Goal: Task Accomplishment & Management: Use online tool/utility

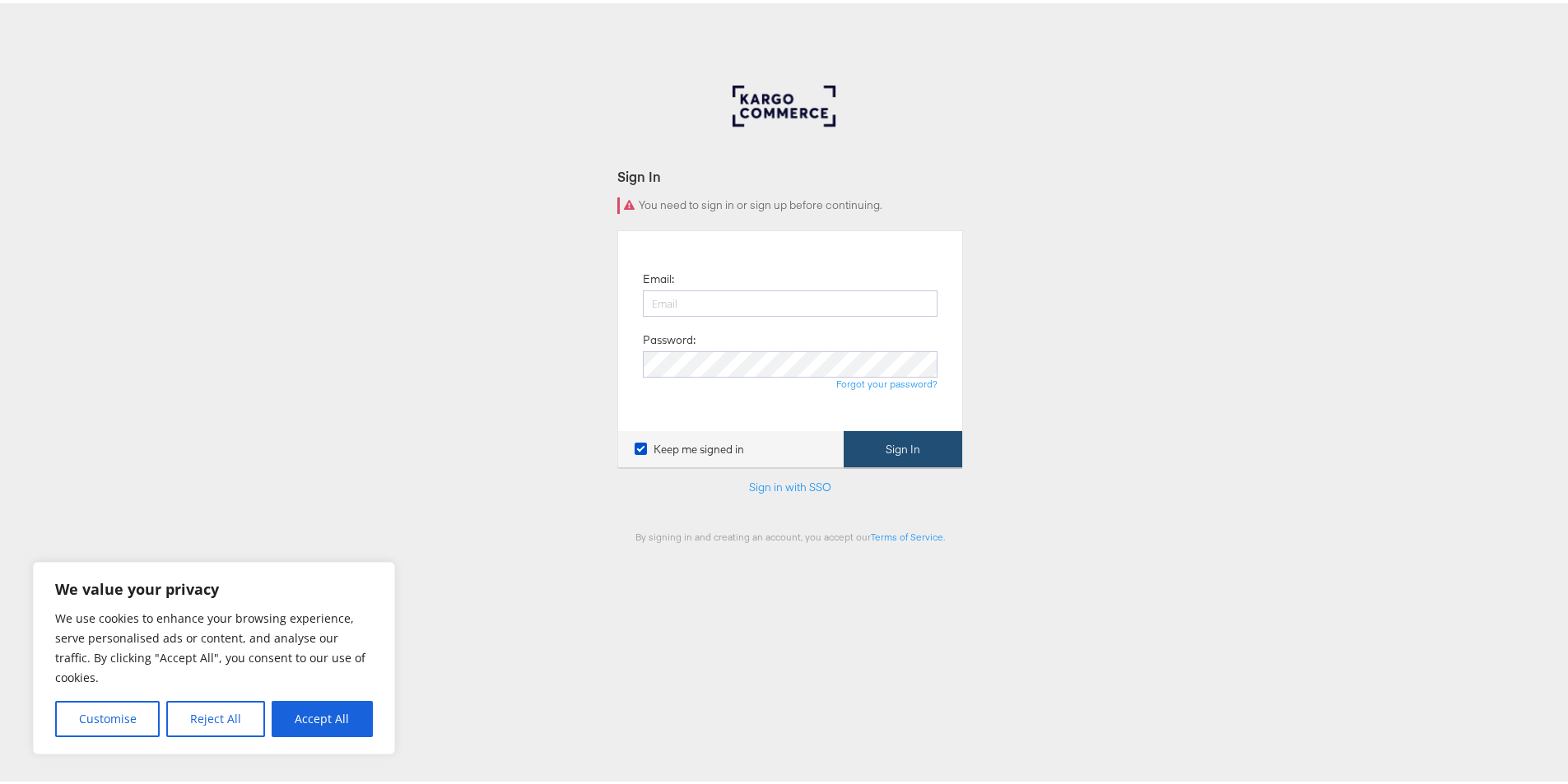
type input "misbah.shaikh@assemblyglobal.com"
click at [916, 456] on button "Sign In" at bounding box center [903, 446] width 119 height 37
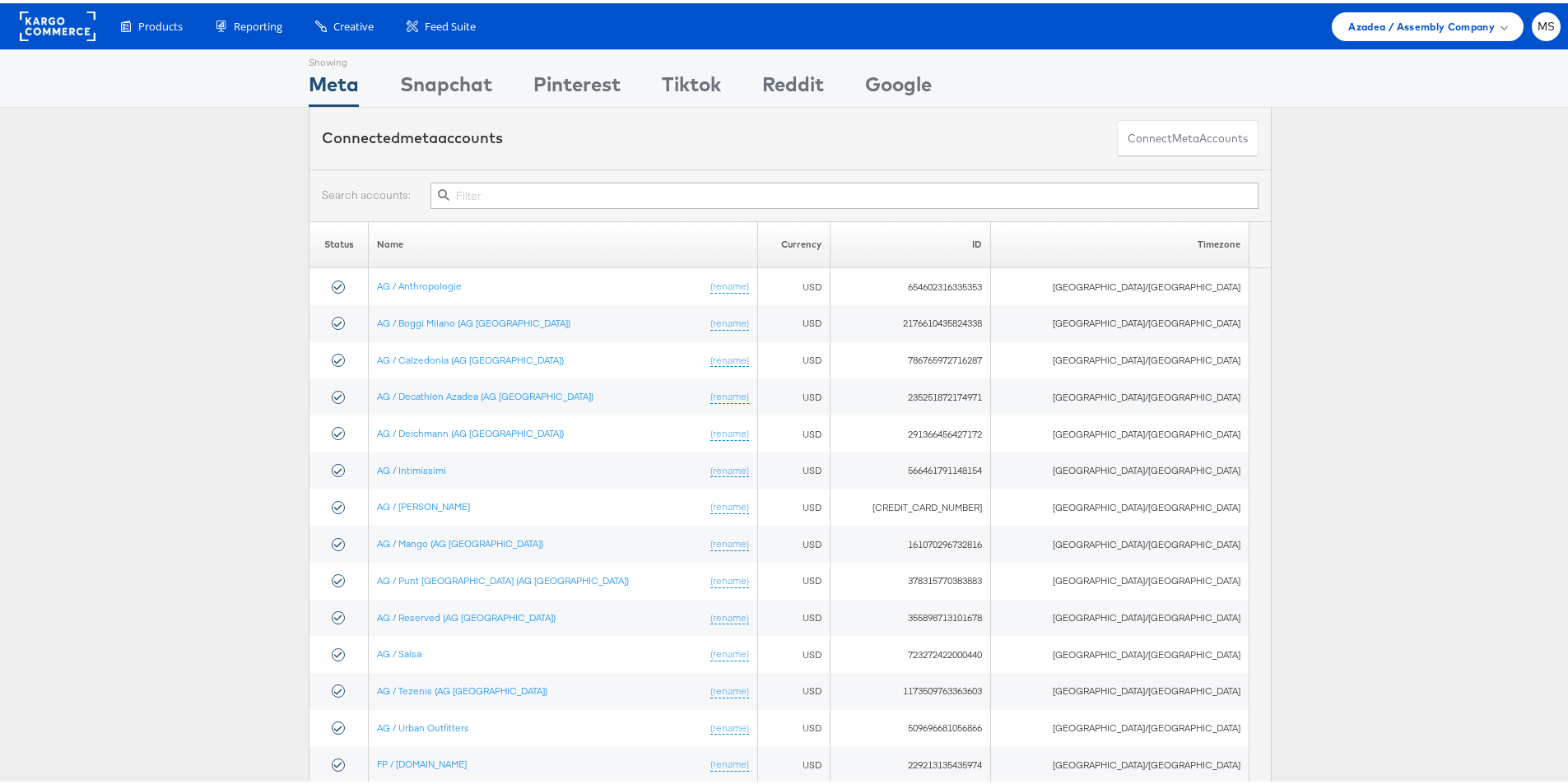
click at [27, 18] on rect at bounding box center [57, 23] width 76 height 29
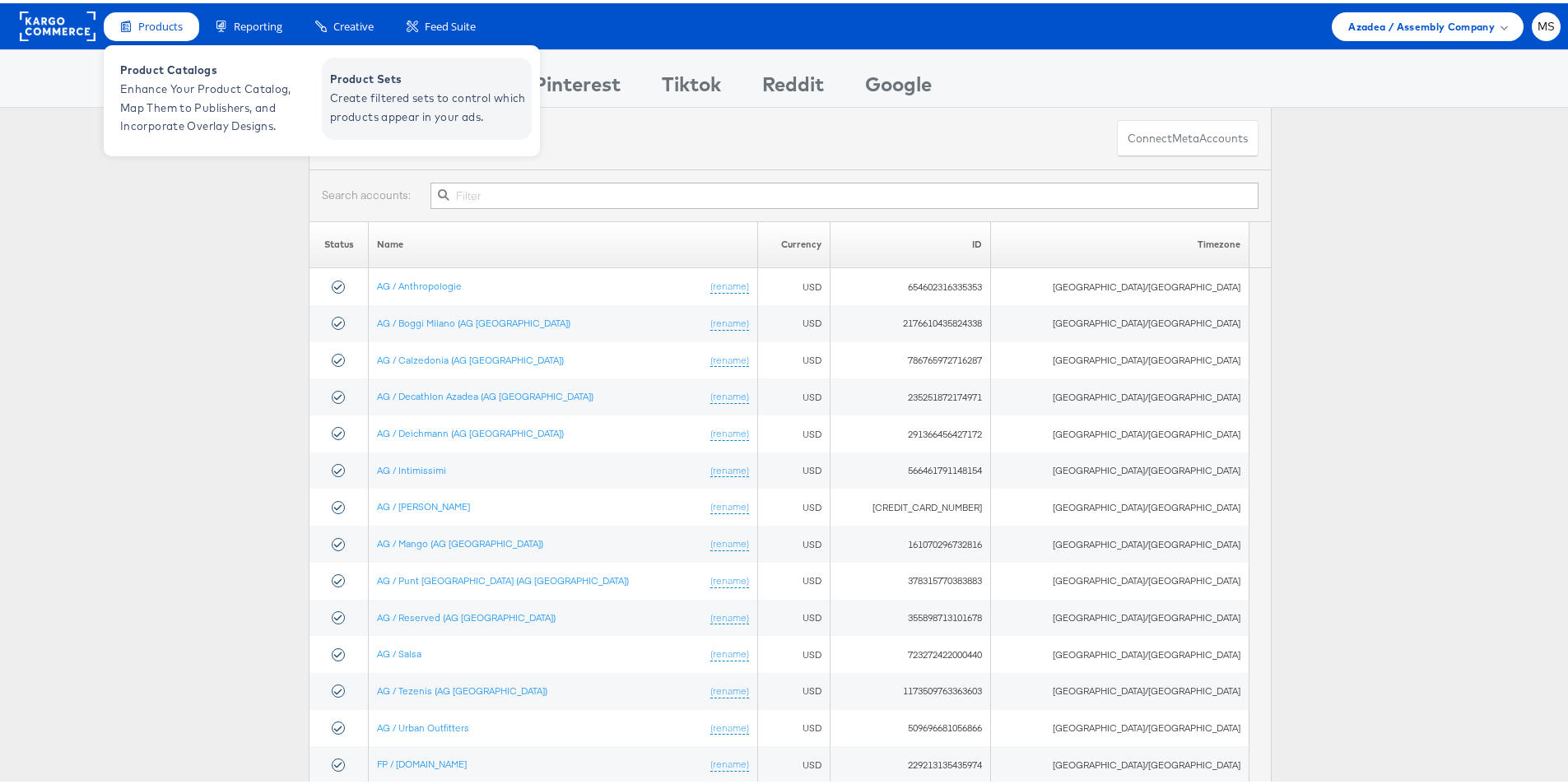
click at [358, 90] on span "Create filtered sets to control which products appear in your ads." at bounding box center [429, 104] width 198 height 38
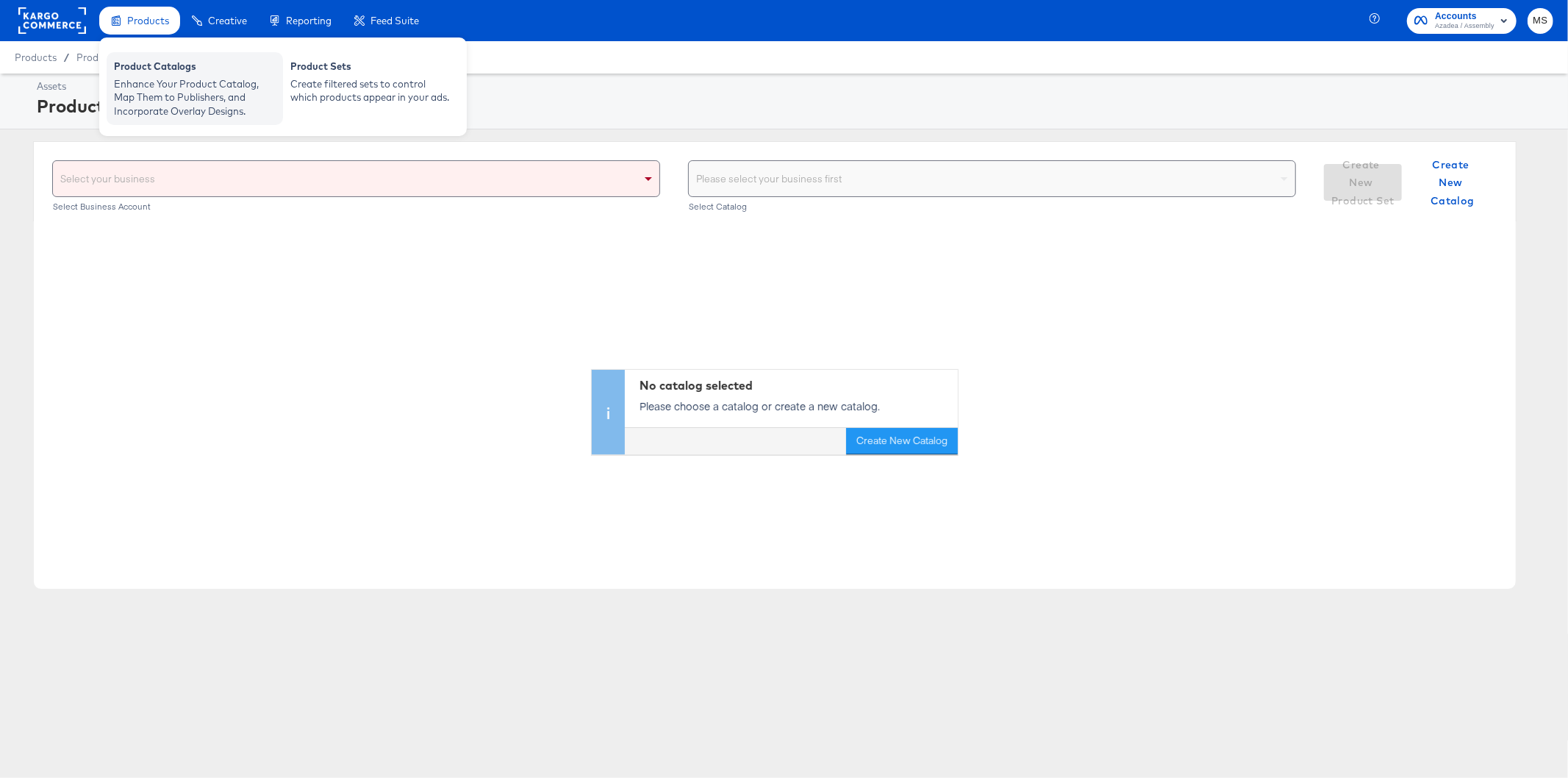
click at [136, 109] on div "Enhance Your Product Catalog, Map Them to Publishers, and Incorporate Overlay D…" at bounding box center [194, 98] width 162 height 41
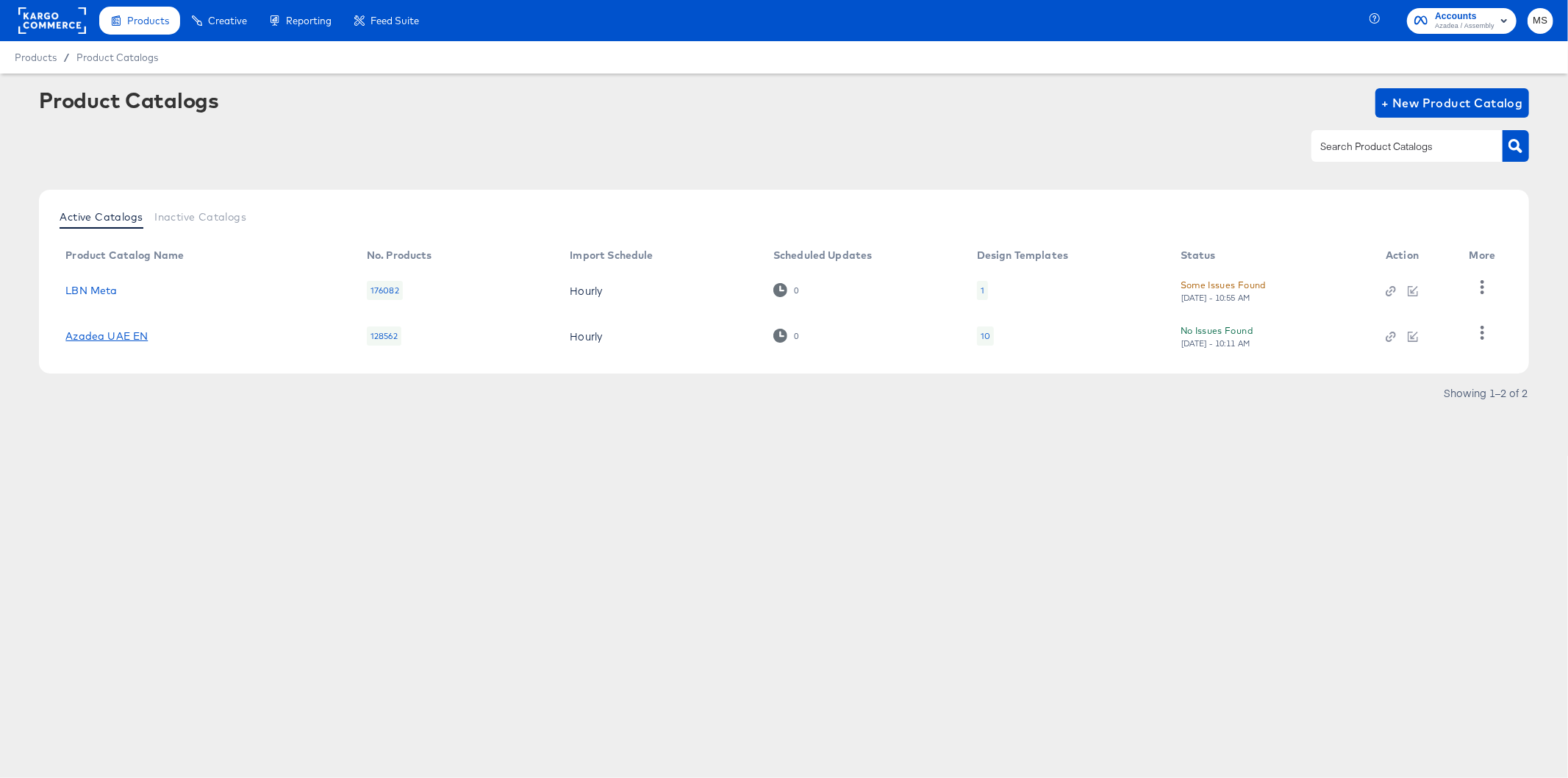
click at [114, 332] on link "Azadea UAE EN" at bounding box center [106, 336] width 82 height 12
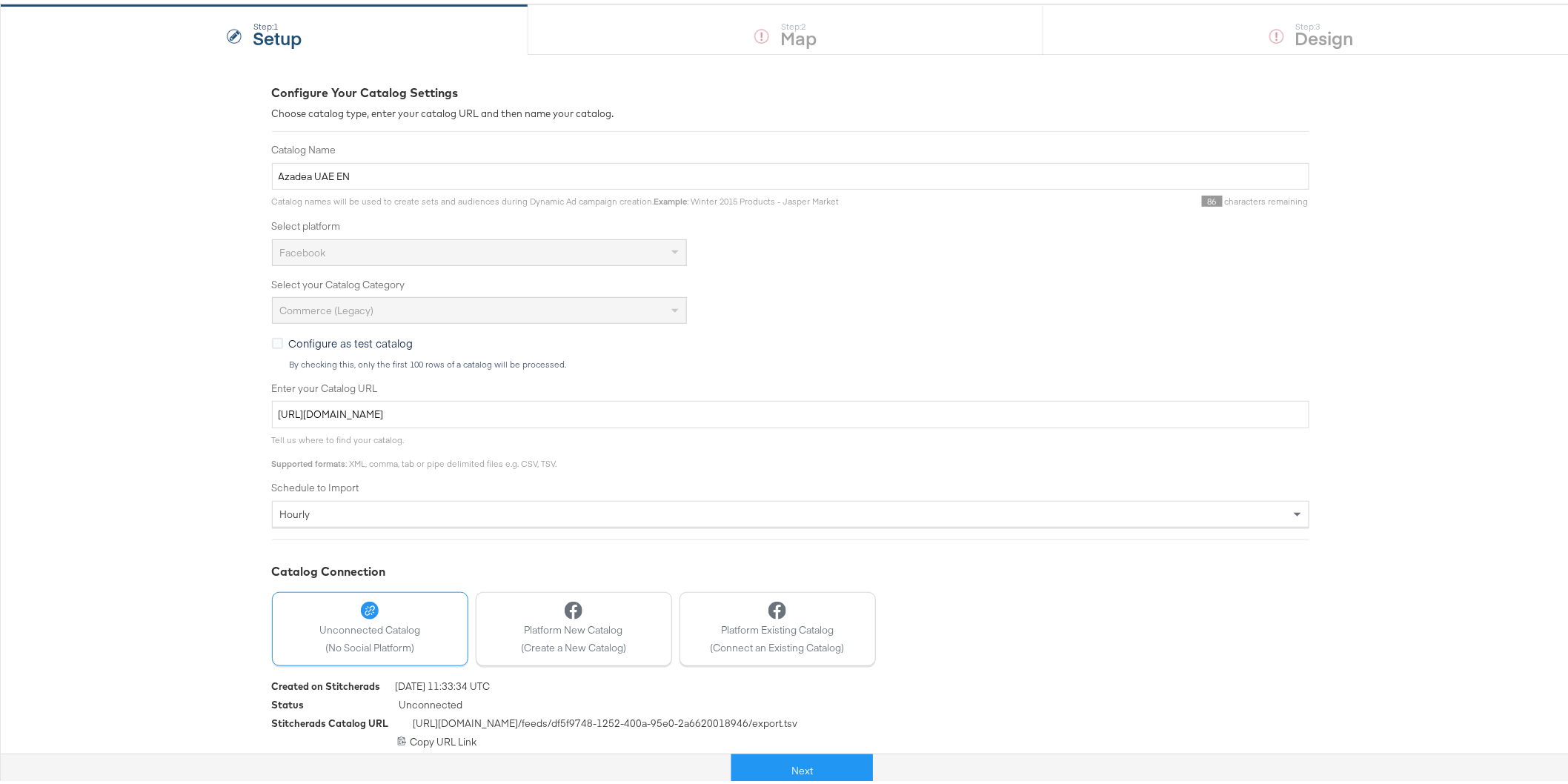
scroll to position [142, 0]
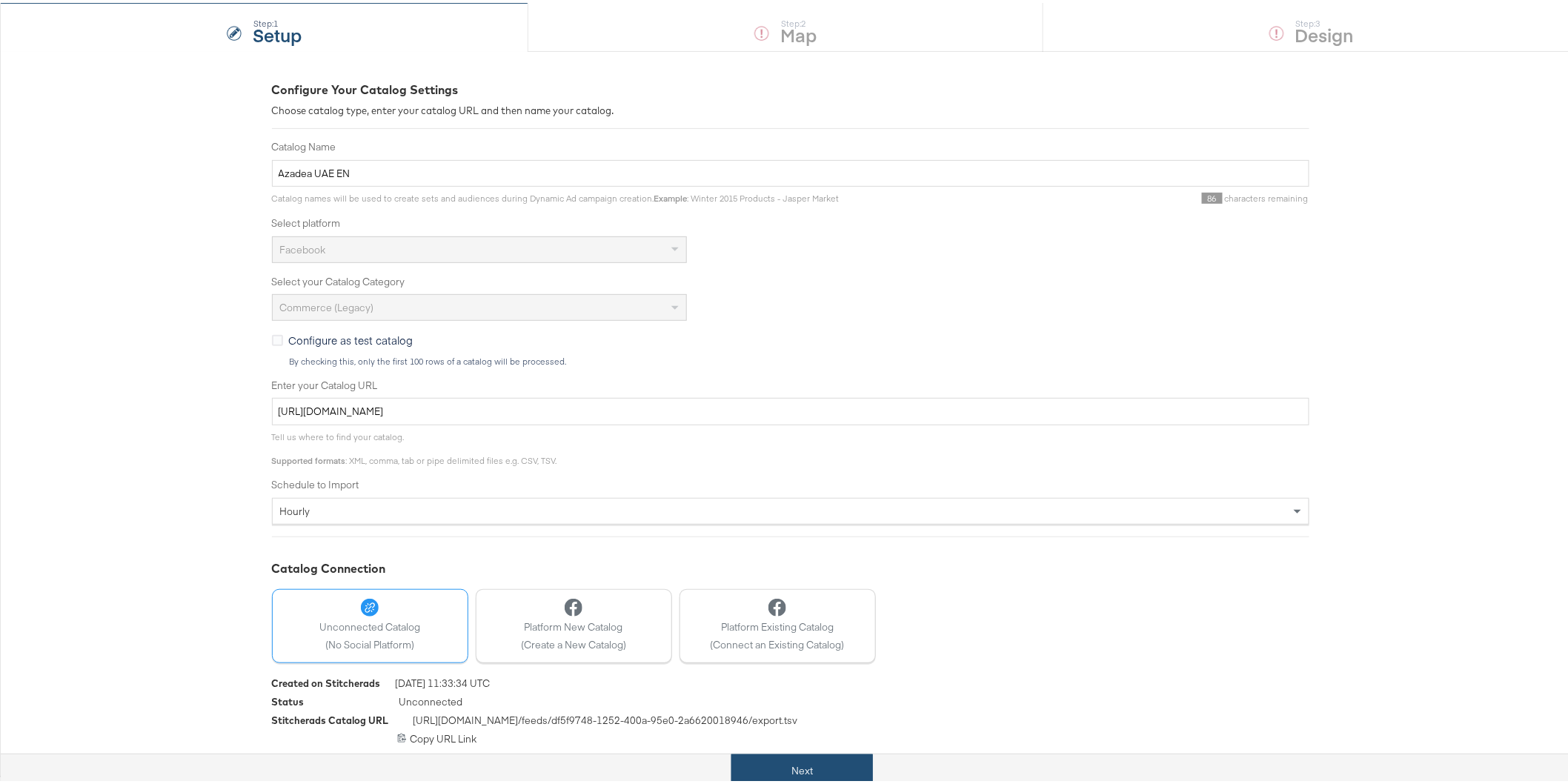
click at [805, 766] on button "Next" at bounding box center [802, 768] width 142 height 33
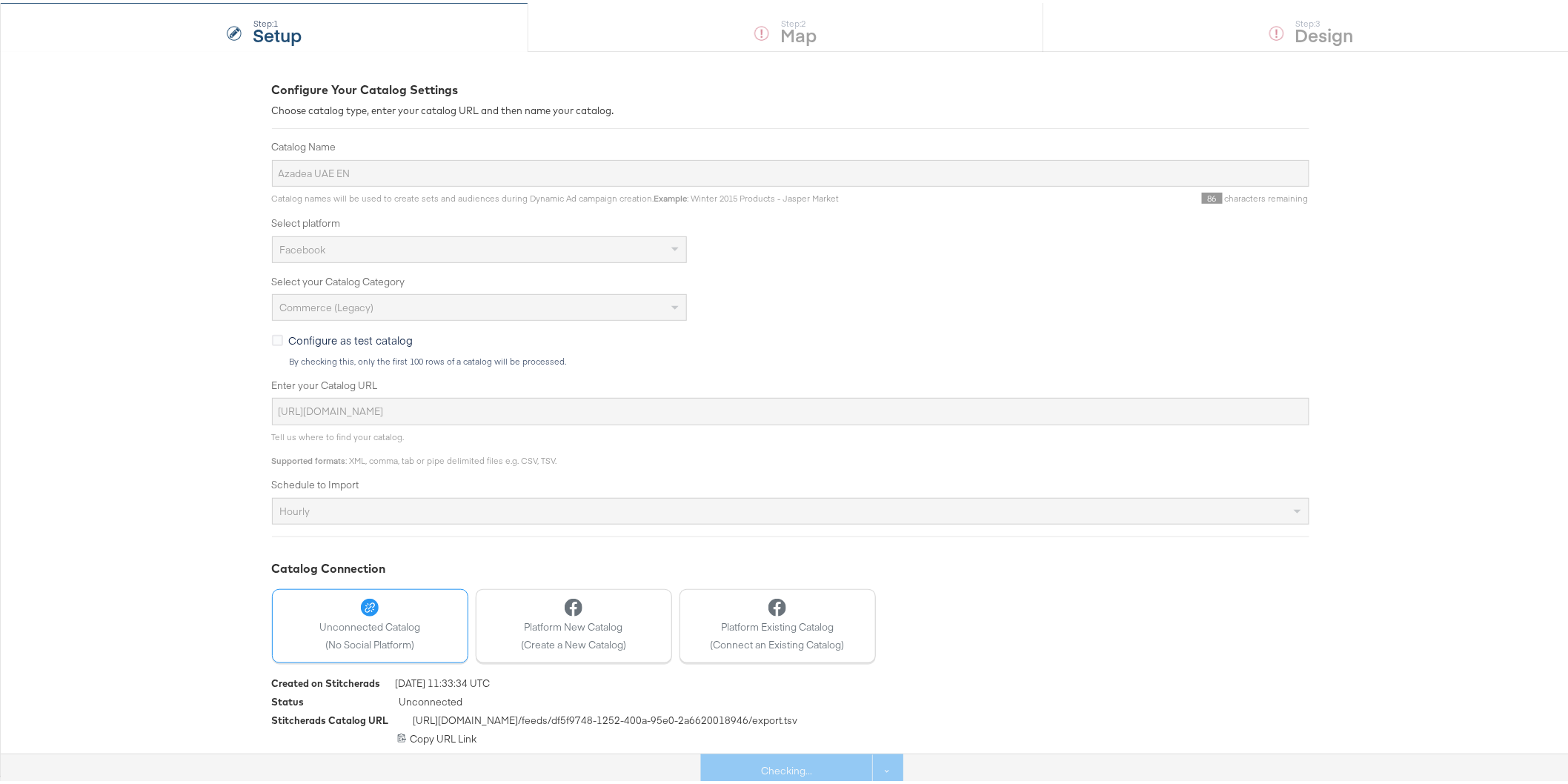
scroll to position [0, 0]
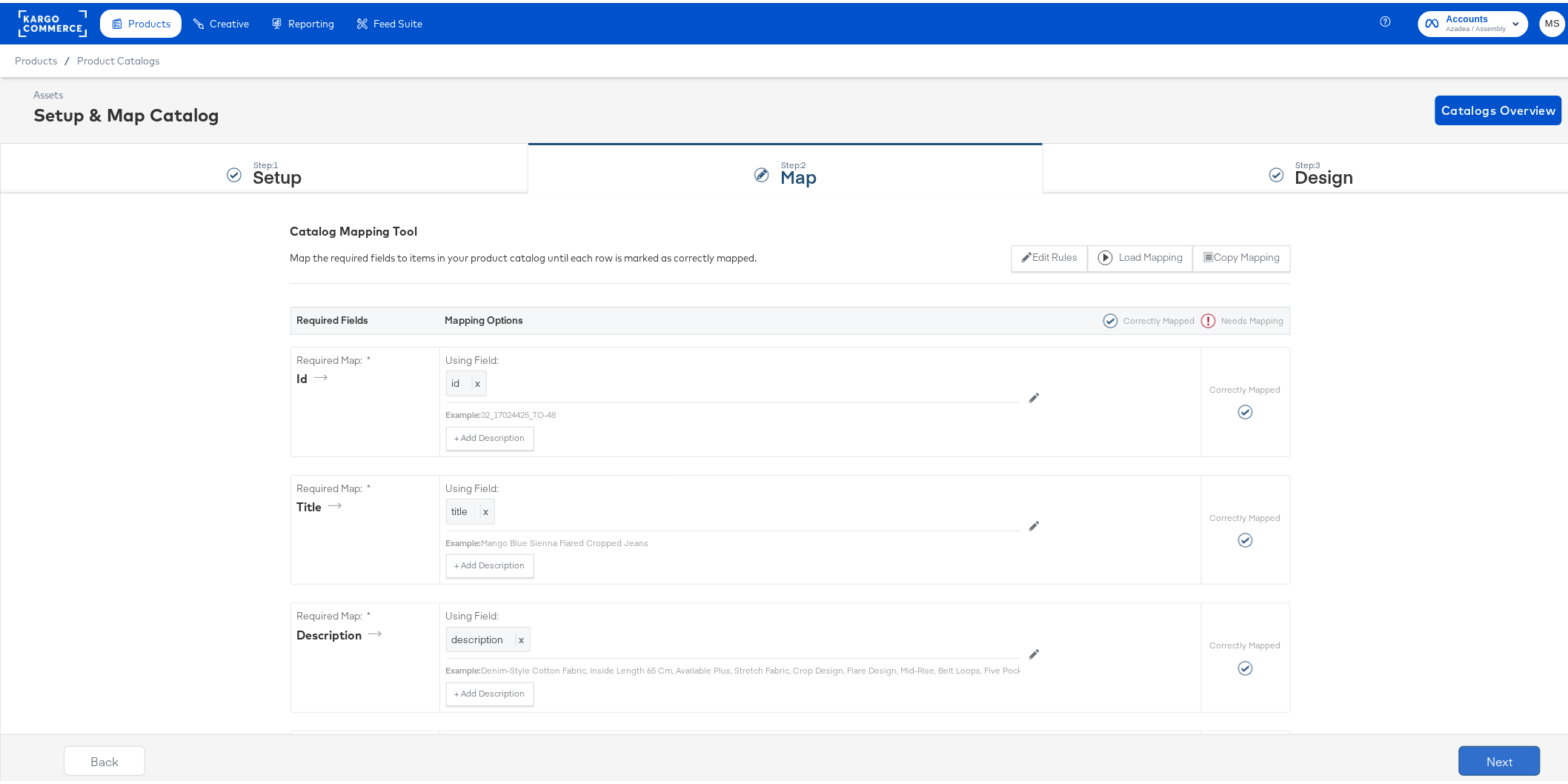
click at [1501, 757] on button "Next" at bounding box center [1499, 757] width 81 height 30
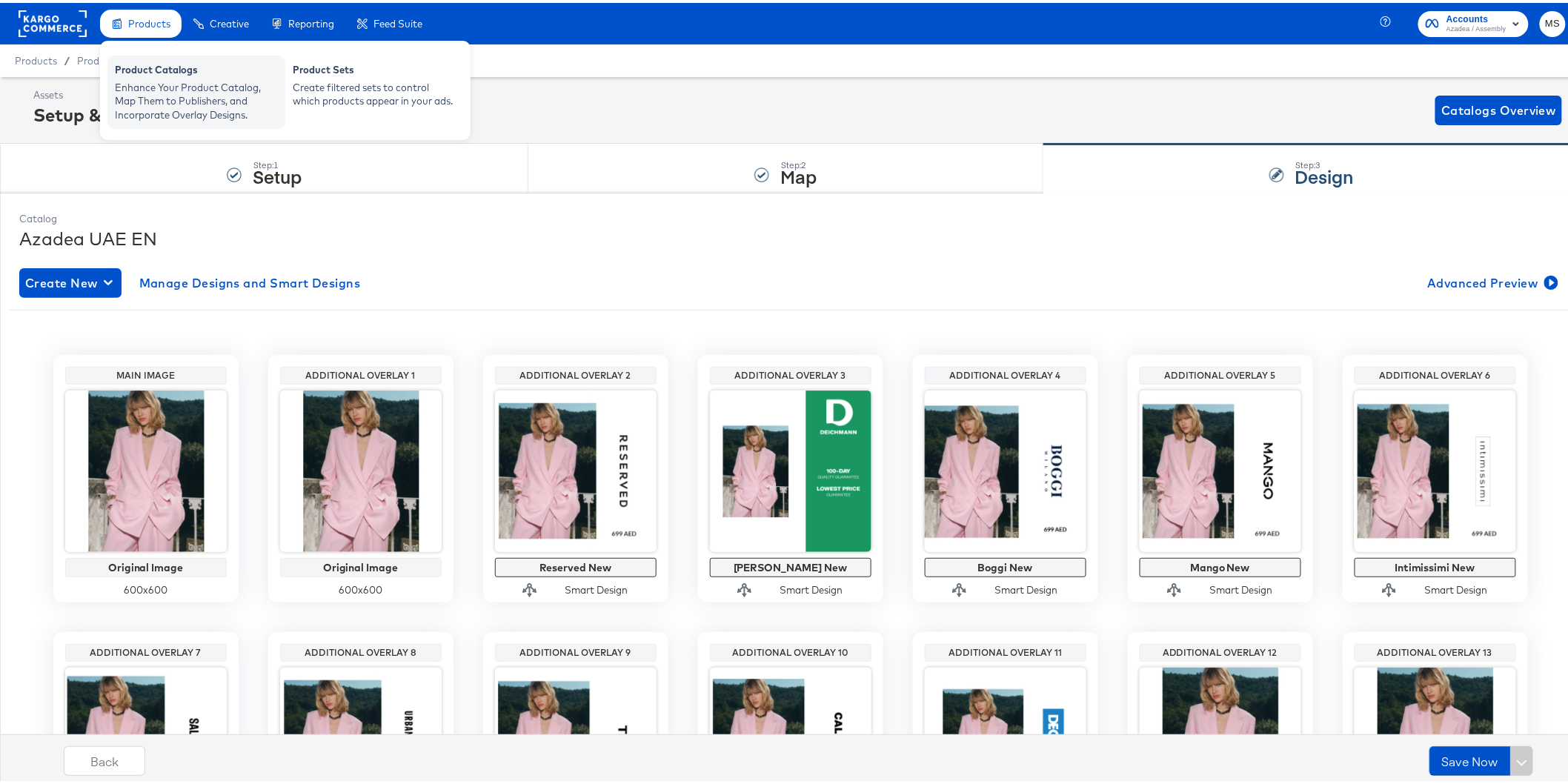
click at [133, 77] on div "Product Catalogs" at bounding box center [196, 68] width 163 height 17
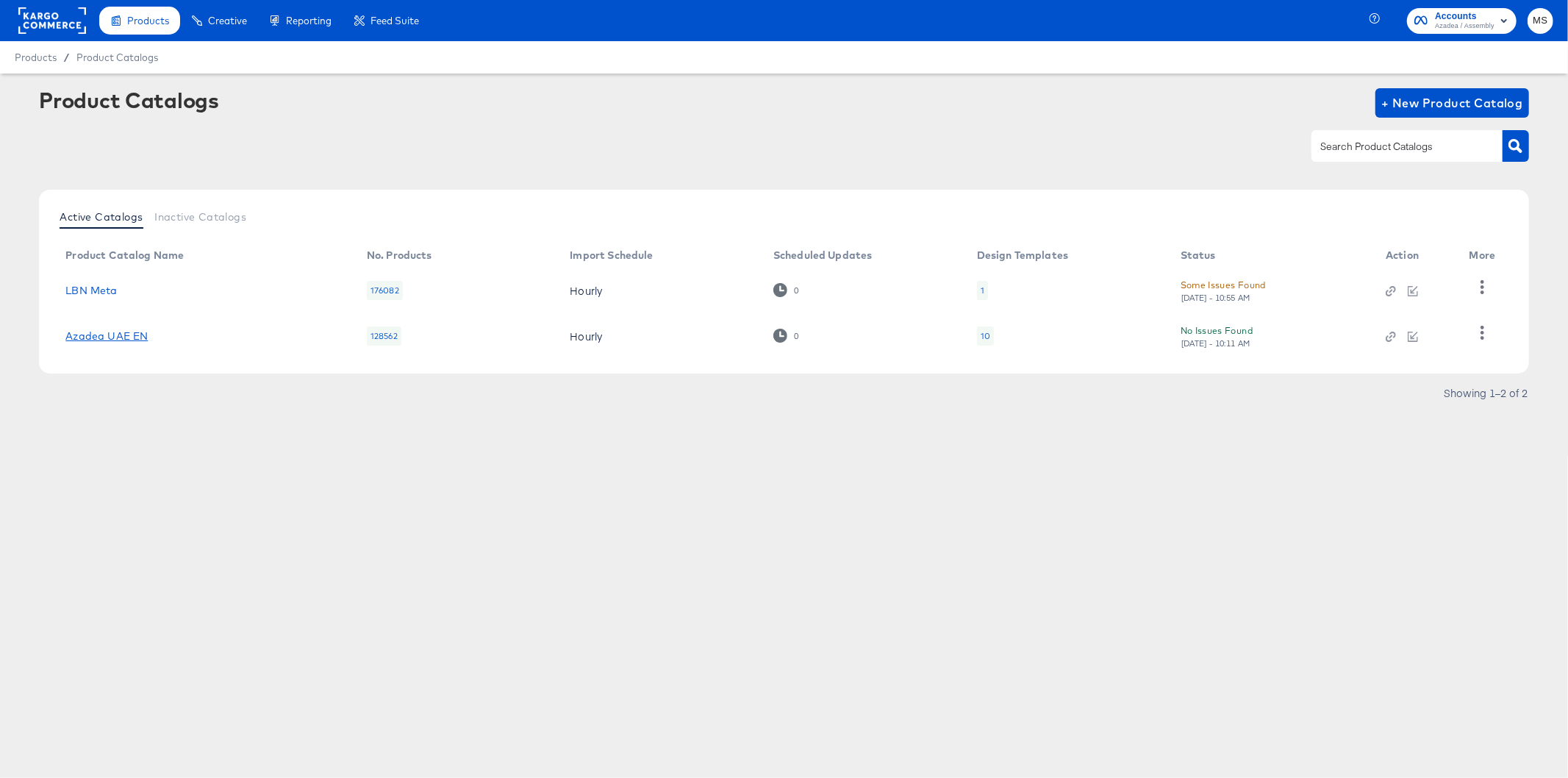
click at [105, 339] on link "Azadea UAE EN" at bounding box center [106, 336] width 82 height 12
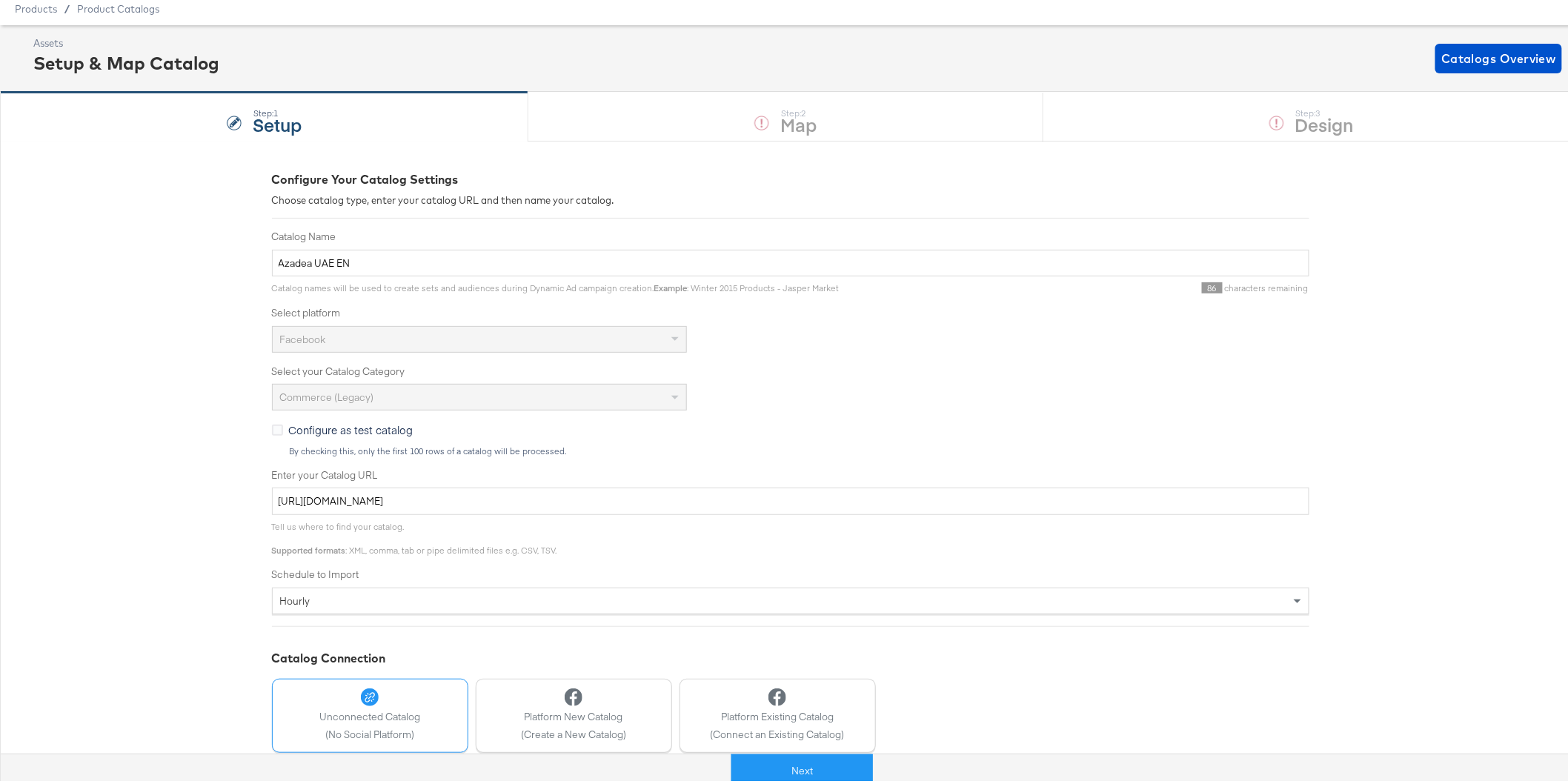
scroll to position [142, 0]
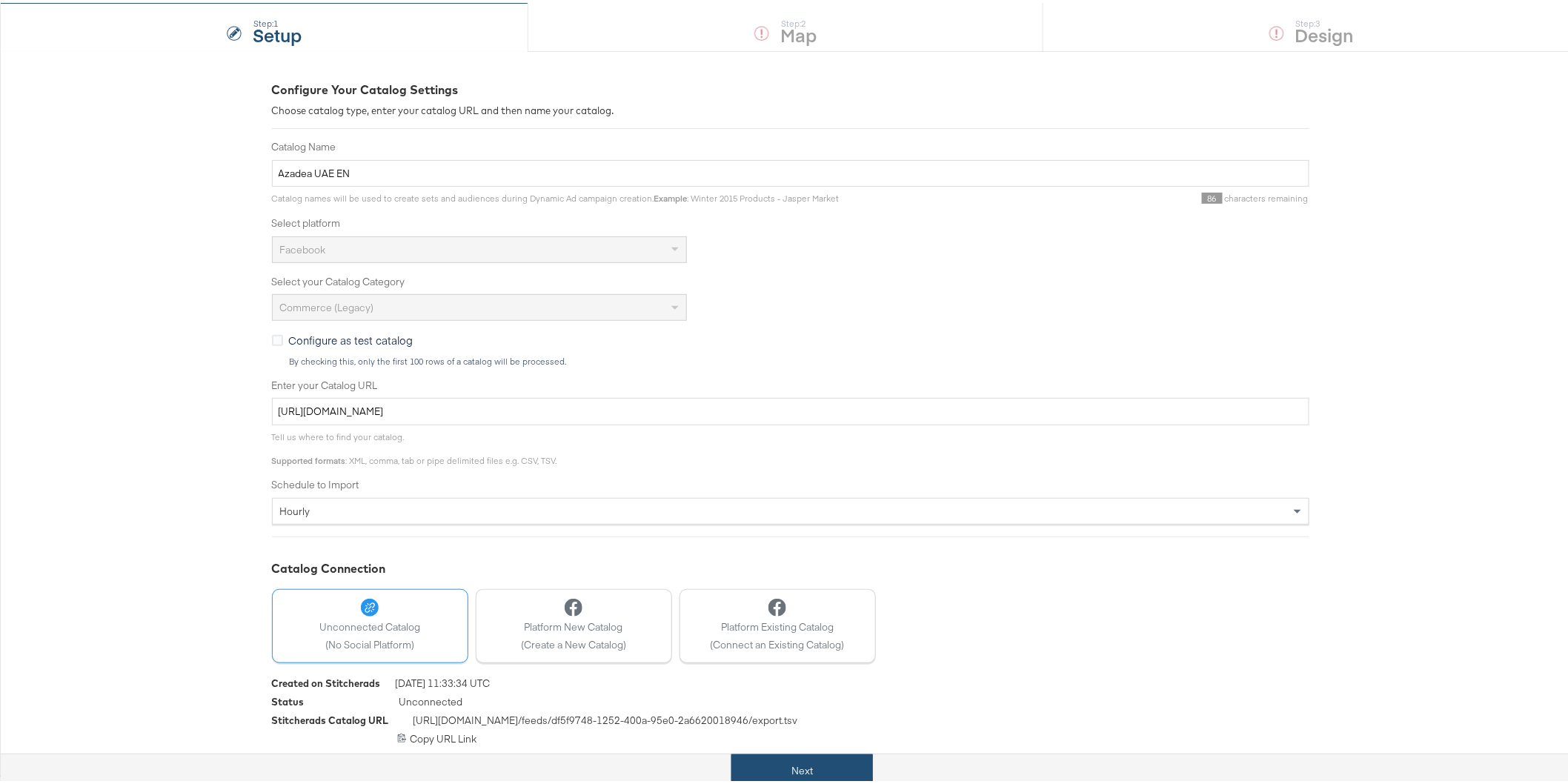
click at [803, 775] on button "Next" at bounding box center [802, 768] width 142 height 33
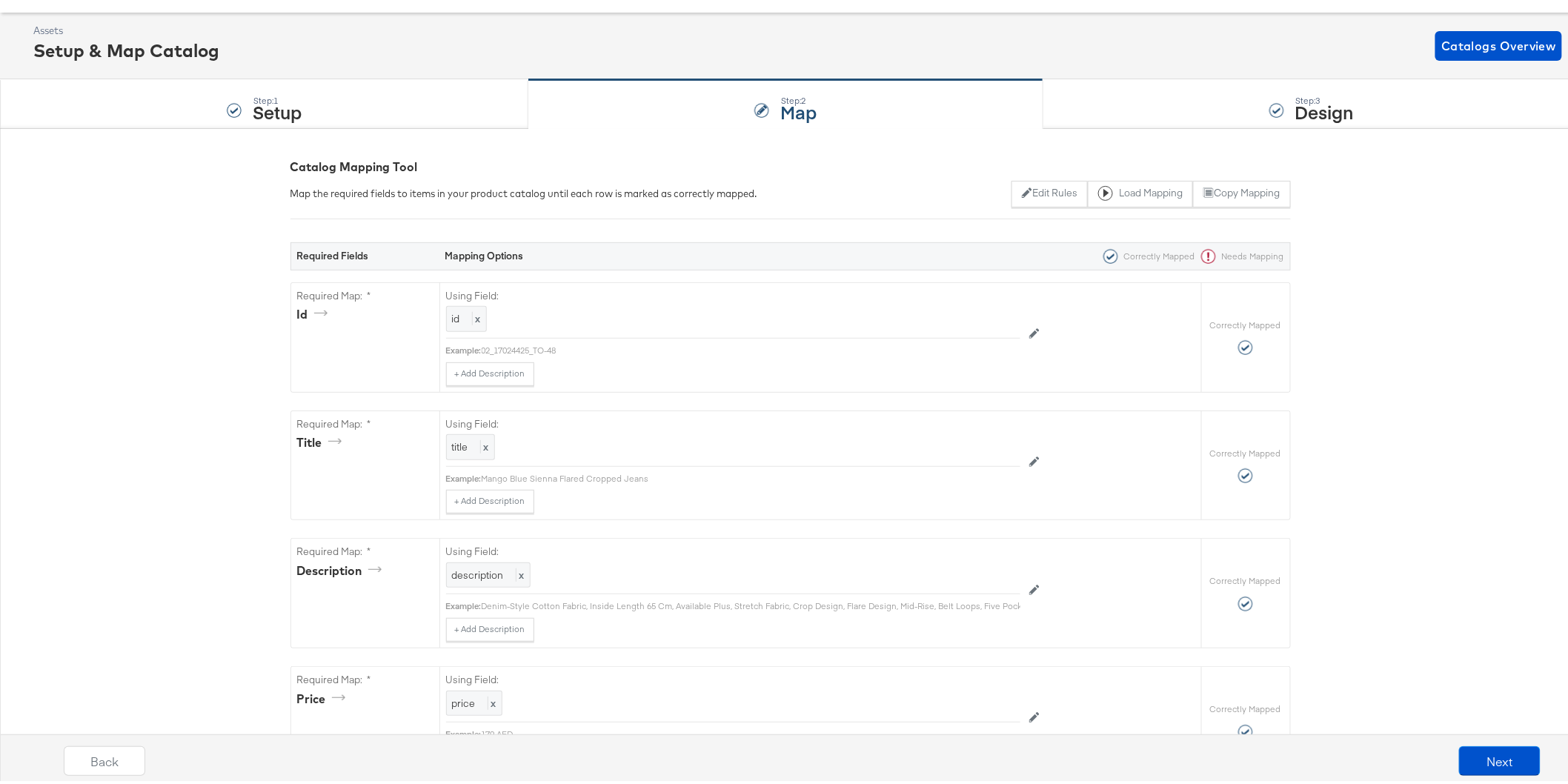
scroll to position [0, 0]
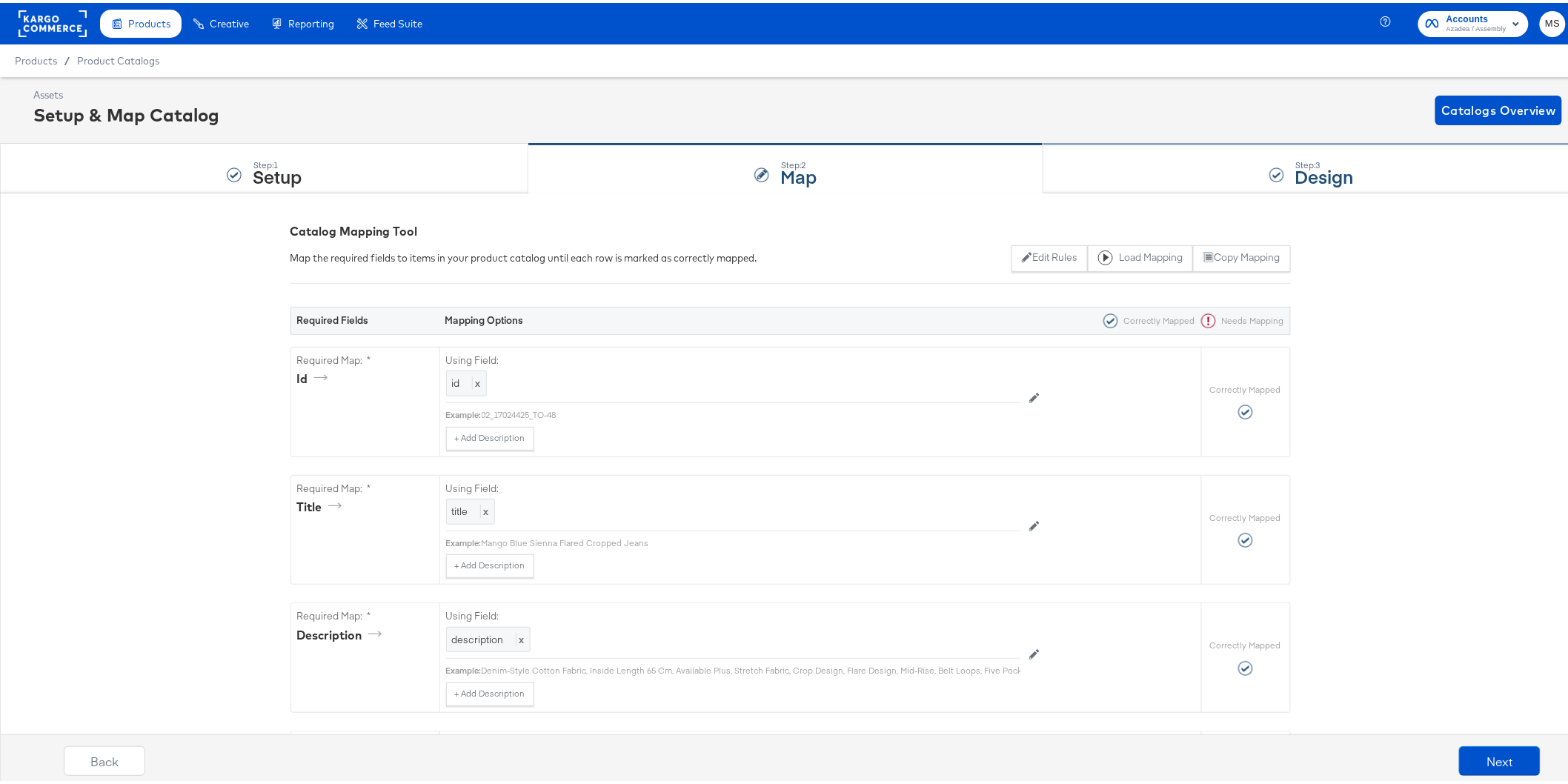
click at [1203, 171] on div "Step: 3 Design" at bounding box center [1312, 166] width 538 height 49
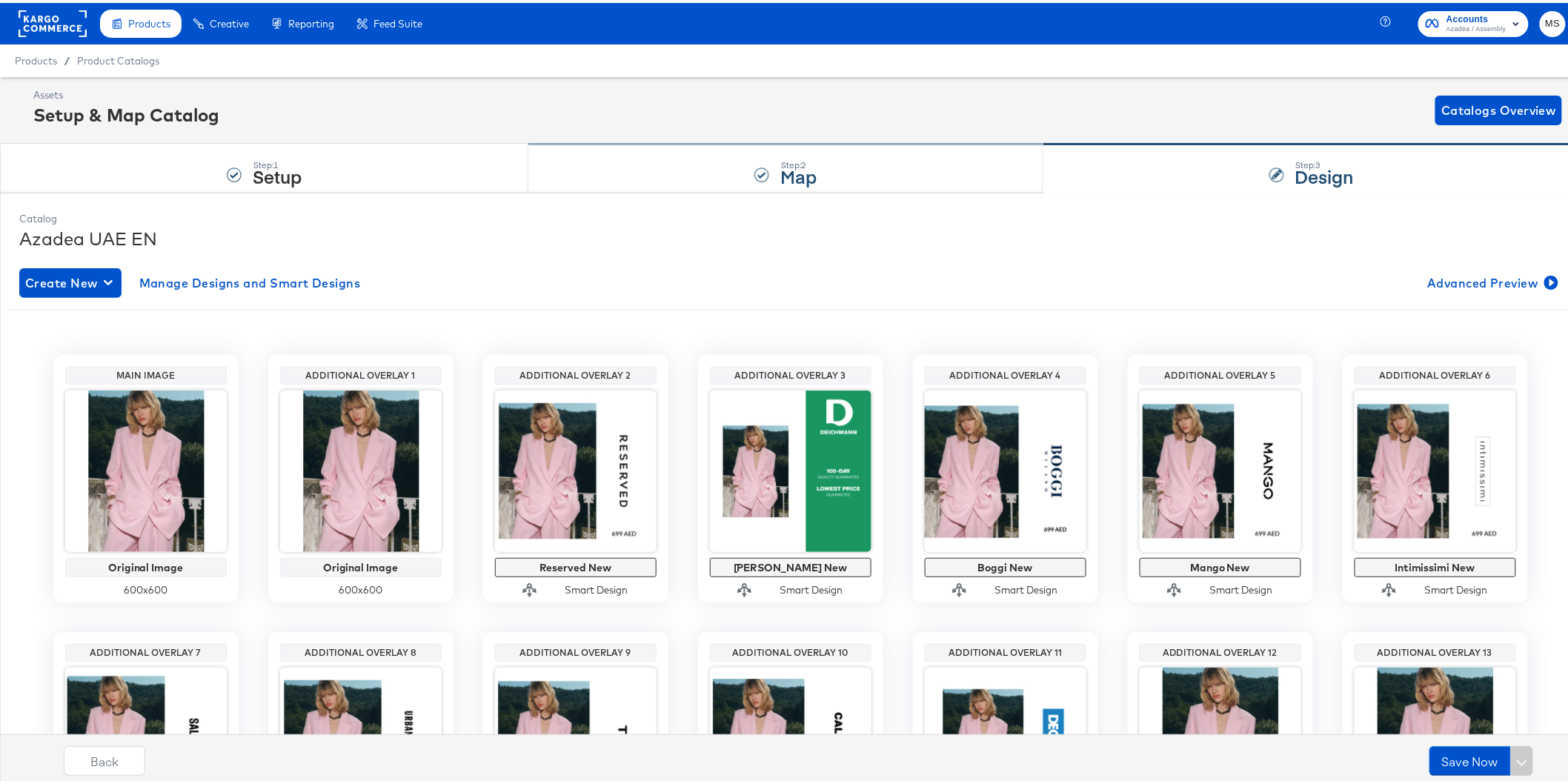
click at [929, 172] on div "Step: 2 Map" at bounding box center [786, 166] width 515 height 49
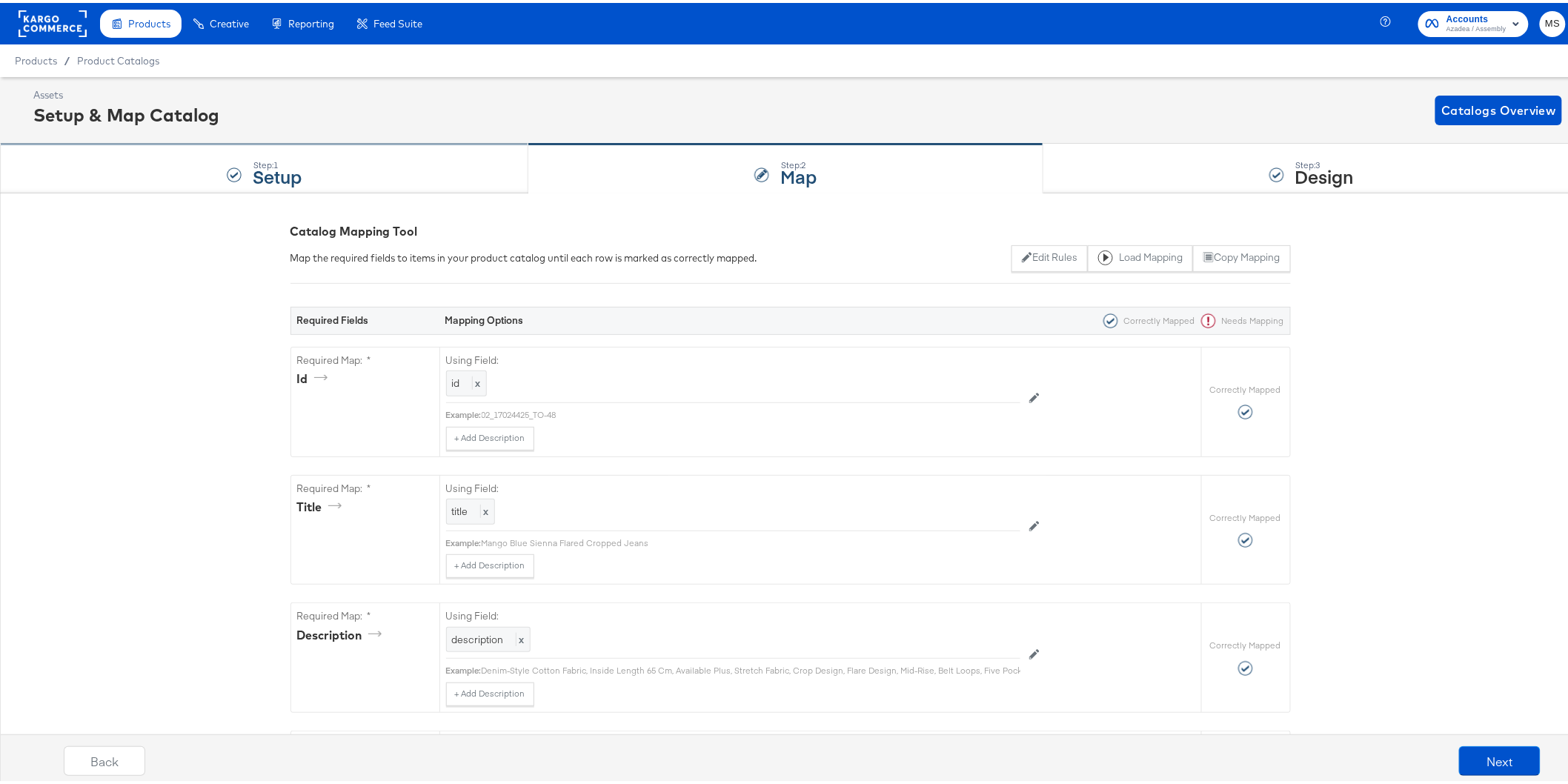
click at [457, 177] on div "Step: 1 Setup" at bounding box center [264, 166] width 528 height 49
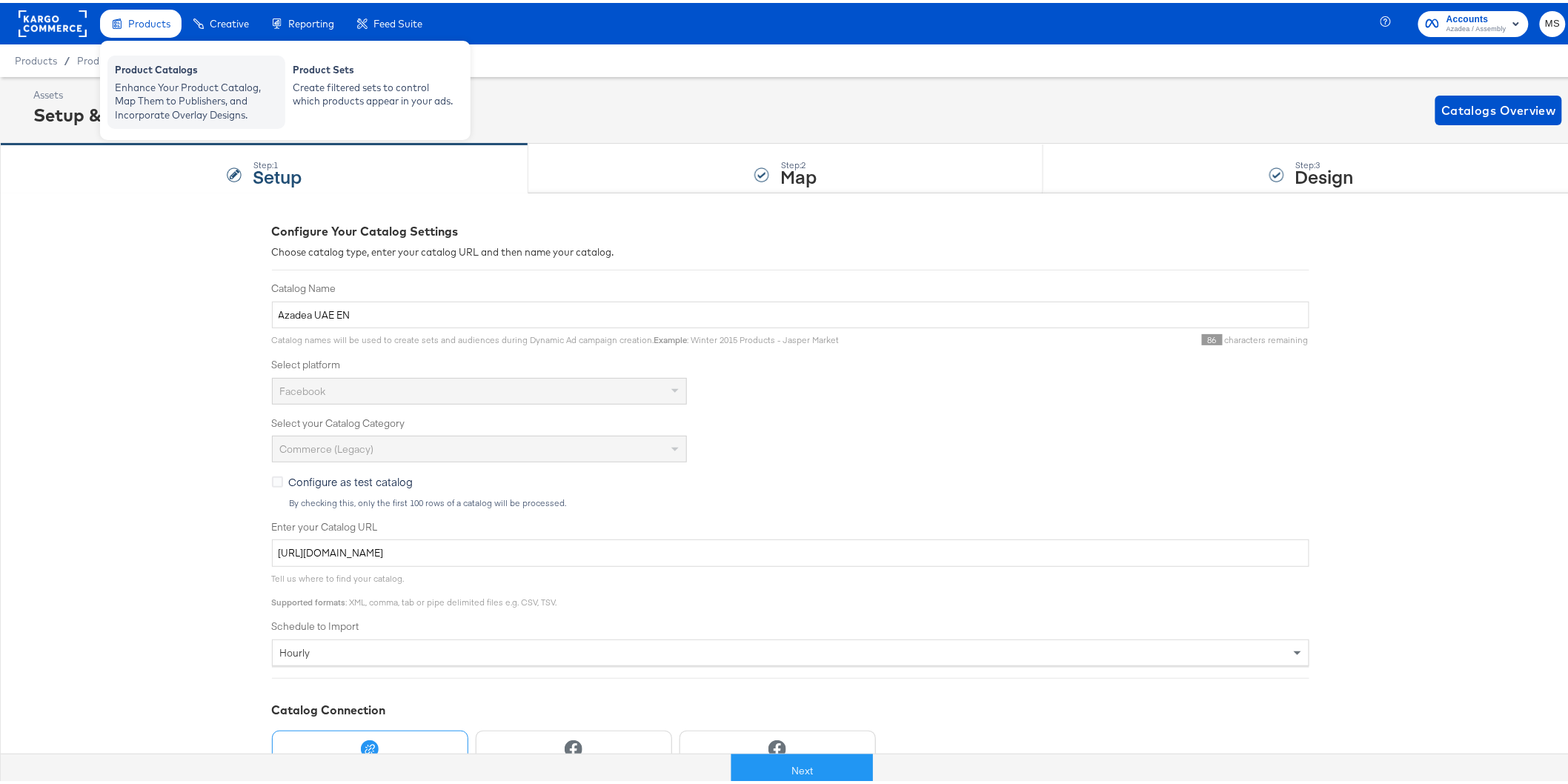
click at [157, 89] on div "Enhance Your Product Catalog, Map Them to Publishers, and Incorporate Overlay D…" at bounding box center [196, 99] width 163 height 42
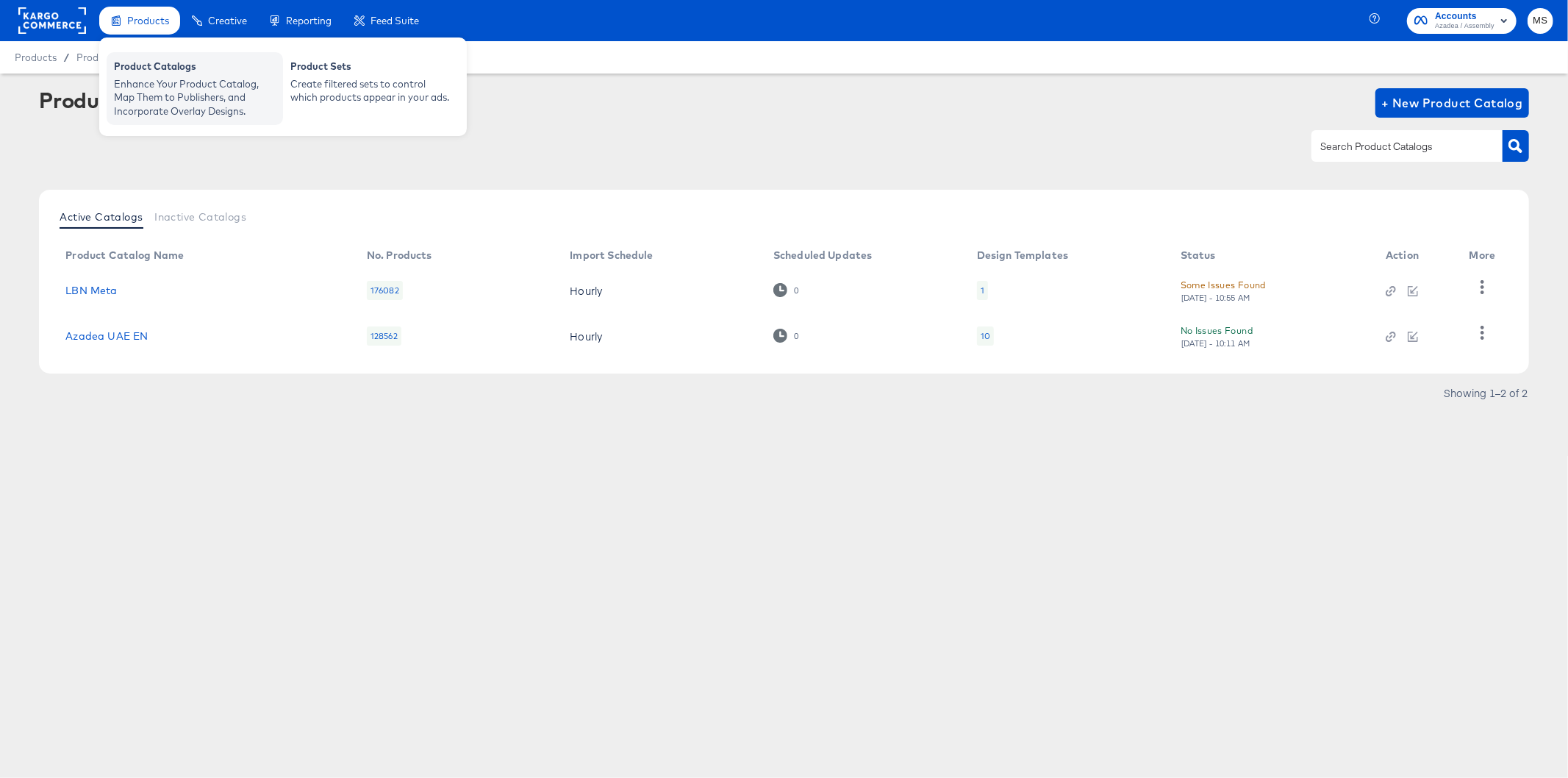
click at [143, 84] on div "Enhance Your Product Catalog, Map Them to Publishers, and Incorporate Overlay D…" at bounding box center [194, 98] width 162 height 41
click at [144, 23] on span "Products" at bounding box center [148, 21] width 42 height 12
click at [337, 79] on div "Create filtered sets to control which products appear in your ads." at bounding box center [371, 91] width 162 height 27
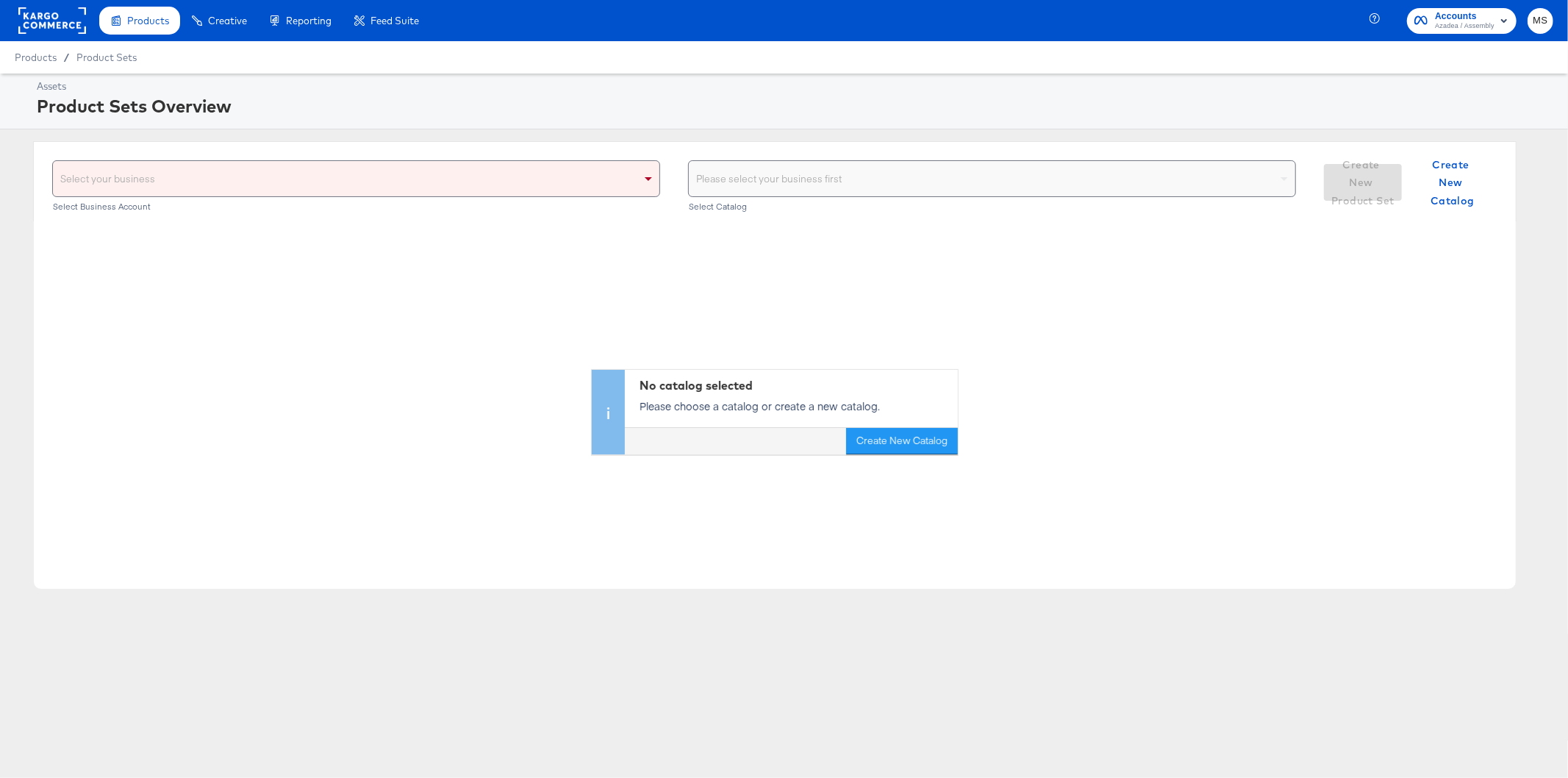
click at [45, 11] on rect at bounding box center [52, 20] width 68 height 26
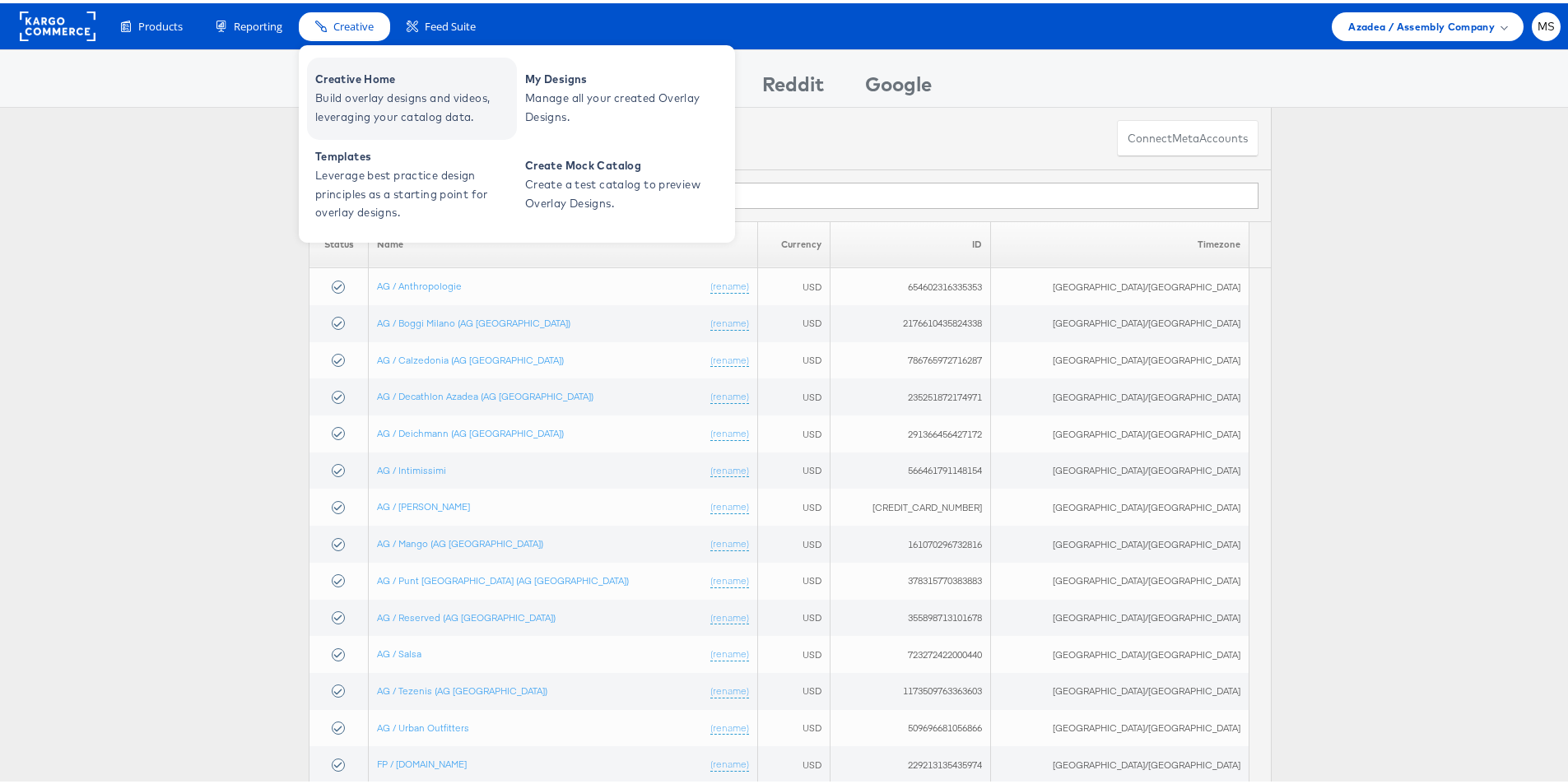
click at [365, 109] on span "Build overlay designs and videos, leveraging your catalog data." at bounding box center [413, 104] width 198 height 38
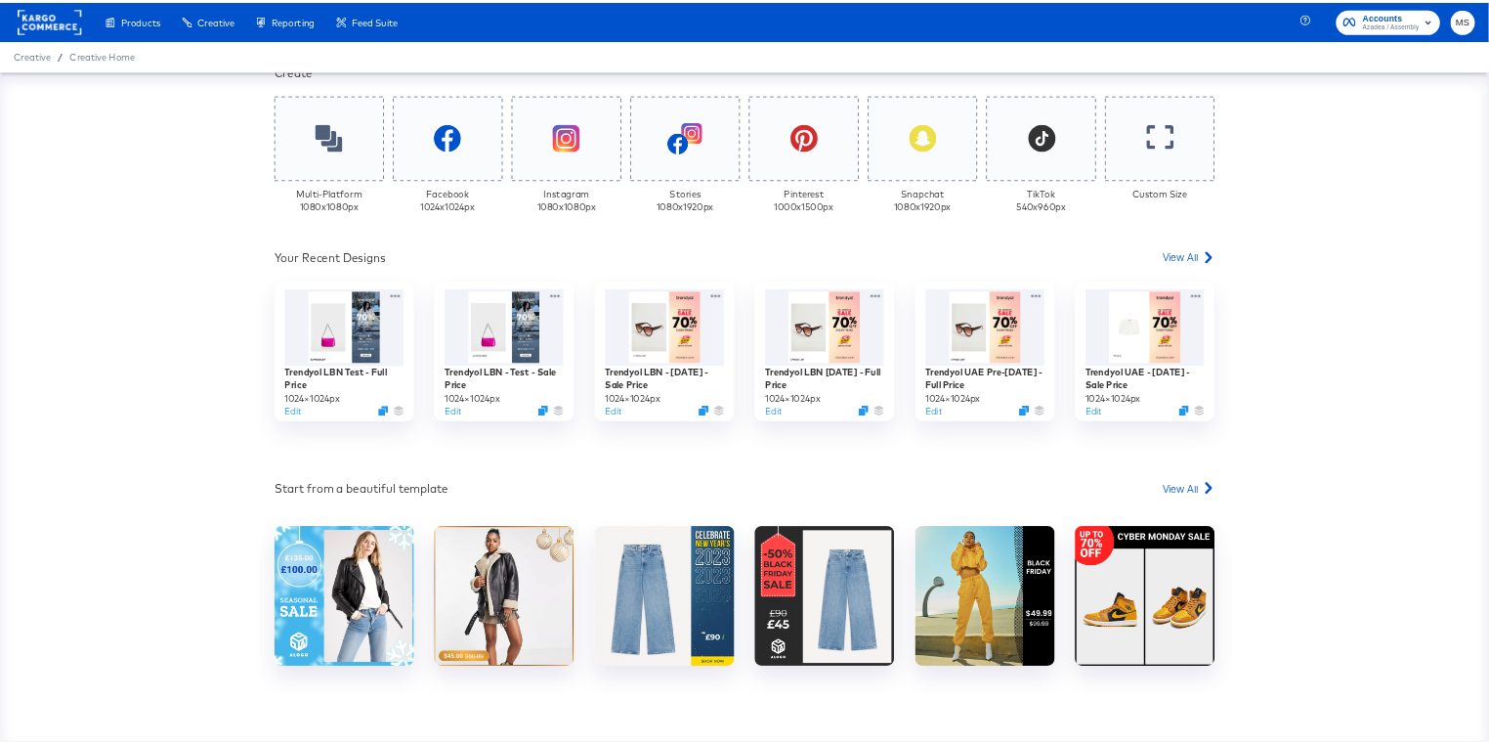
scroll to position [503, 0]
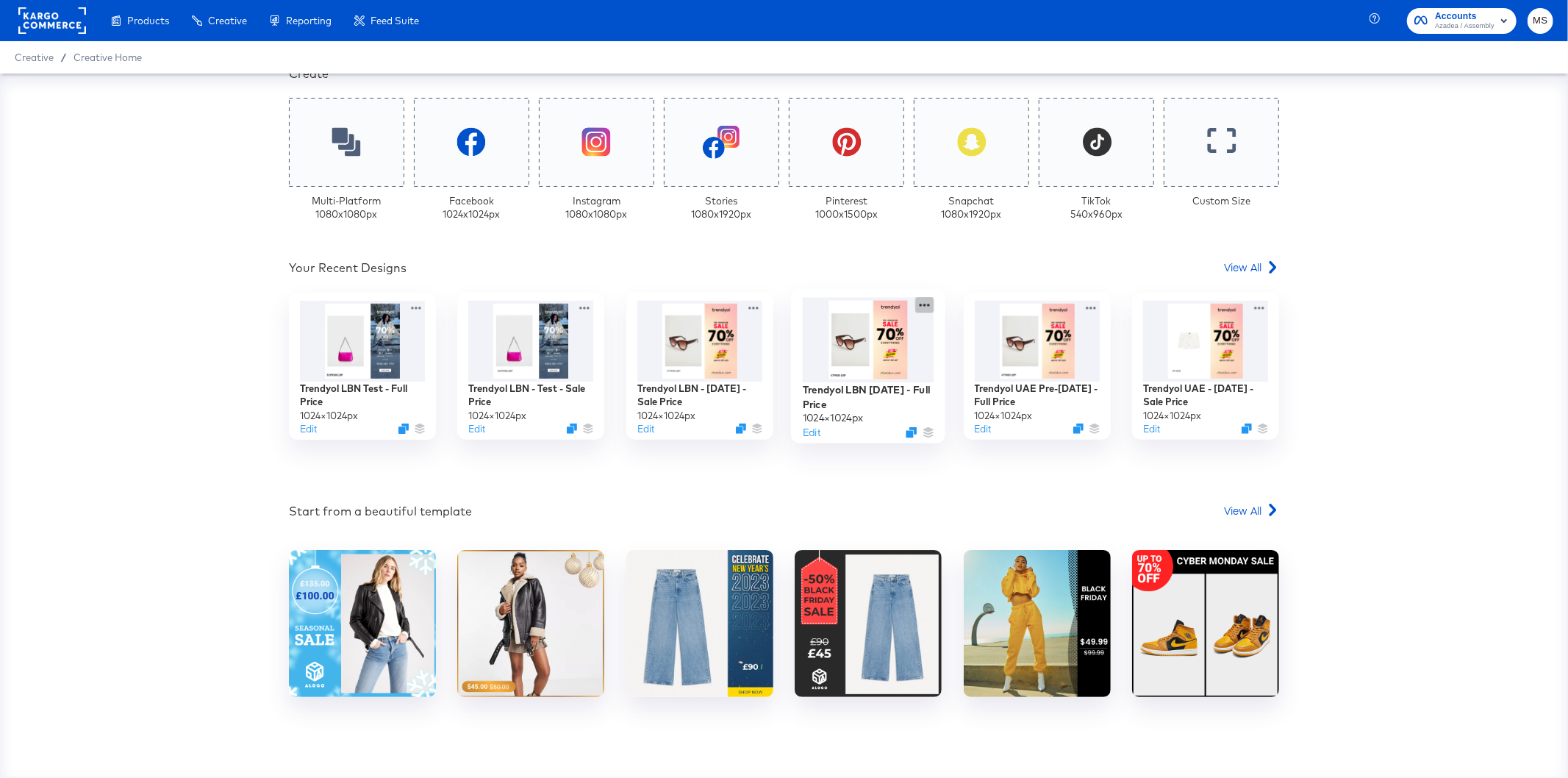
click at [920, 305] on icon at bounding box center [925, 305] width 11 height 3
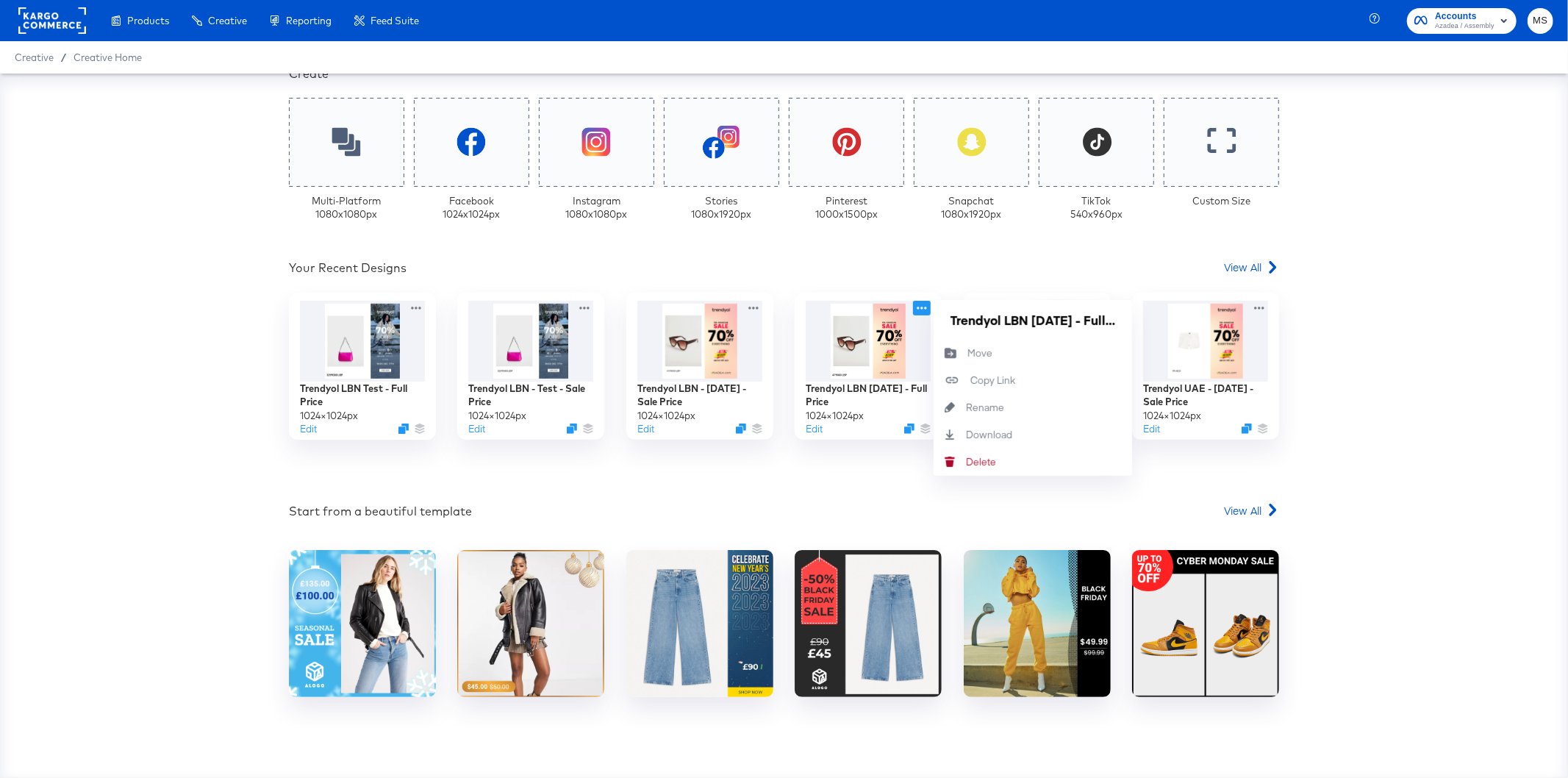
click at [1446, 372] on div "Your Custom Templates Beautiful Templates Curated Just for You! View Templates …" at bounding box center [784, 425] width 1568 height 704
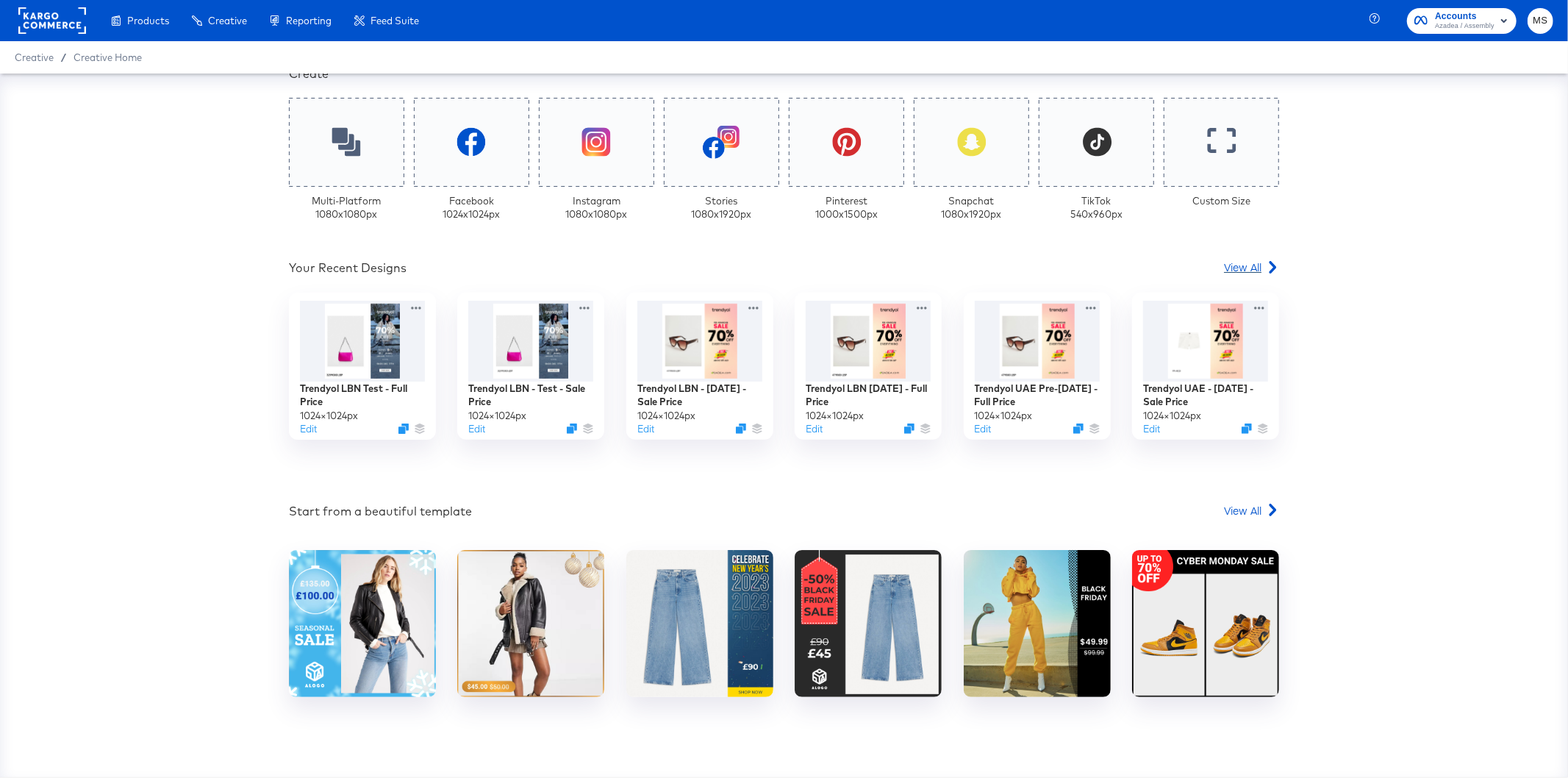
click at [1246, 269] on span "View All" at bounding box center [1242, 267] width 38 height 15
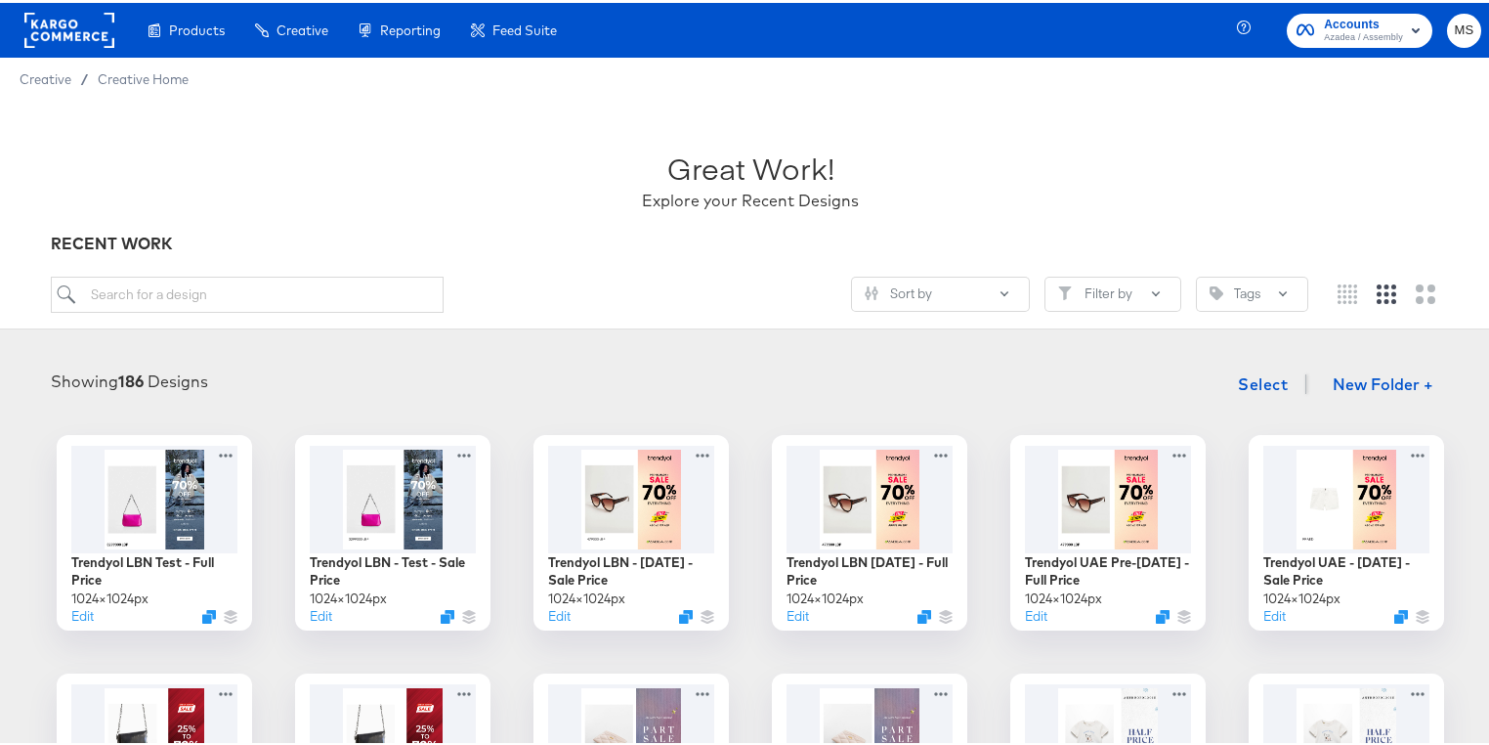
scroll to position [235, 0]
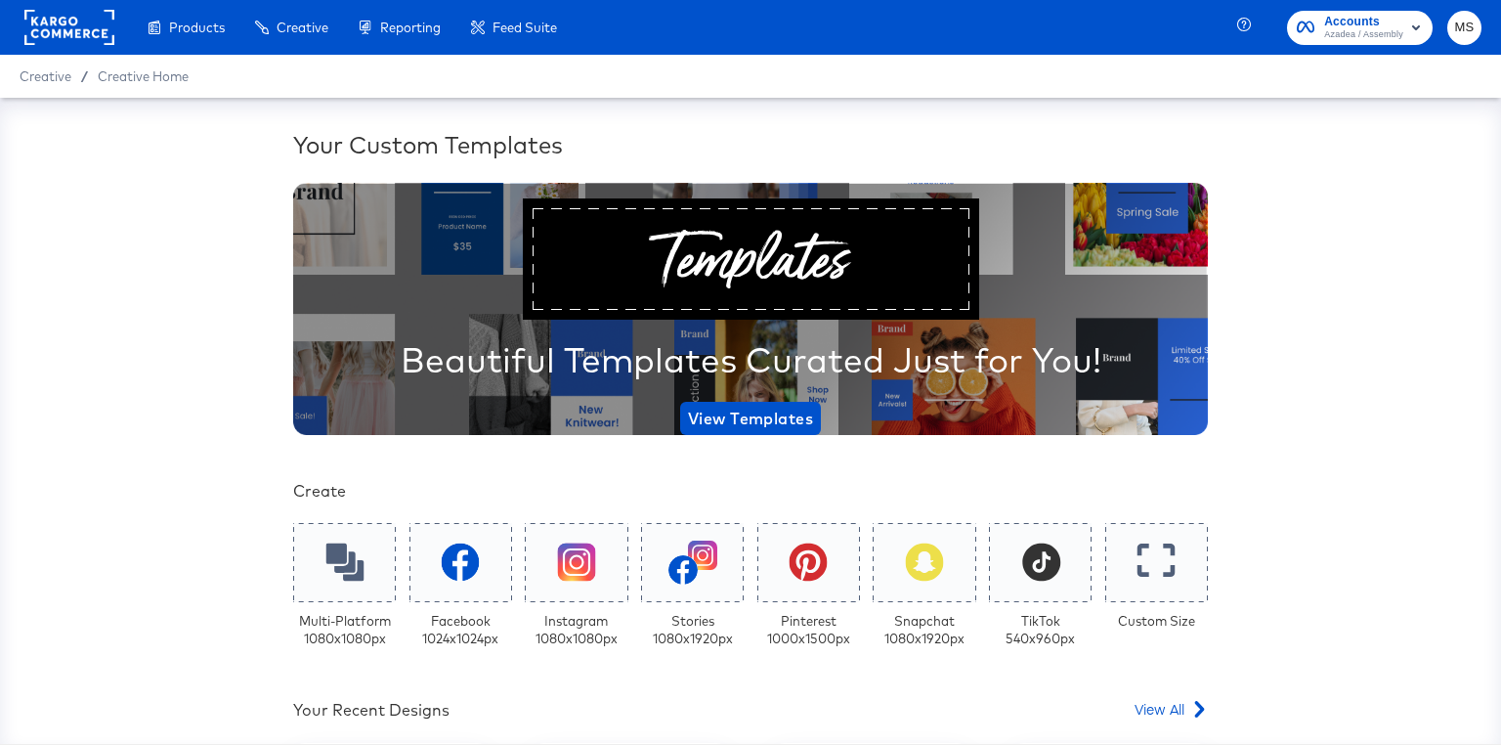
click at [52, 28] on rect at bounding box center [69, 27] width 90 height 35
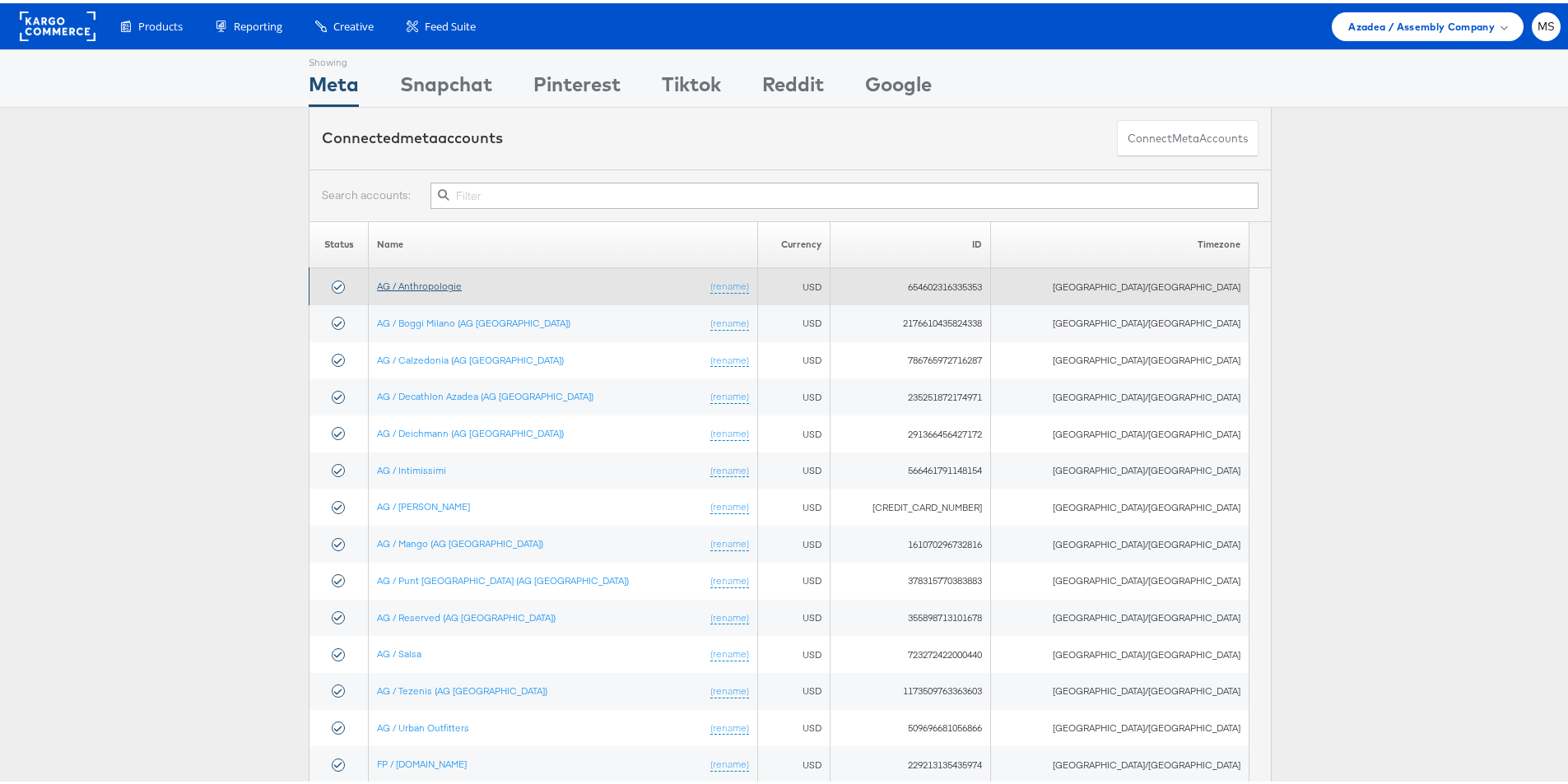
click at [440, 279] on link "AG / Anthropologie" at bounding box center [419, 282] width 85 height 13
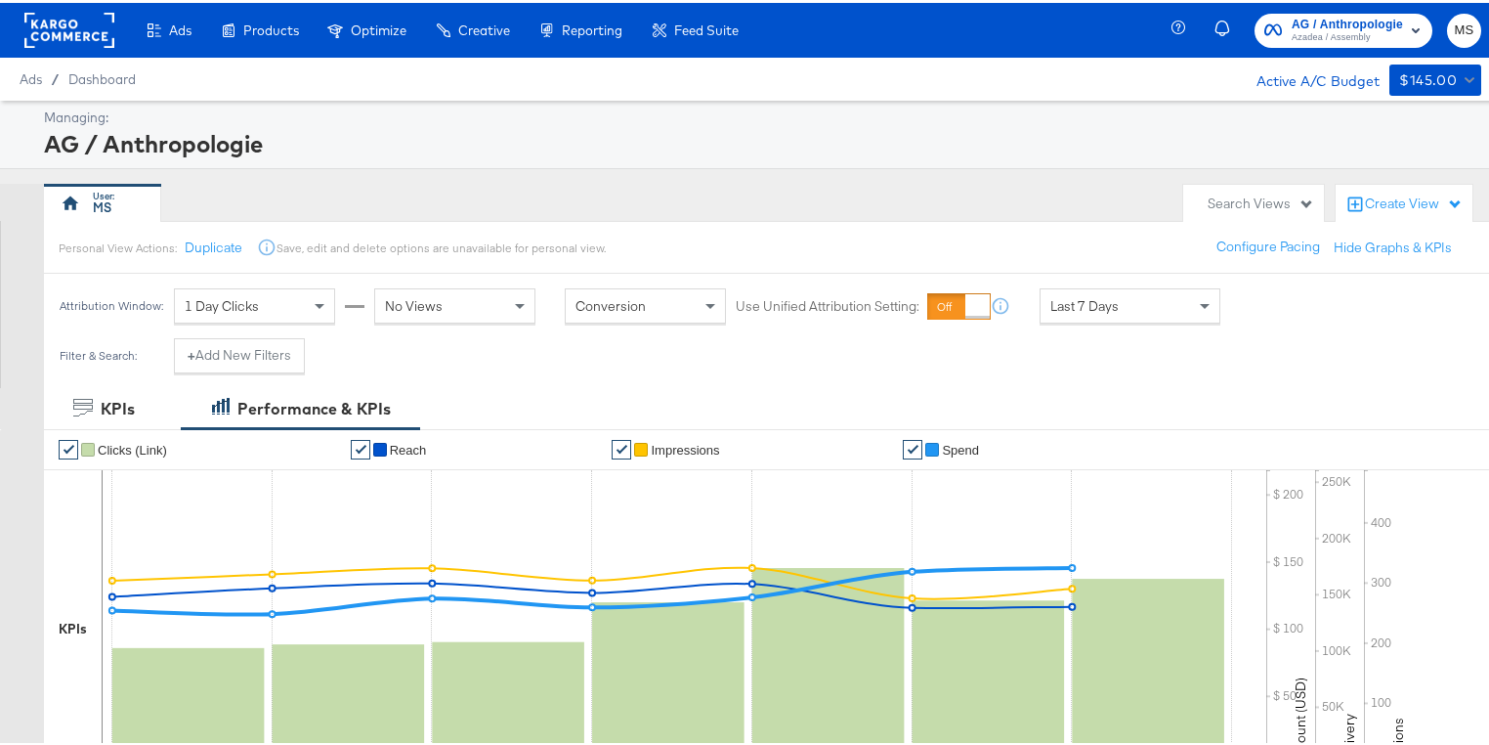
click at [91, 24] on rect at bounding box center [69, 27] width 90 height 35
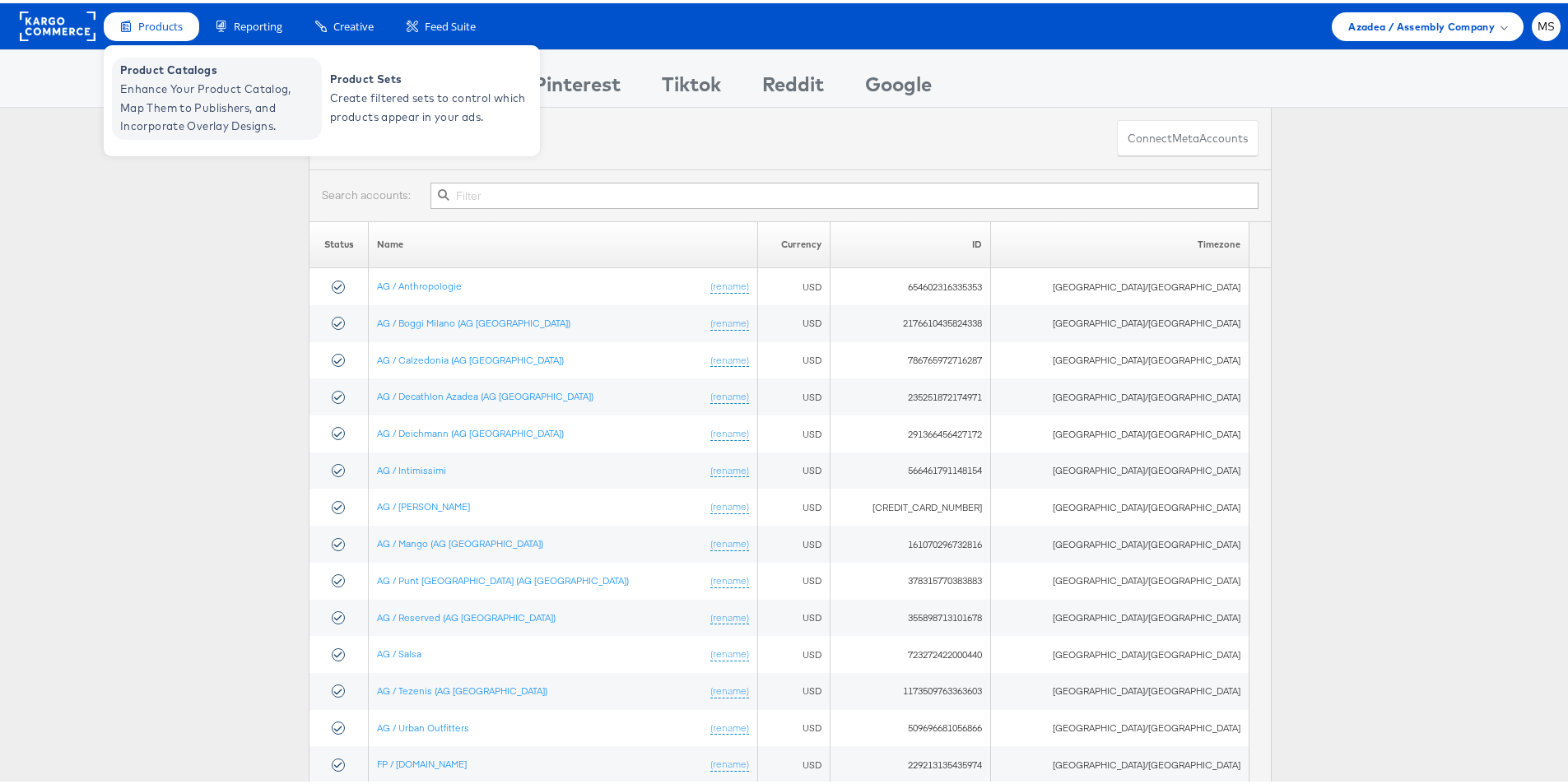
click at [156, 96] on span "Enhance Your Product Catalog, Map Them to Publishers, and Incorporate Overlay D…" at bounding box center [219, 104] width 198 height 56
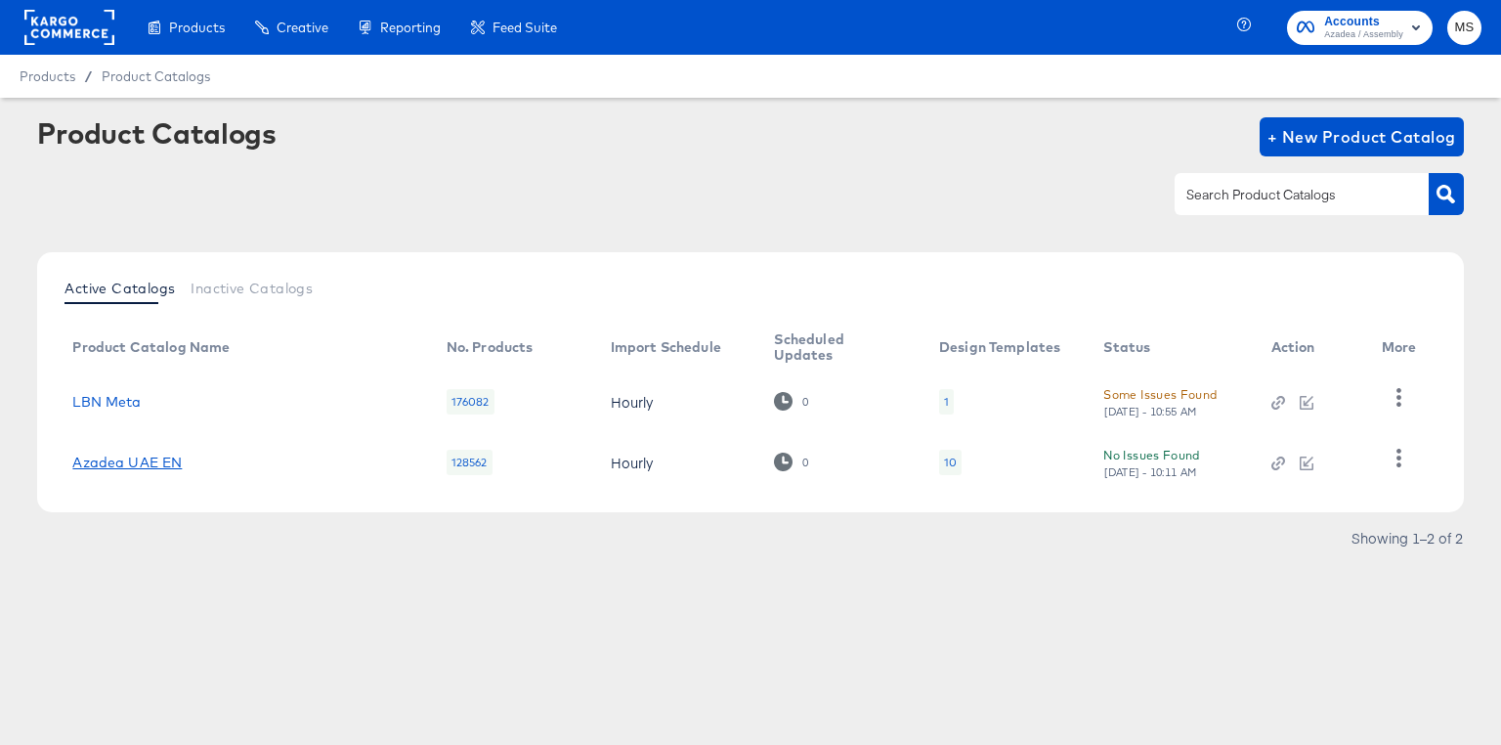
click at [137, 460] on link "Azadea UAE EN" at bounding box center [126, 462] width 109 height 16
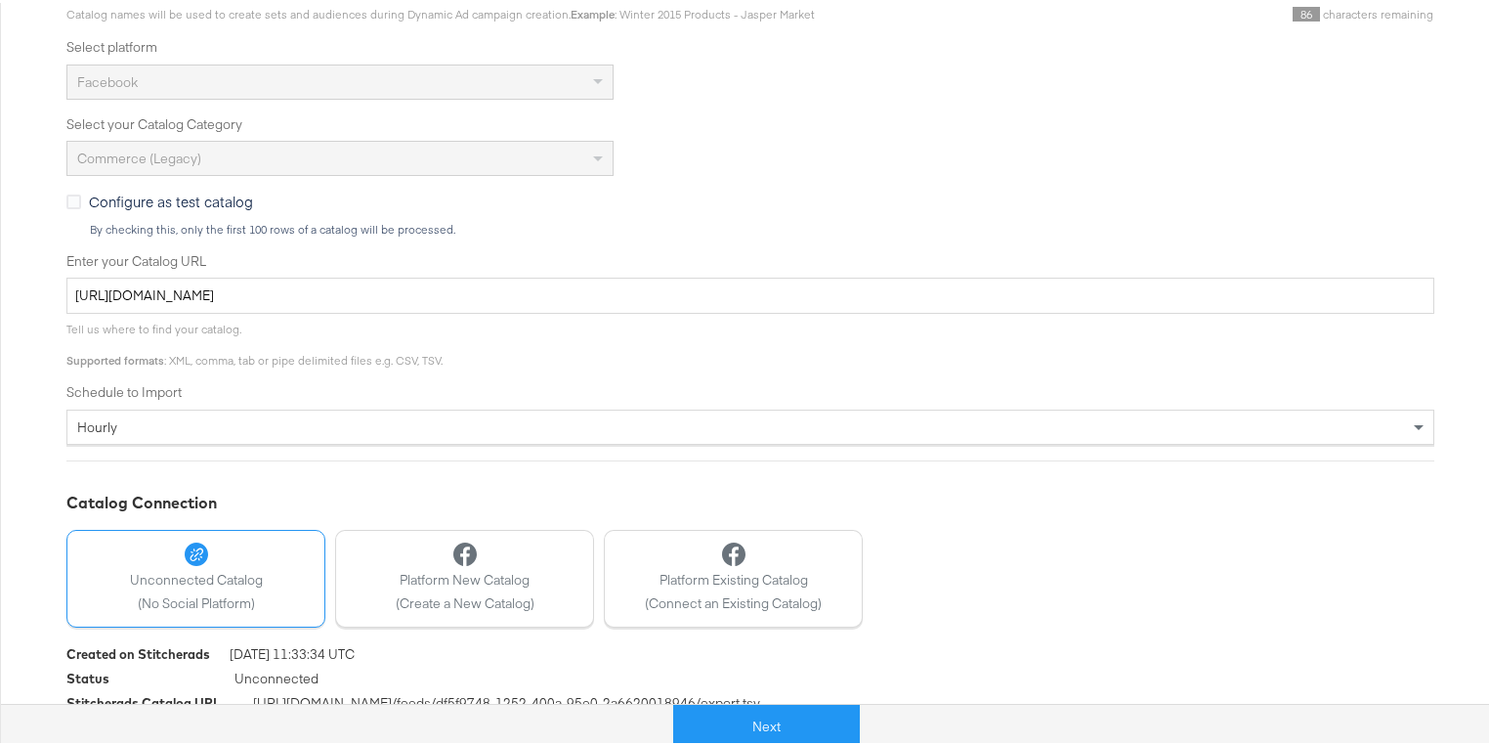
scroll to position [473, 0]
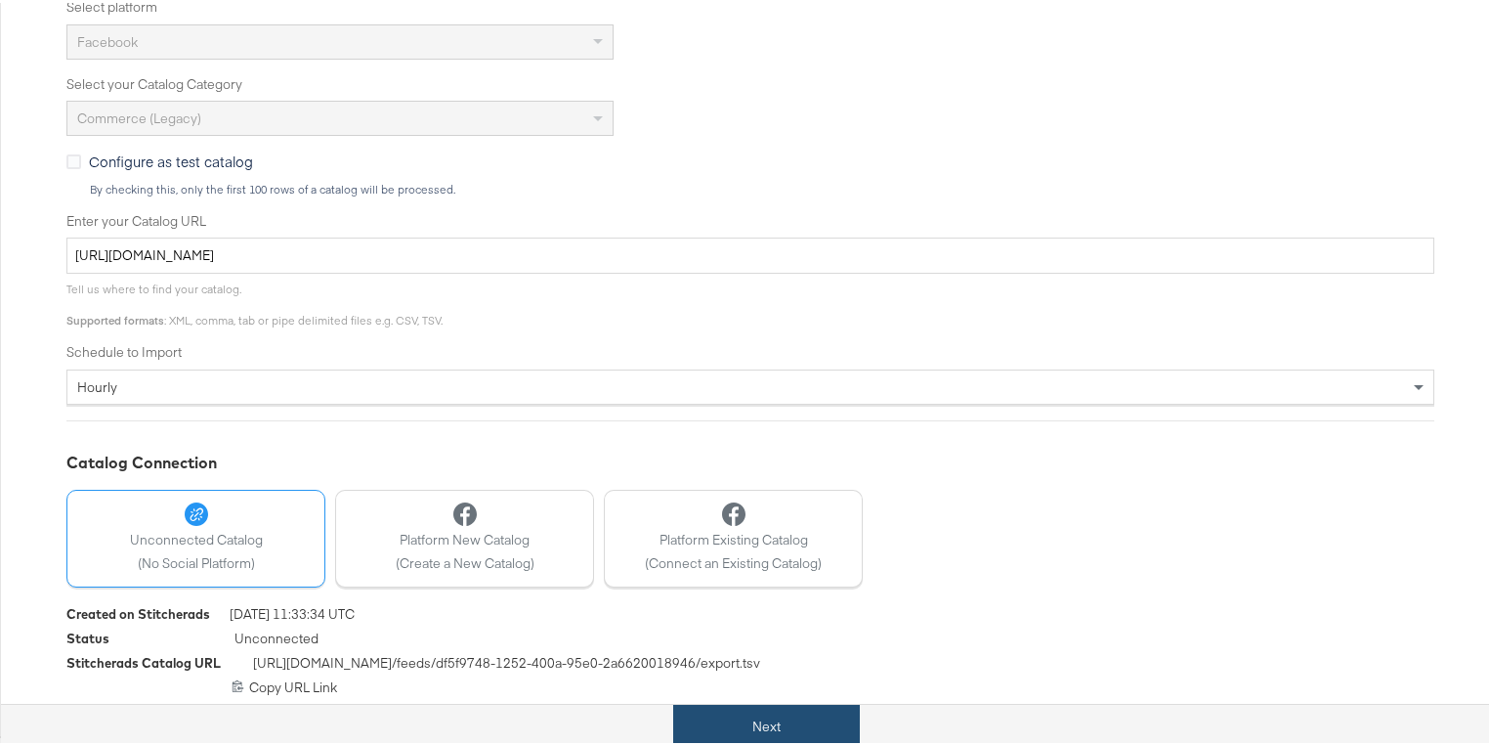
click at [802, 727] on button "Next" at bounding box center [766, 724] width 187 height 44
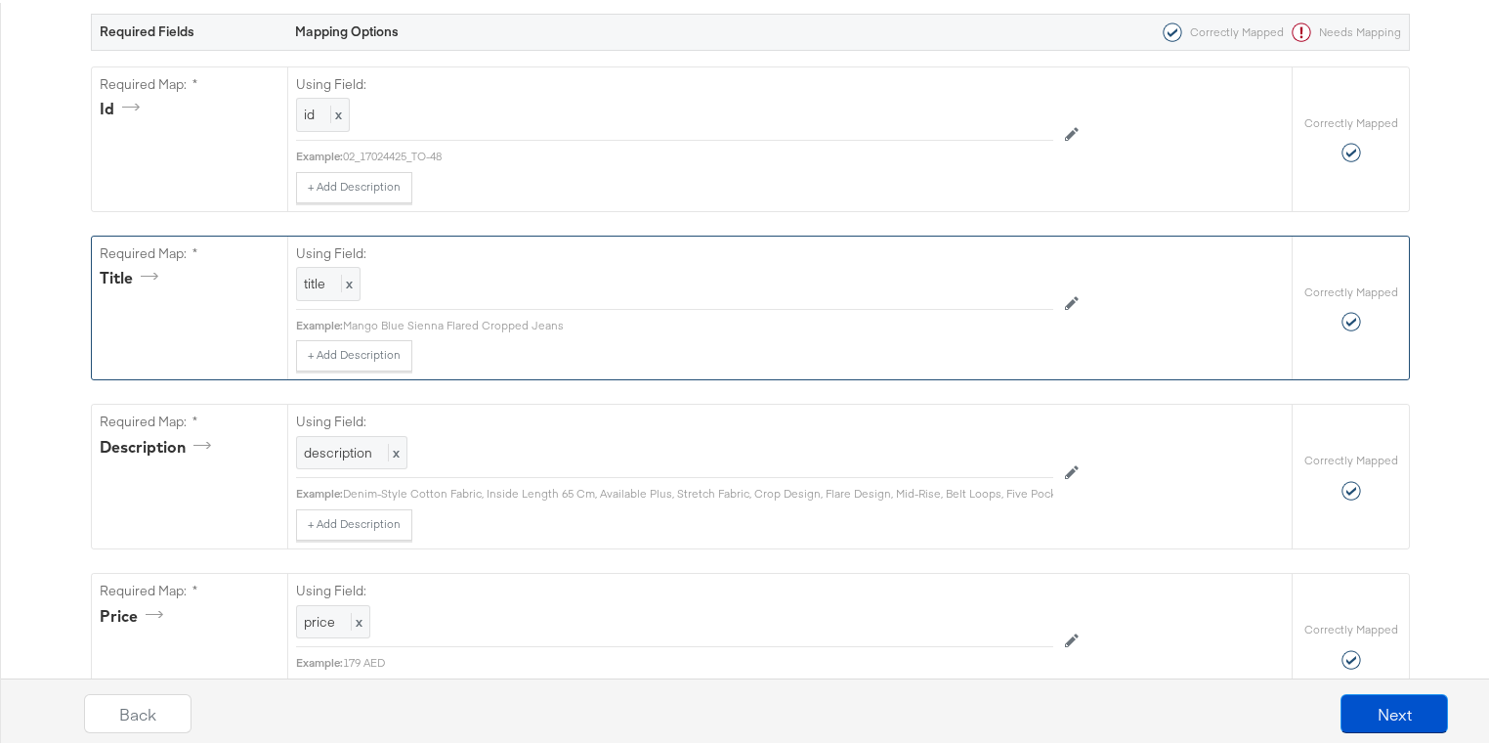
scroll to position [469, 0]
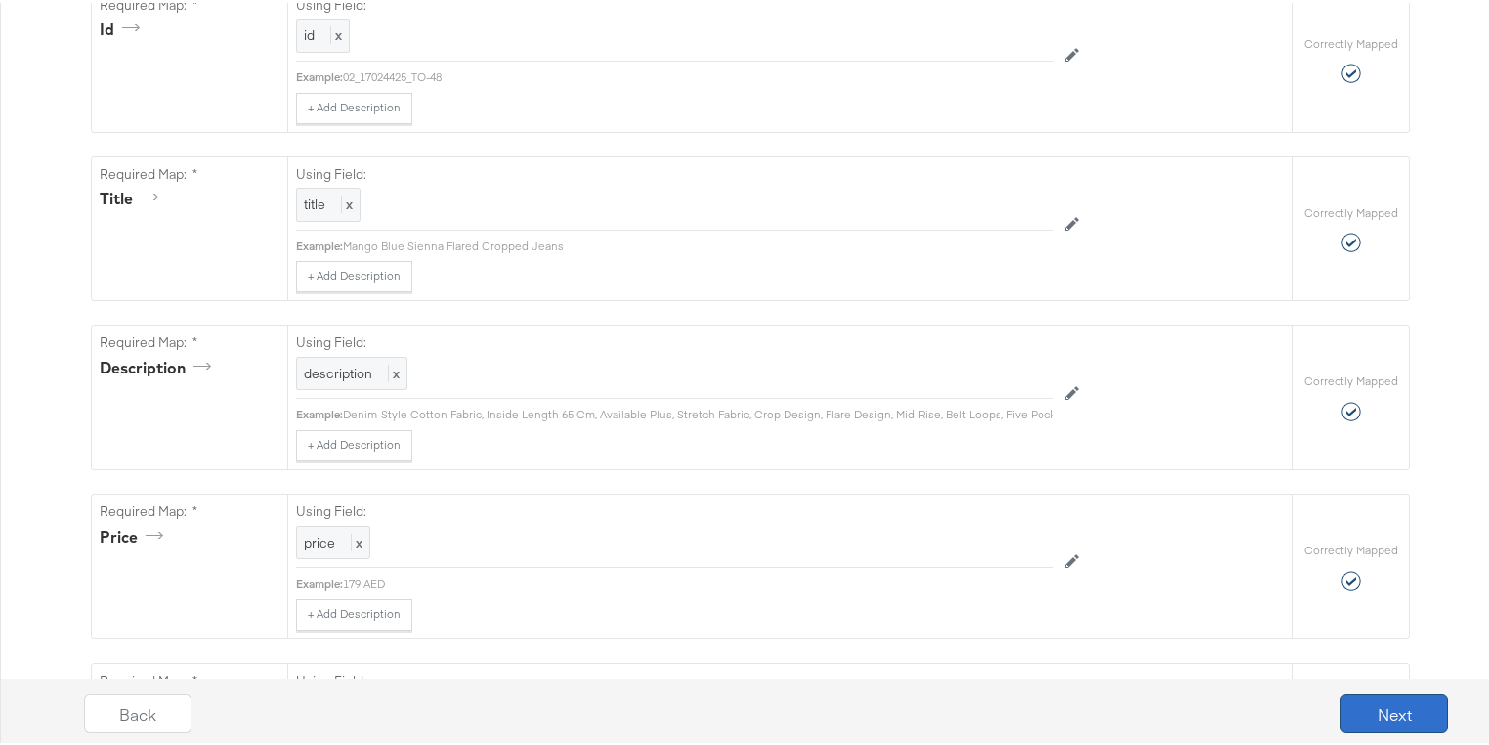
click at [1414, 716] on button "Next" at bounding box center [1394, 710] width 107 height 39
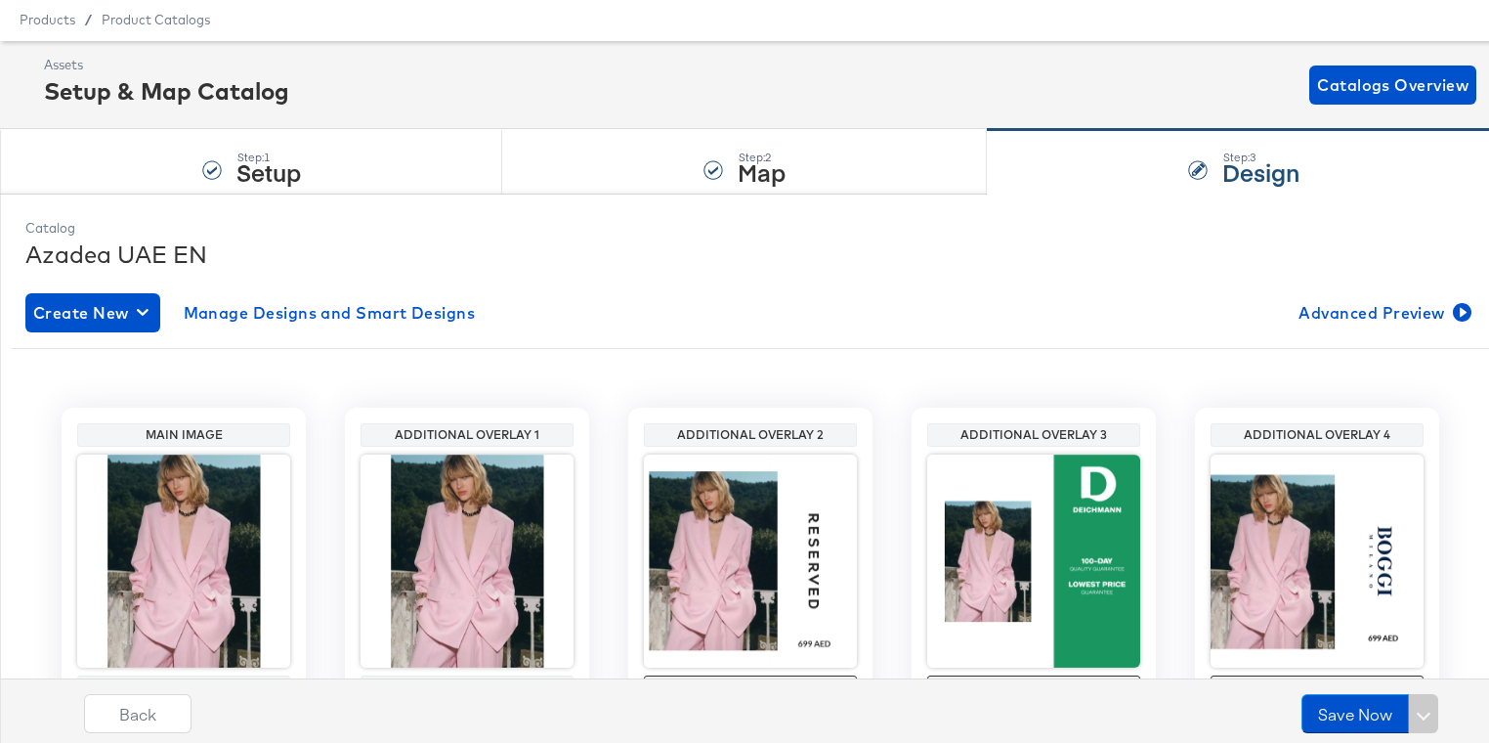
scroll to position [78, 0]
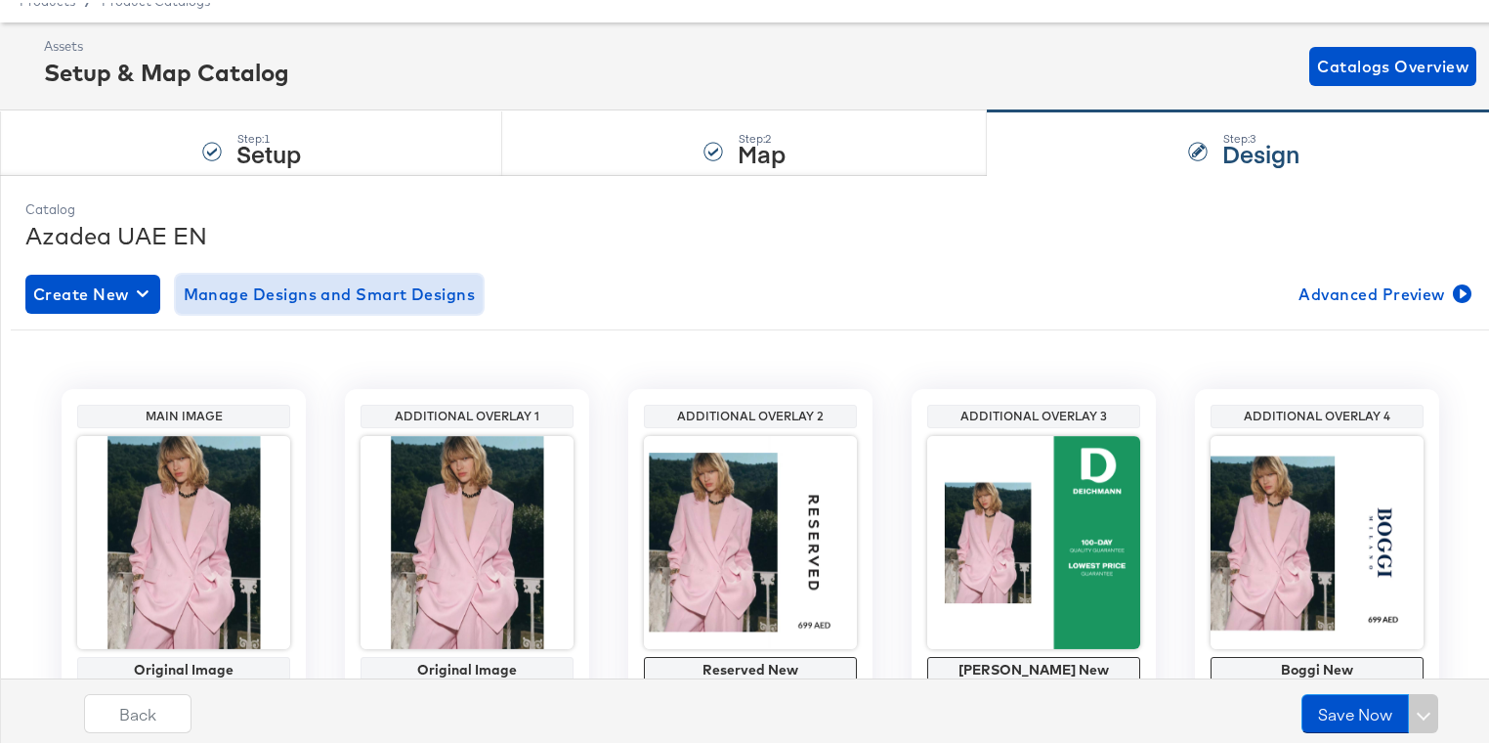
click at [336, 292] on span "Manage Designs and Smart Designs" at bounding box center [330, 291] width 292 height 27
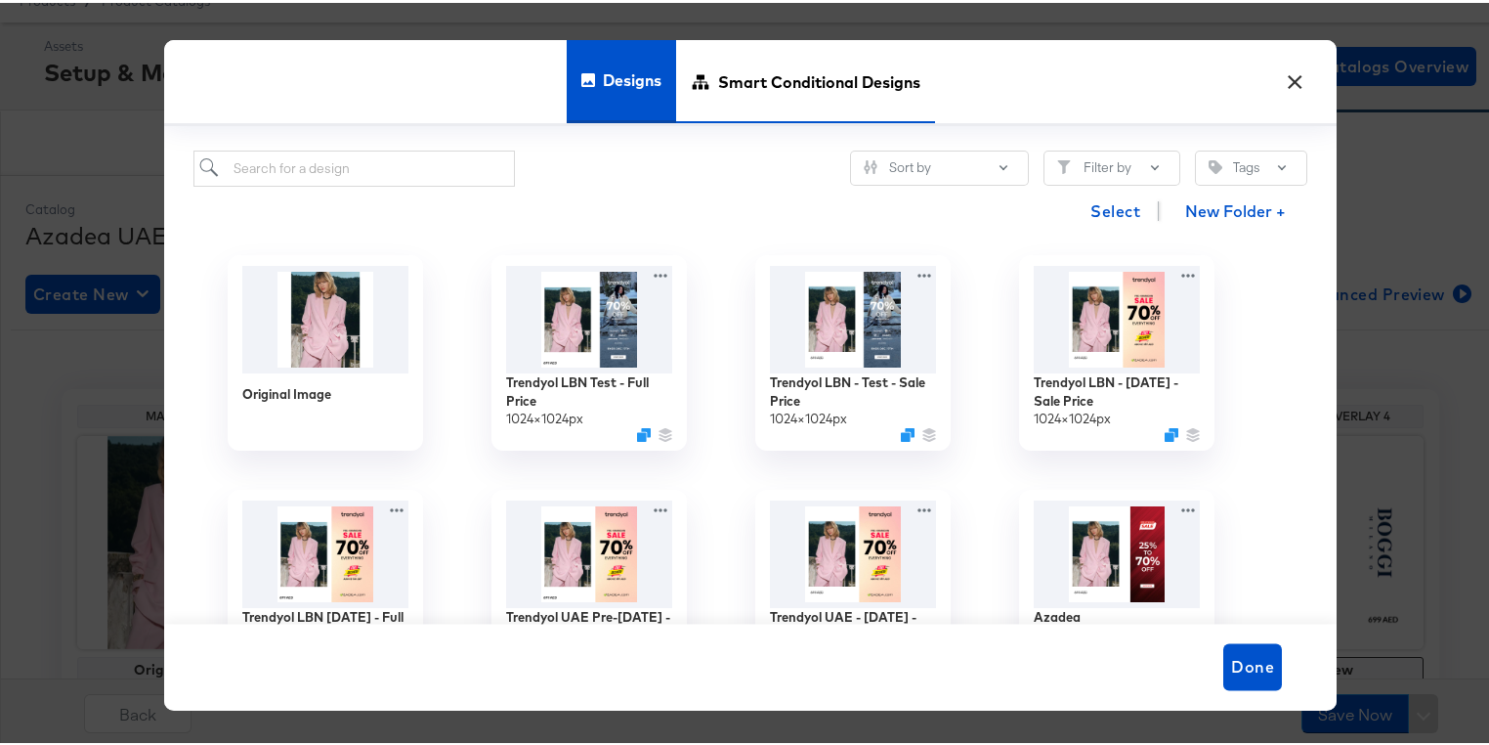
click at [798, 82] on span "Smart Conditional Designs" at bounding box center [819, 79] width 202 height 86
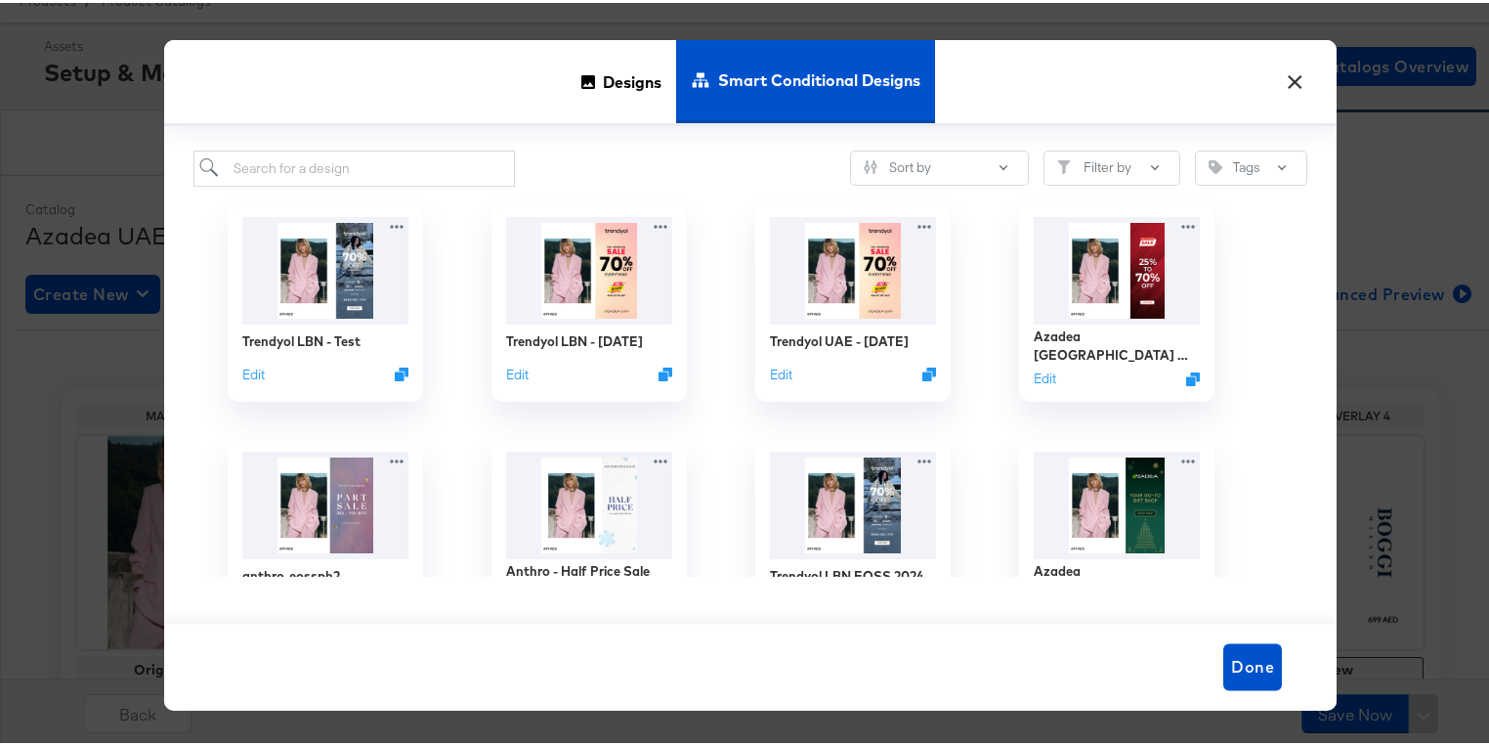
click at [1290, 82] on button "×" at bounding box center [1294, 74] width 35 height 35
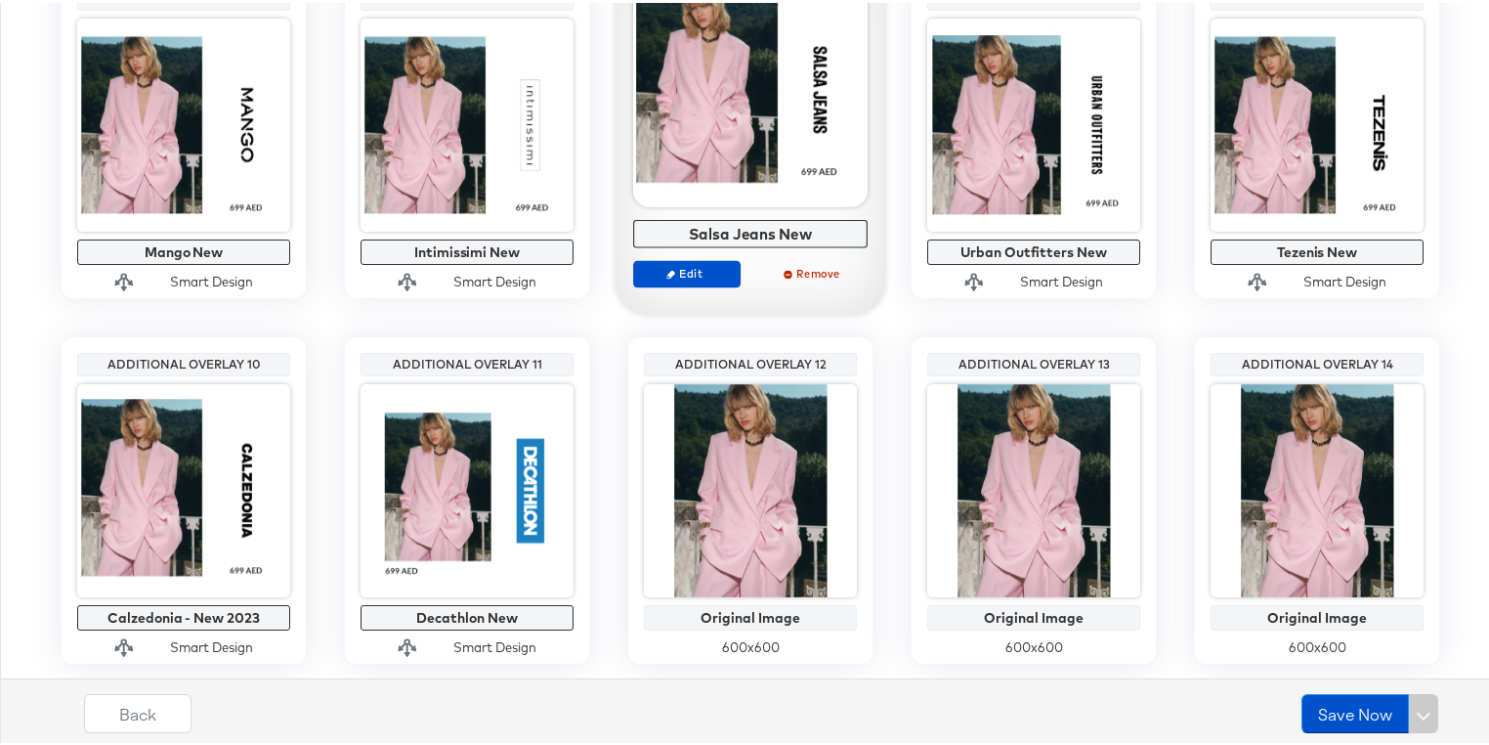
scroll to position [938, 0]
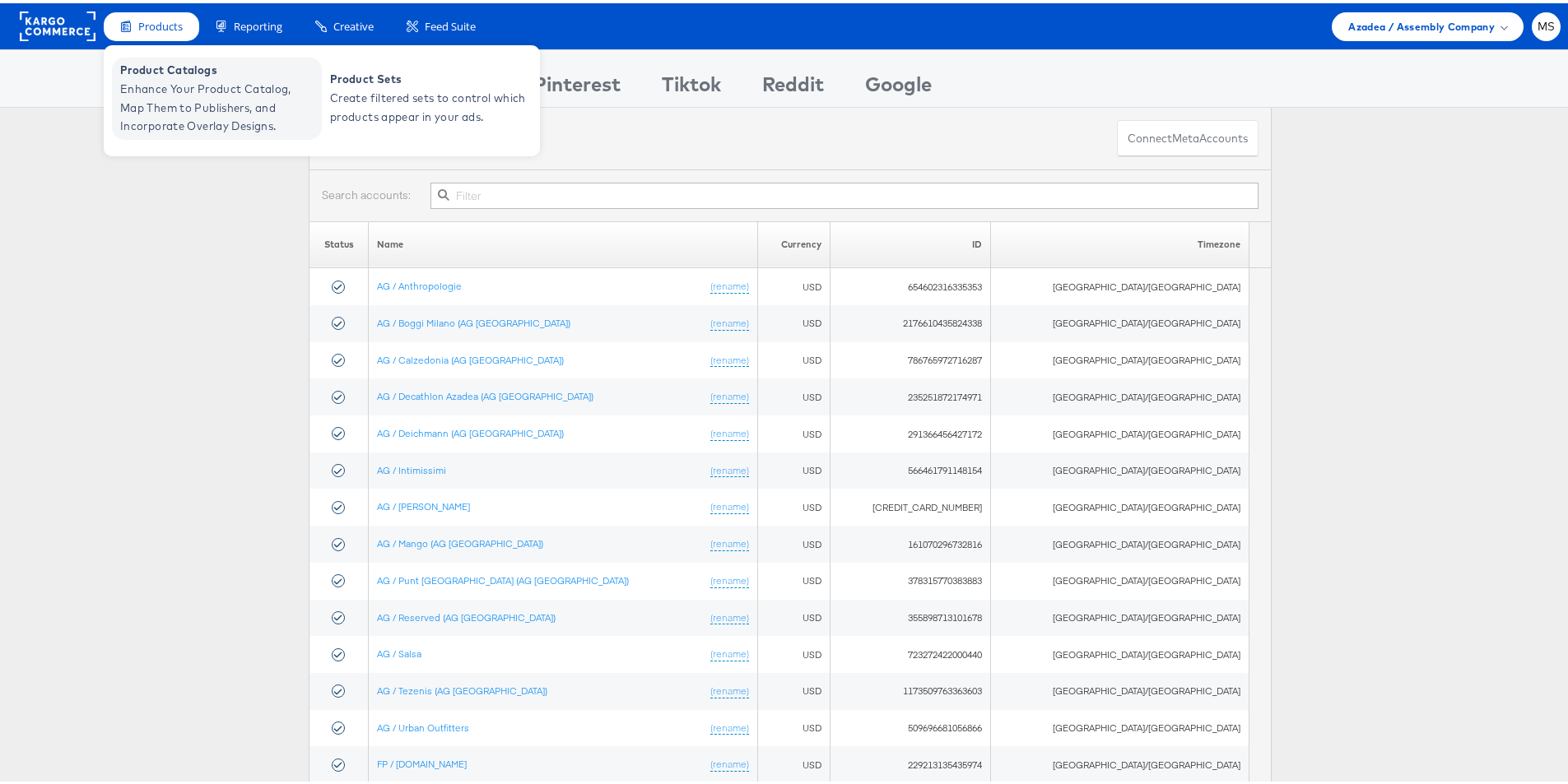
click at [138, 77] on span "Enhance Your Product Catalog, Map Them to Publishers, and Incorporate Overlay D…" at bounding box center [219, 104] width 198 height 56
click at [180, 131] on span "Enhance Your Product Catalog, Map Them to Publishers, and Incorporate Overlay D…" at bounding box center [219, 104] width 198 height 56
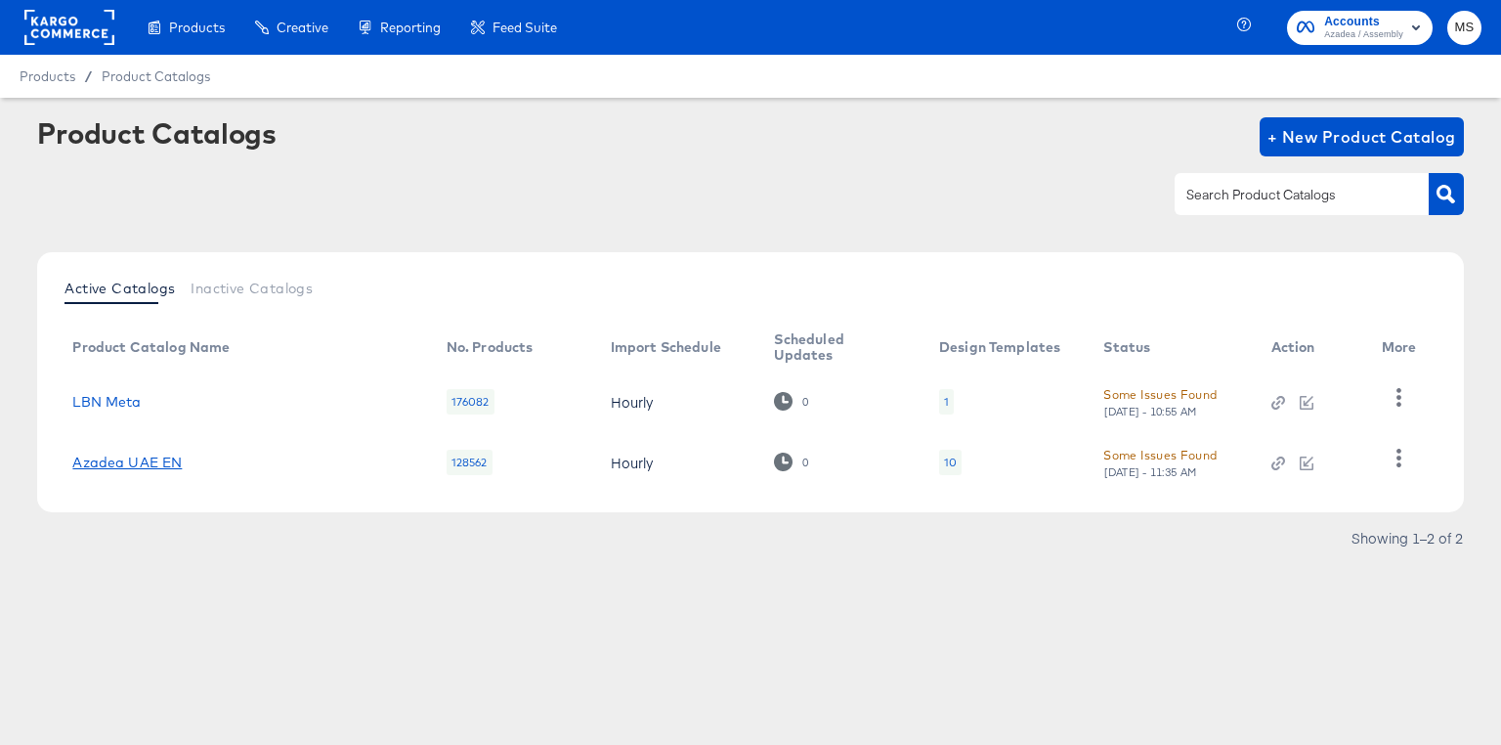
click at [126, 466] on link "Azadea UAE EN" at bounding box center [126, 462] width 109 height 16
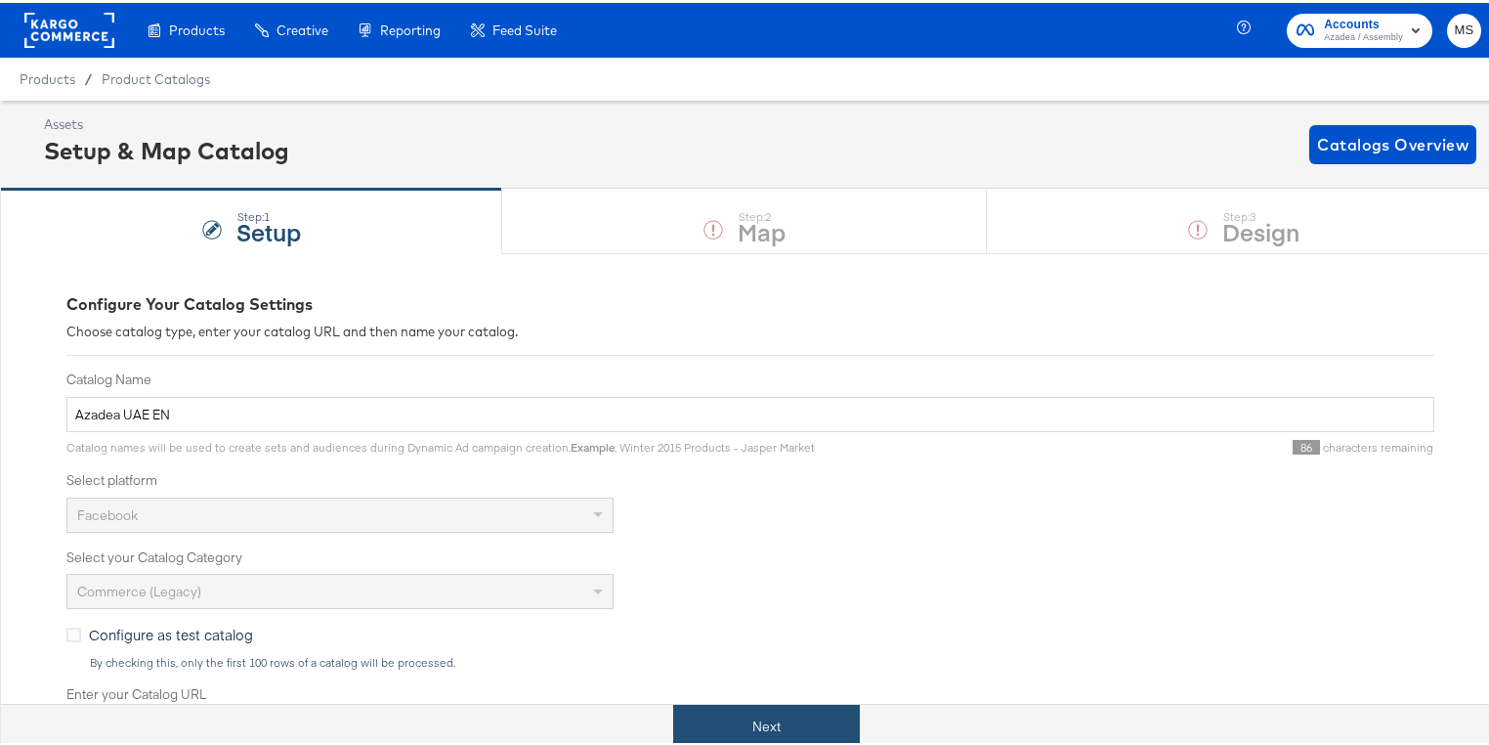
click at [717, 715] on button "Next" at bounding box center [766, 724] width 187 height 44
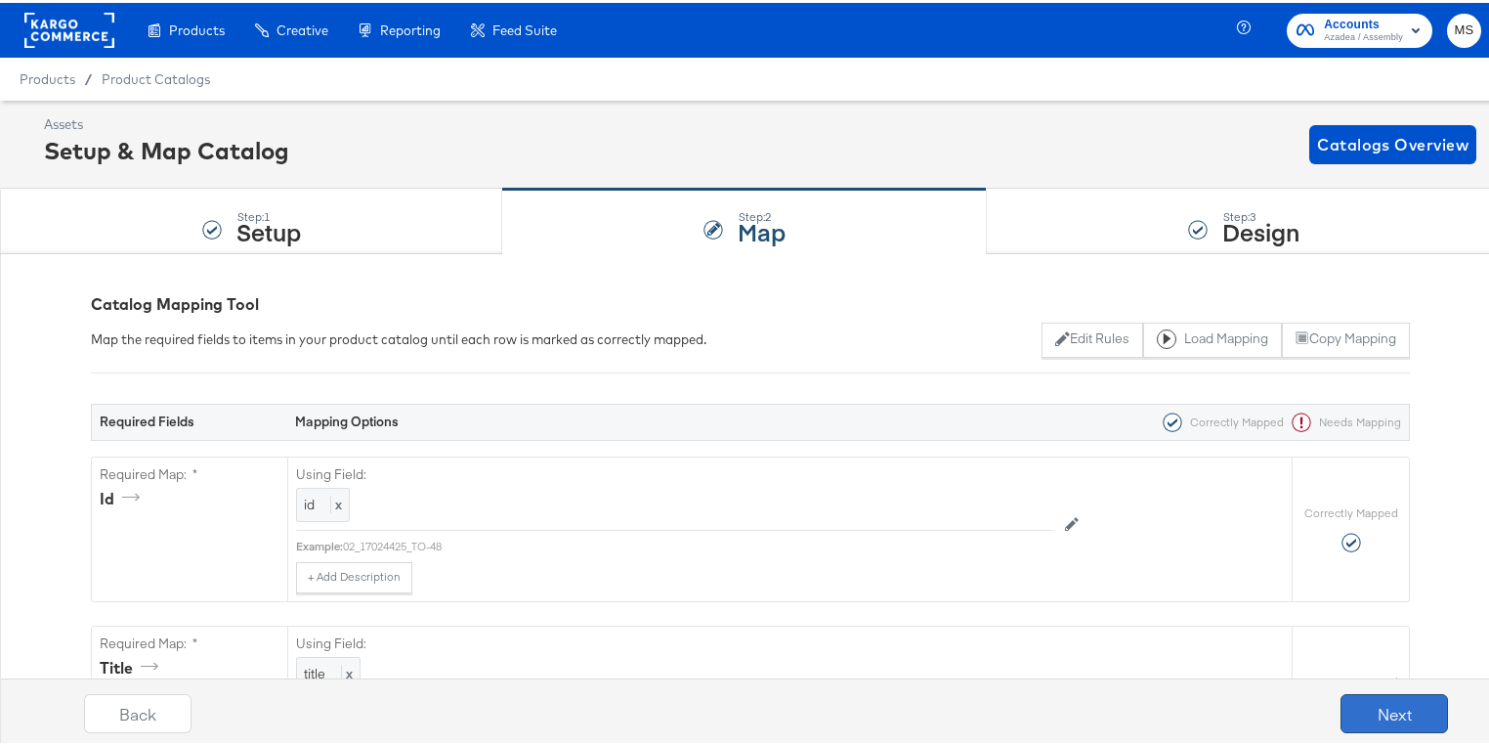
click at [1366, 716] on button "Next" at bounding box center [1394, 710] width 107 height 39
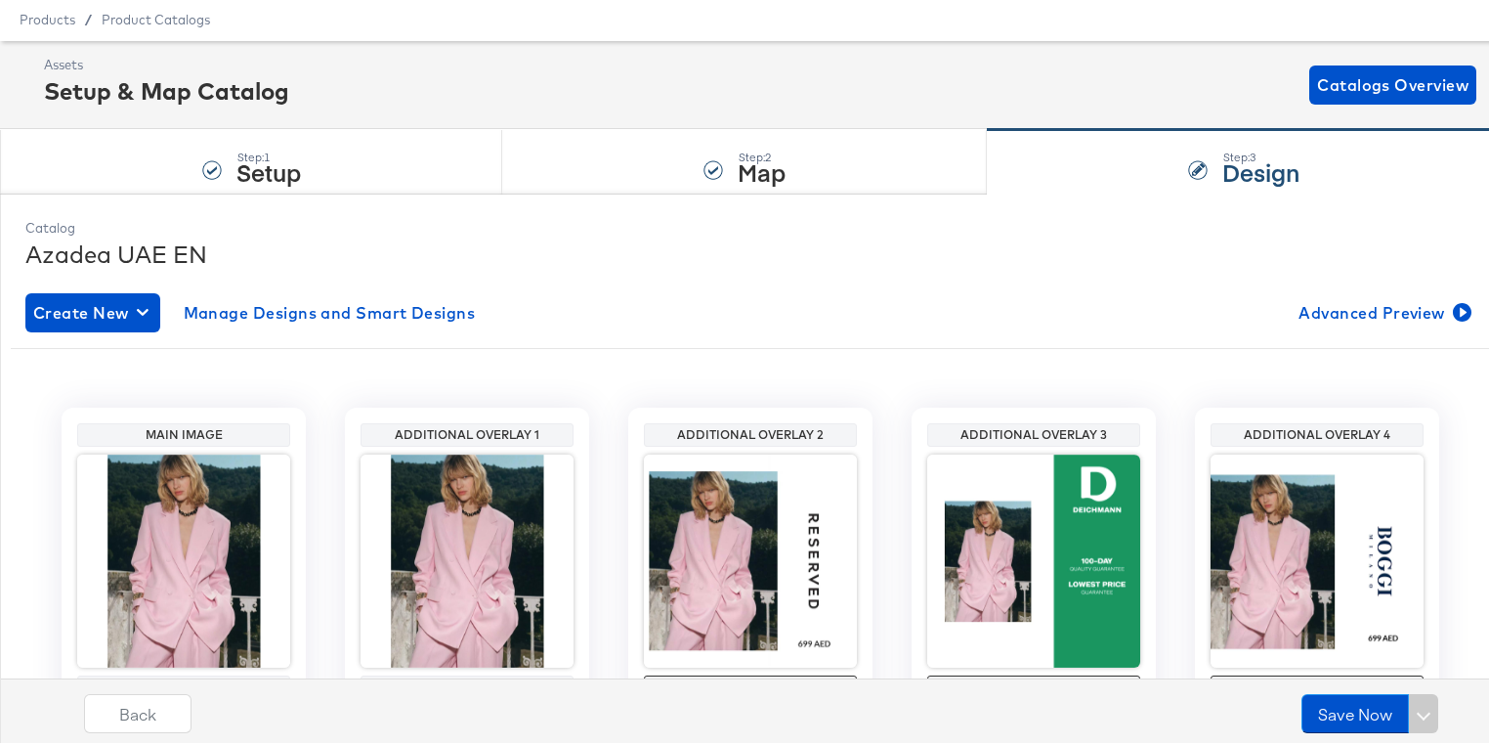
scroll to position [78, 0]
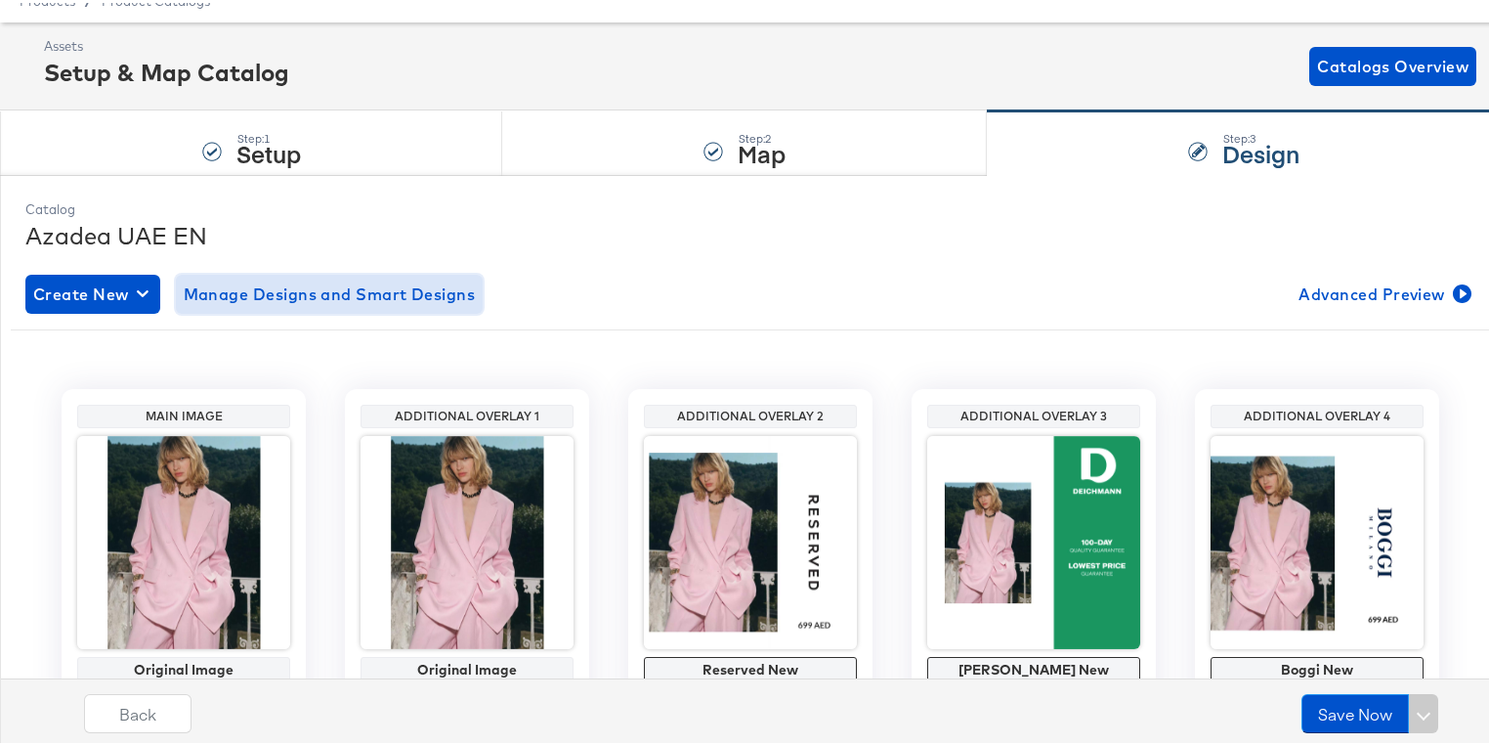
click at [421, 291] on span "Manage Designs and Smart Designs" at bounding box center [330, 291] width 292 height 27
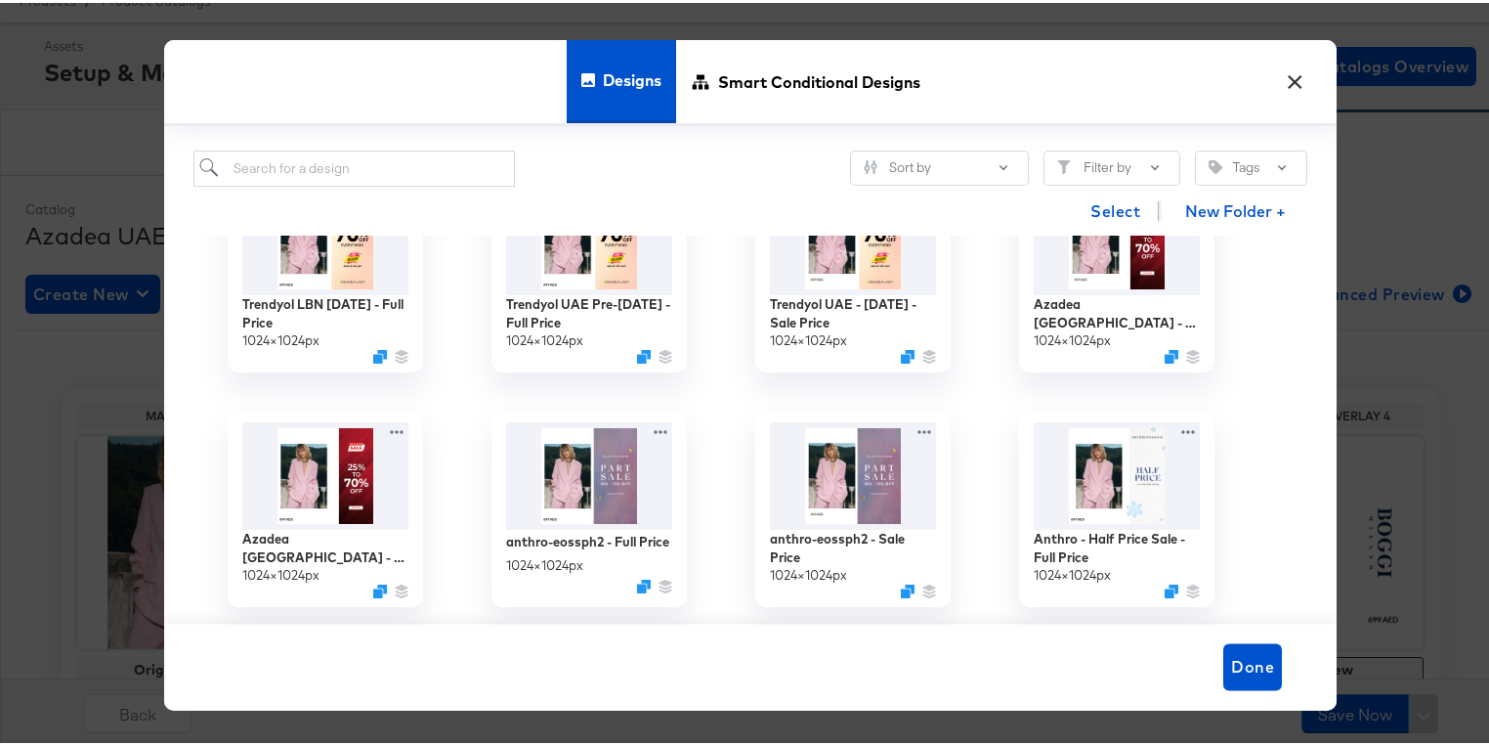
scroll to position [0, 0]
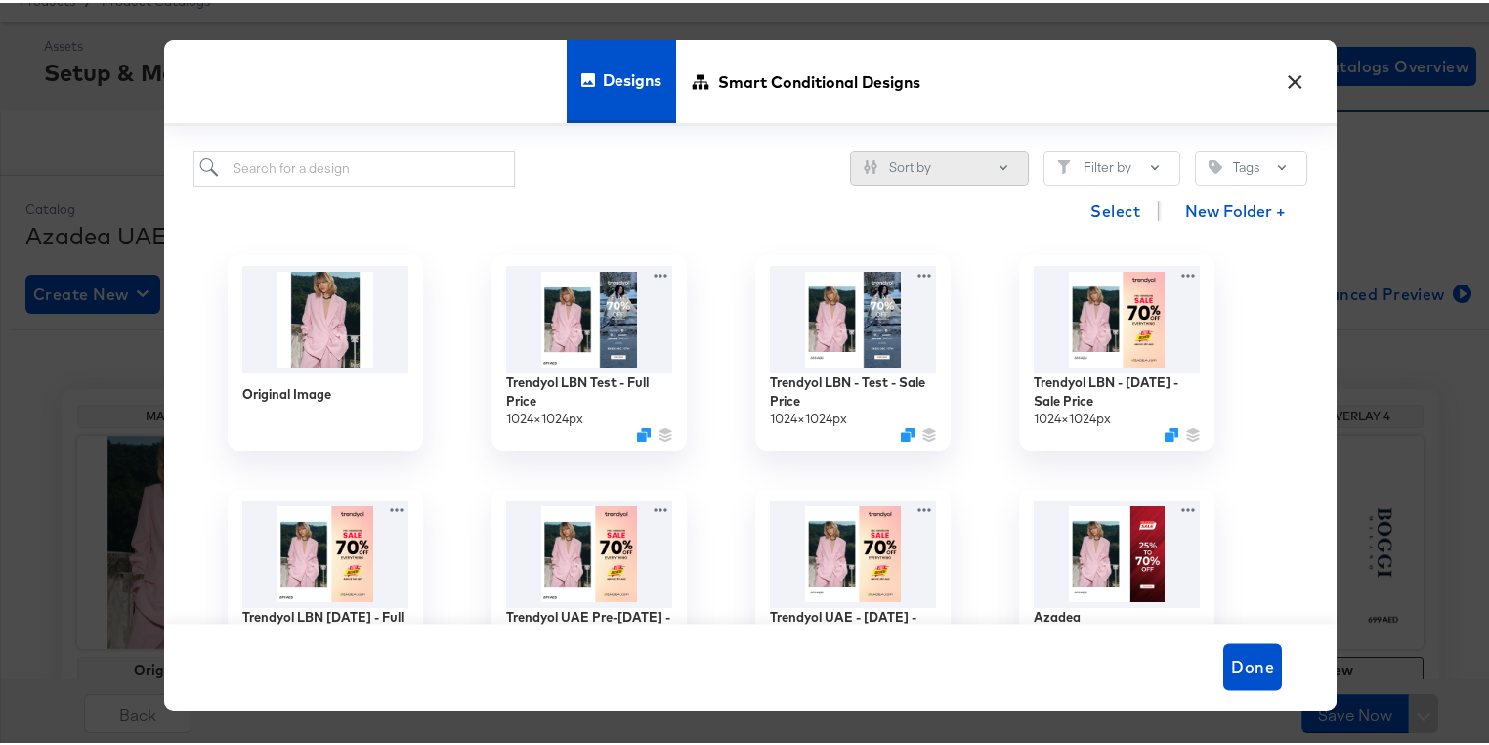
click at [1002, 169] on button "Sort by" at bounding box center [939, 165] width 179 height 35
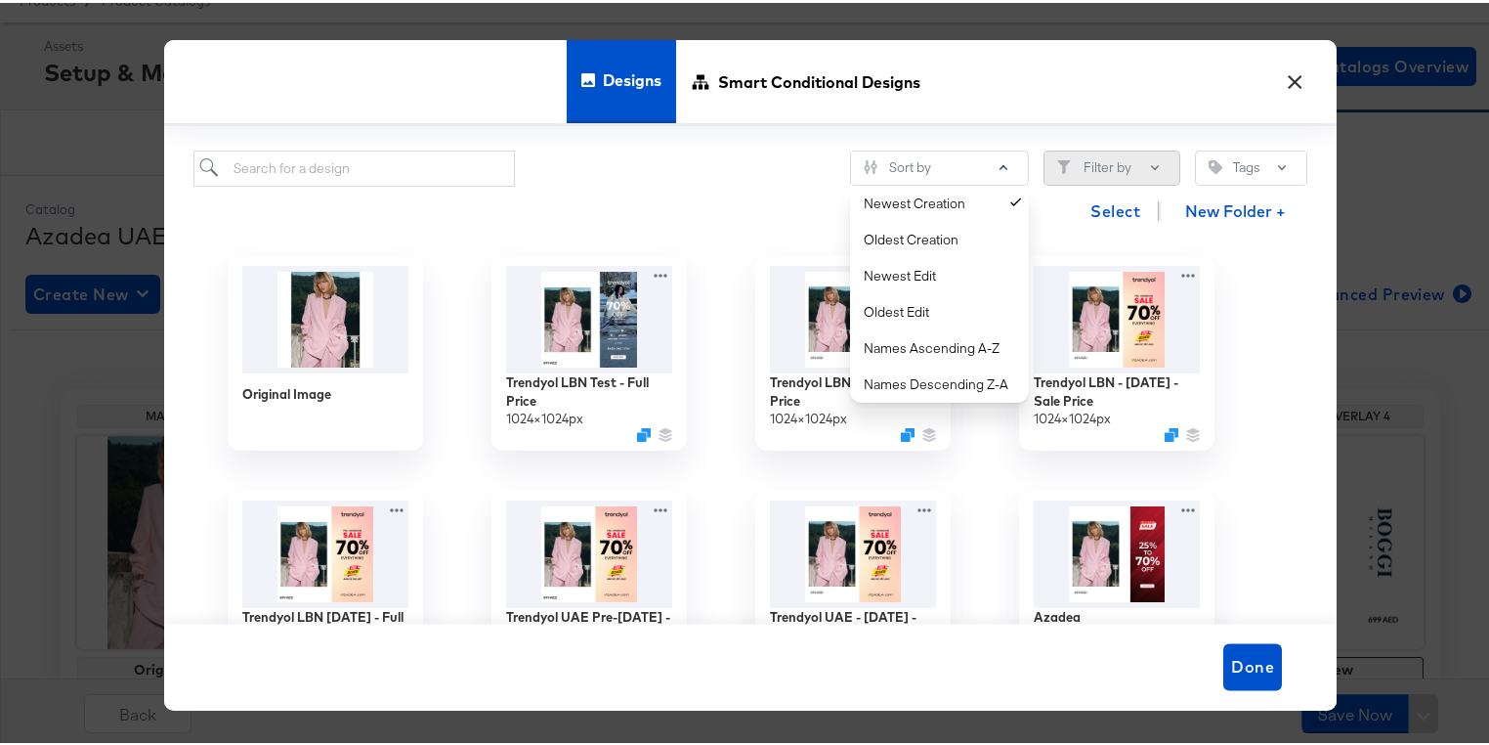
click at [1146, 165] on button "Filter by" at bounding box center [1112, 165] width 137 height 35
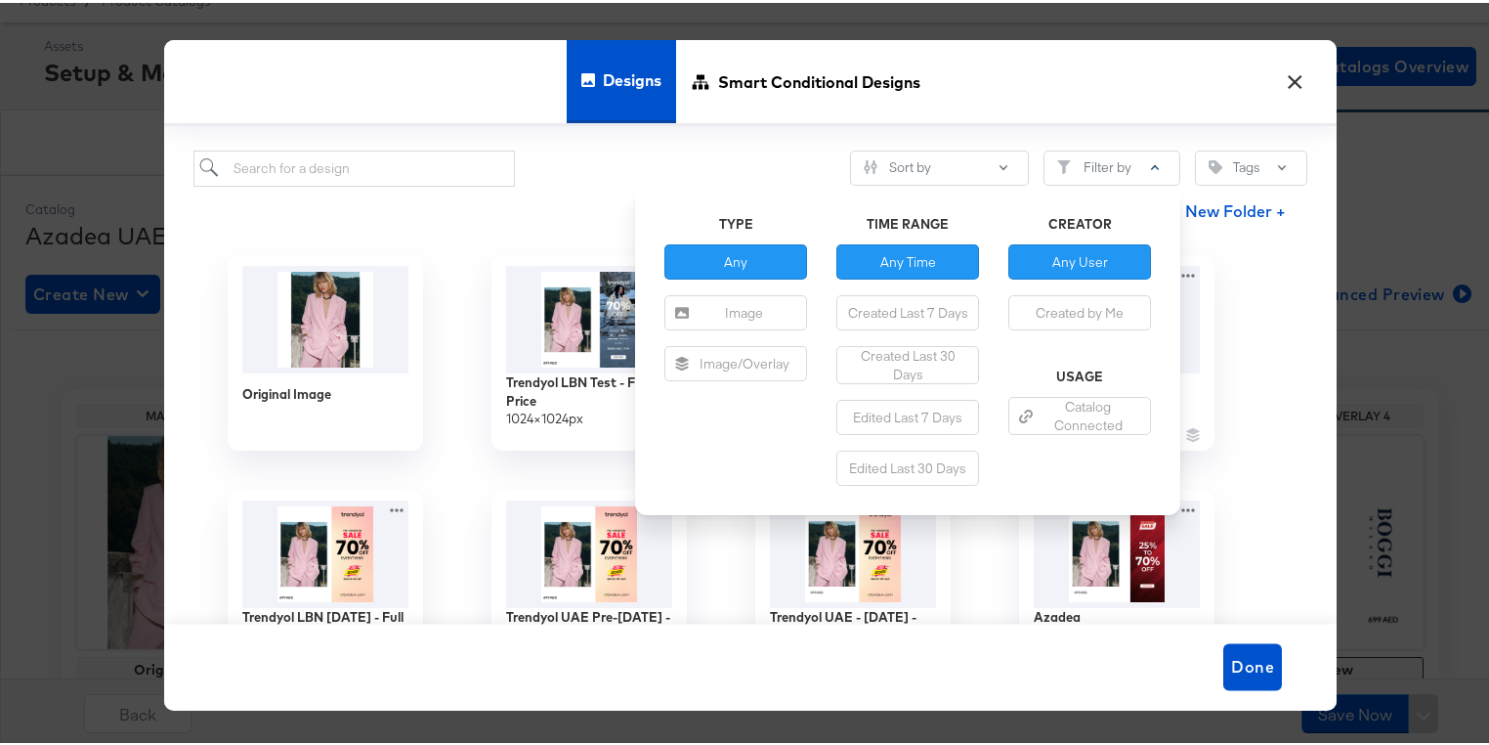
click at [1266, 275] on div "Original Image Trendyol LBN Test - Full Price 1024 × 1024 px Trendyol LBN - Tes…" at bounding box center [750, 428] width 1114 height 390
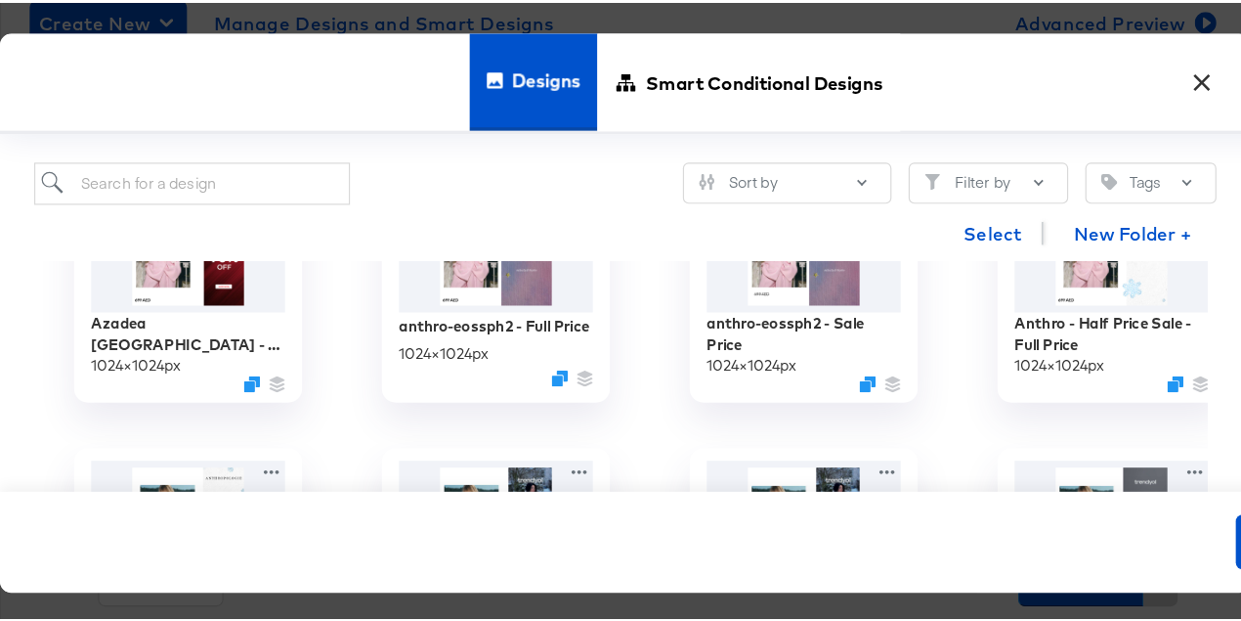
scroll to position [565, 0]
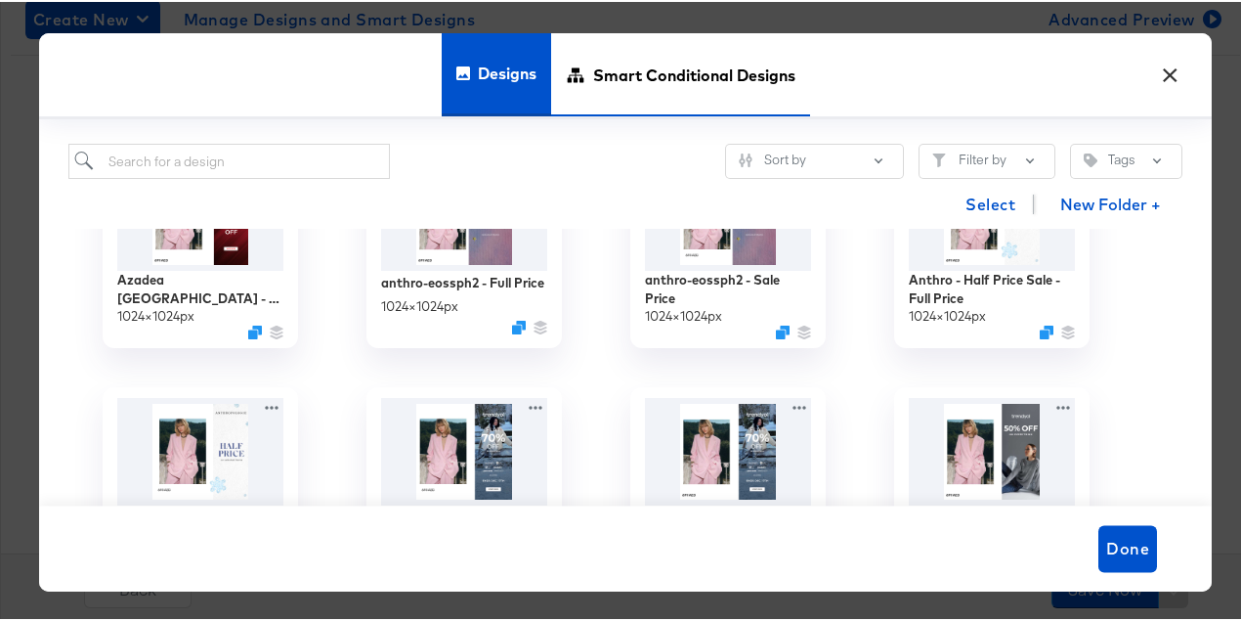
click at [698, 75] on span "Smart Conditional Designs" at bounding box center [694, 72] width 202 height 86
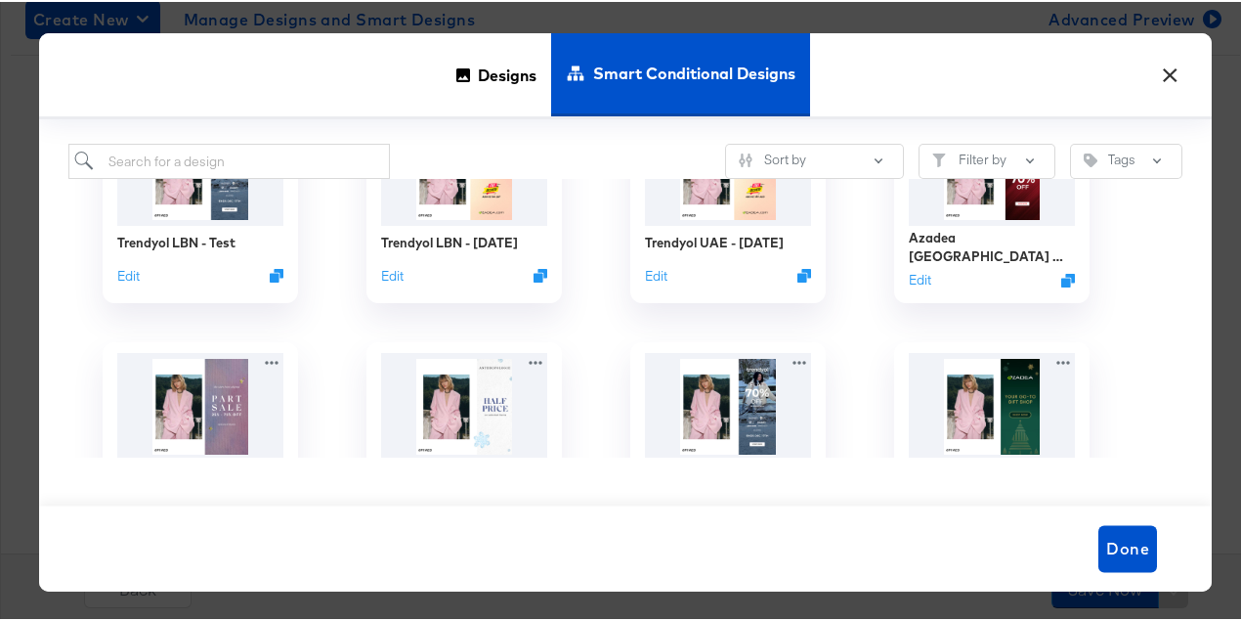
scroll to position [195, 0]
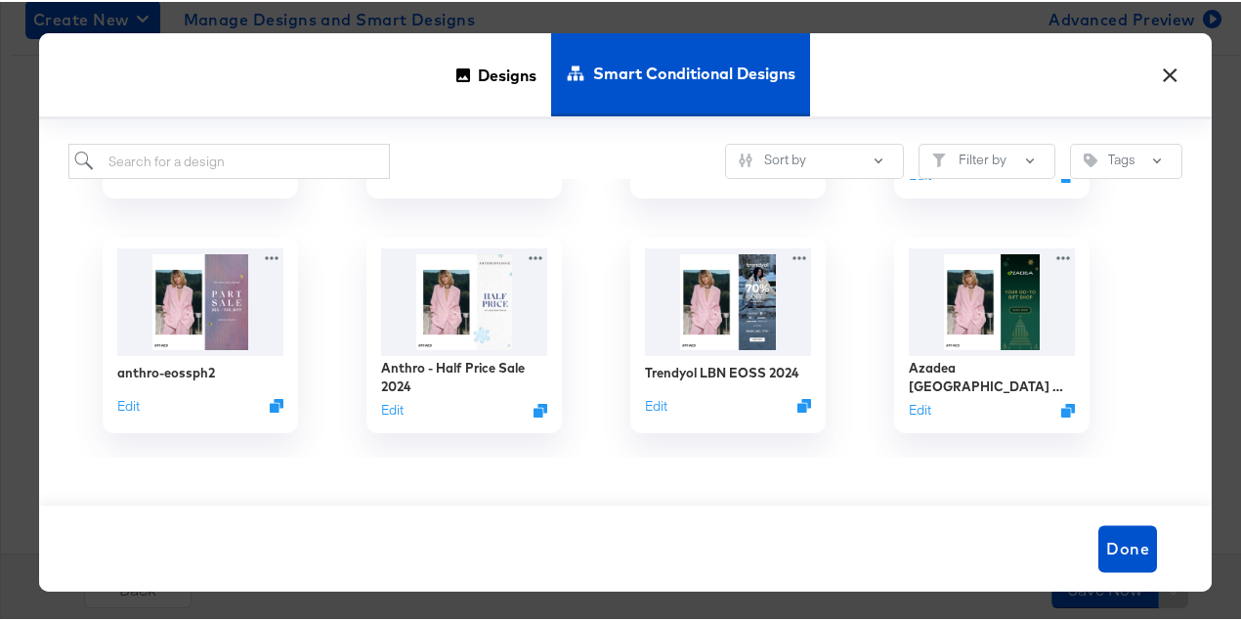
click at [1161, 73] on button "×" at bounding box center [1169, 68] width 35 height 35
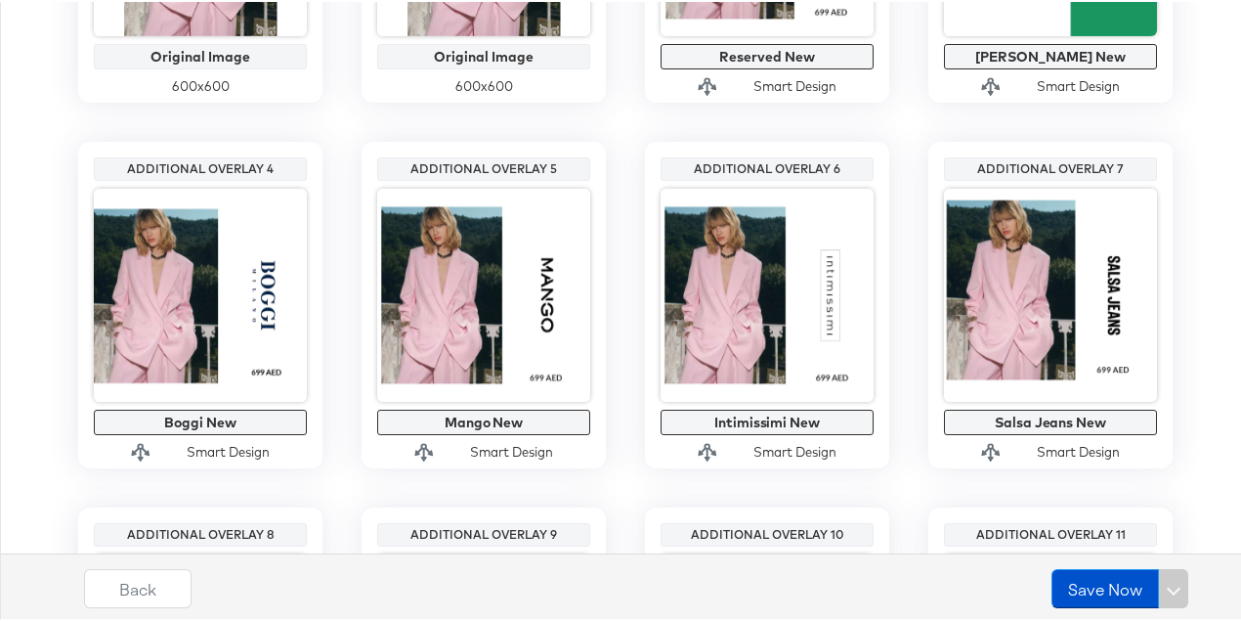
scroll to position [694, 0]
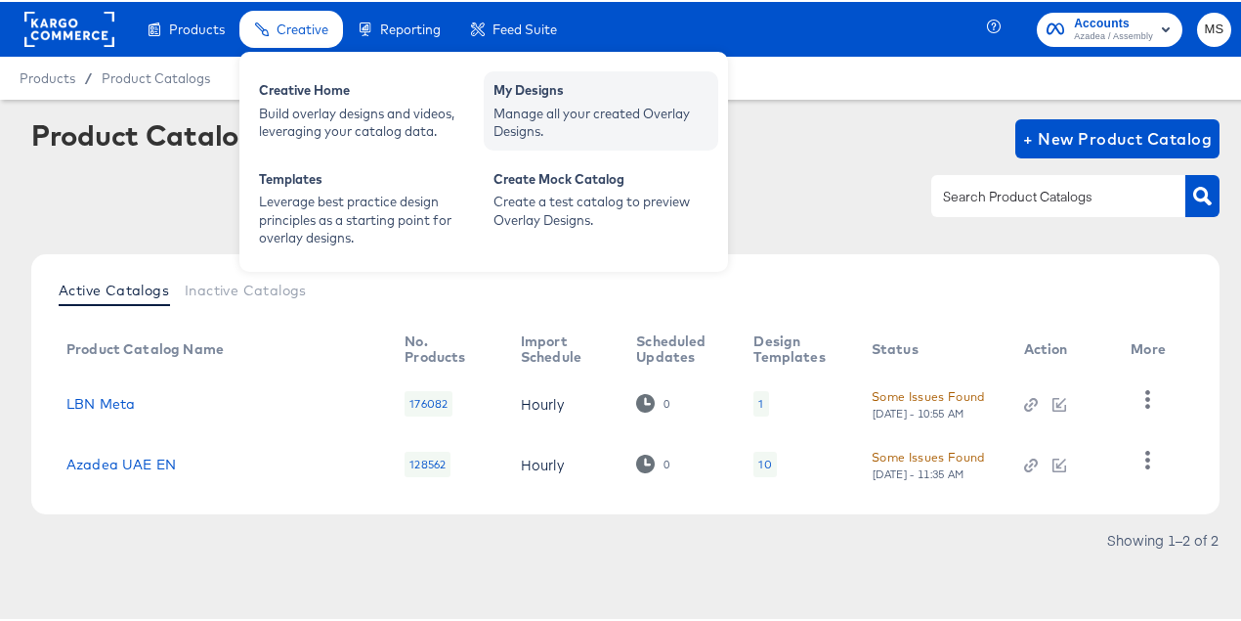
click at [537, 136] on div "Manage all your created Overlay Designs." at bounding box center [601, 121] width 215 height 36
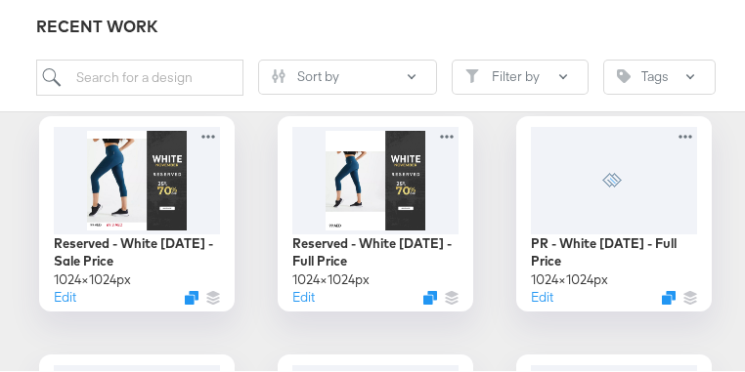
scroll to position [6269, 0]
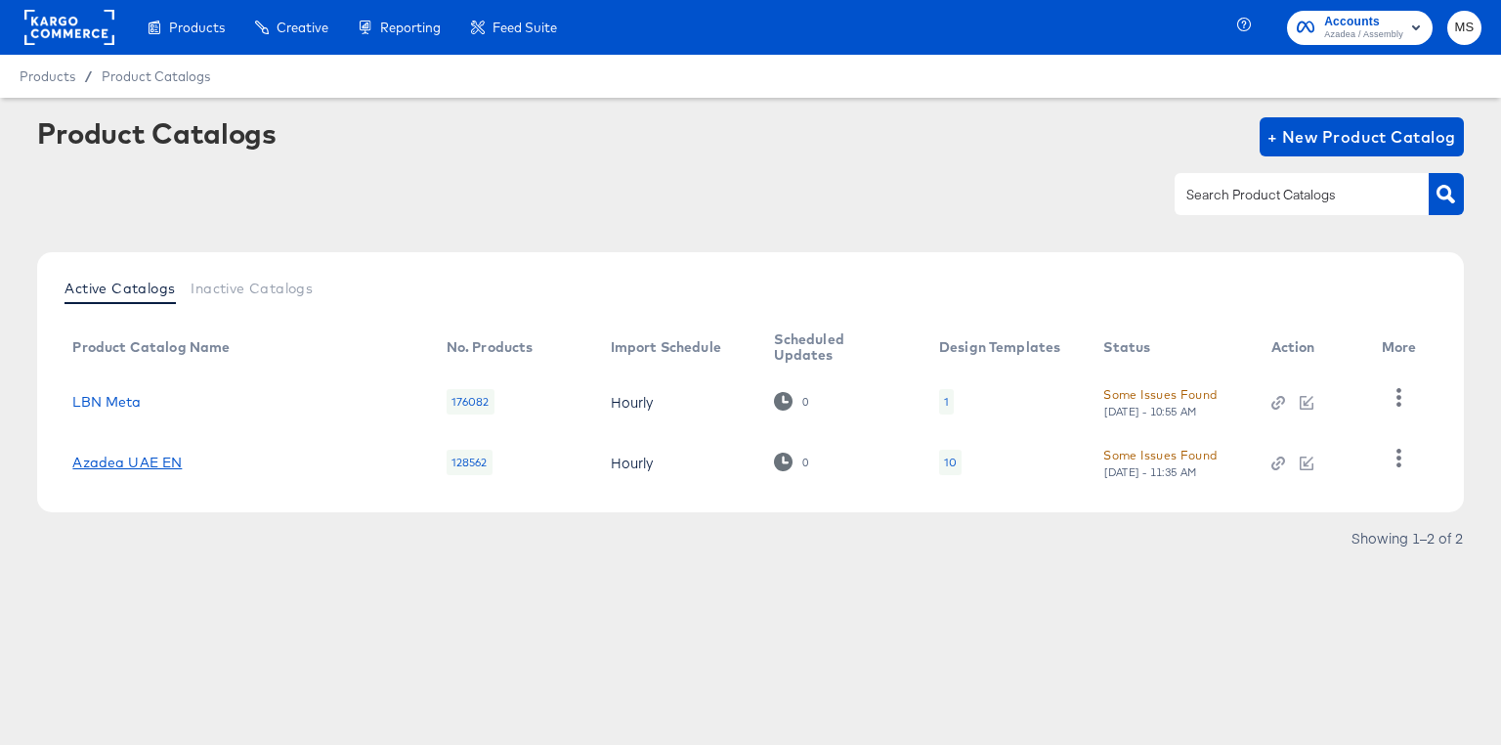
click at [117, 371] on link "Azadea UAE EN" at bounding box center [126, 462] width 109 height 16
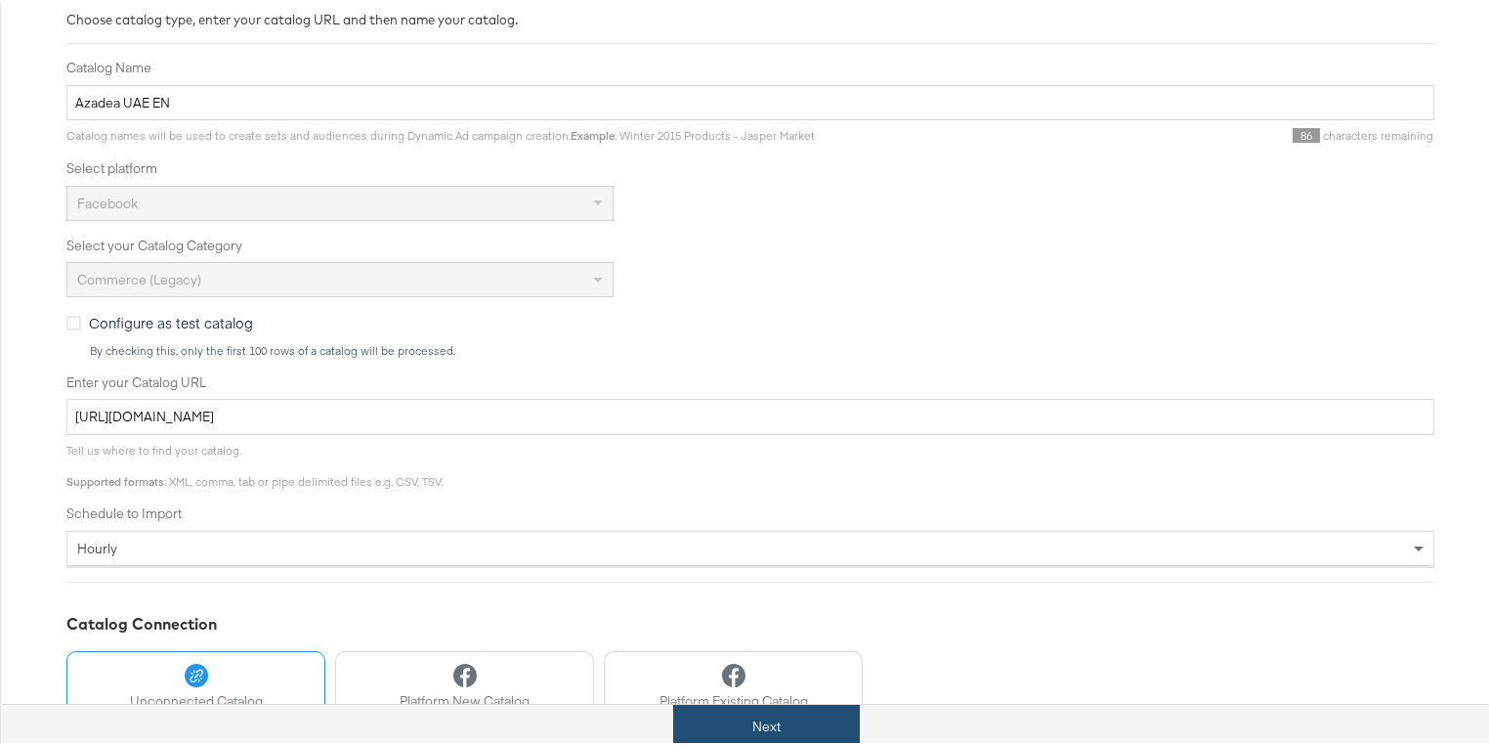
scroll to position [313, 0]
click at [750, 371] on button "Next" at bounding box center [766, 724] width 187 height 44
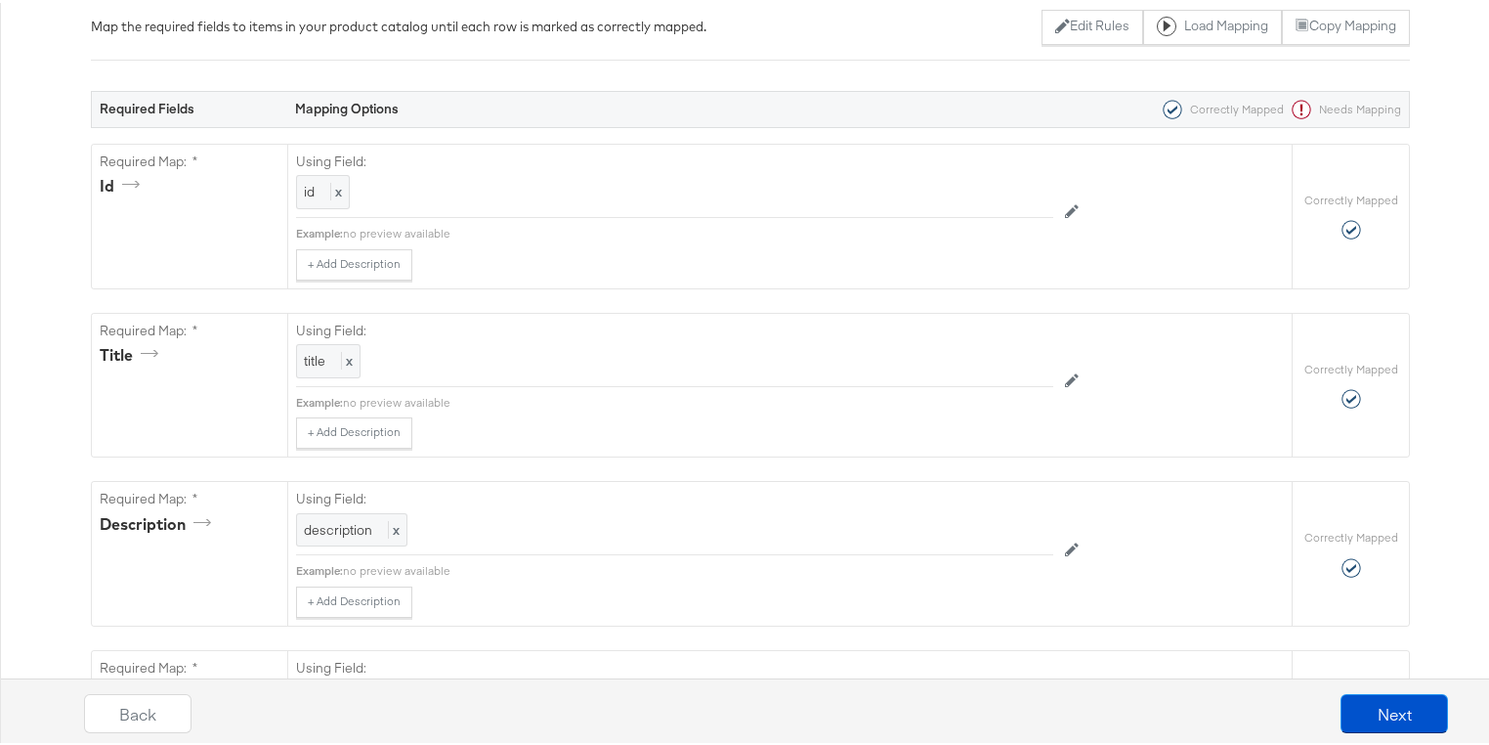
scroll to position [0, 0]
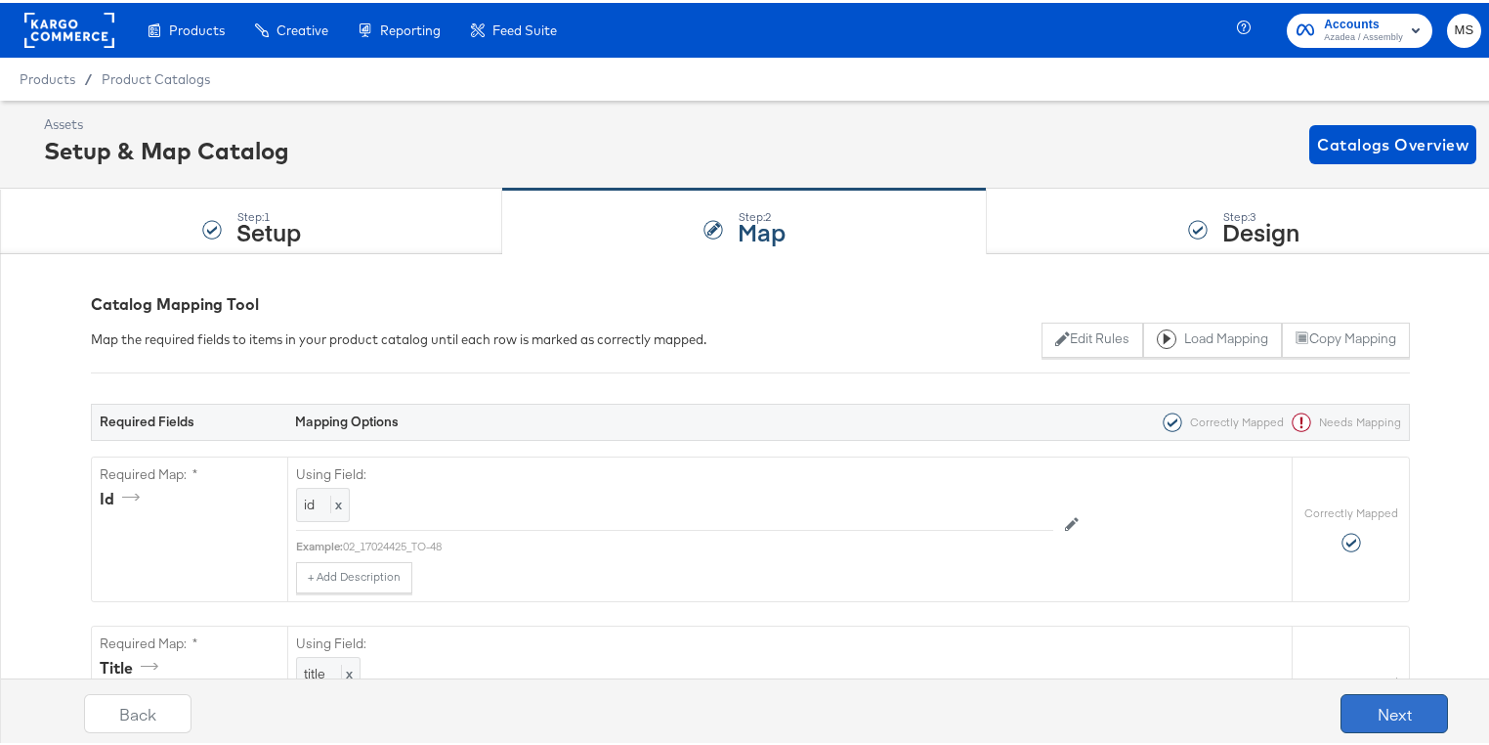
click at [750, 371] on button "Next" at bounding box center [1394, 710] width 107 height 39
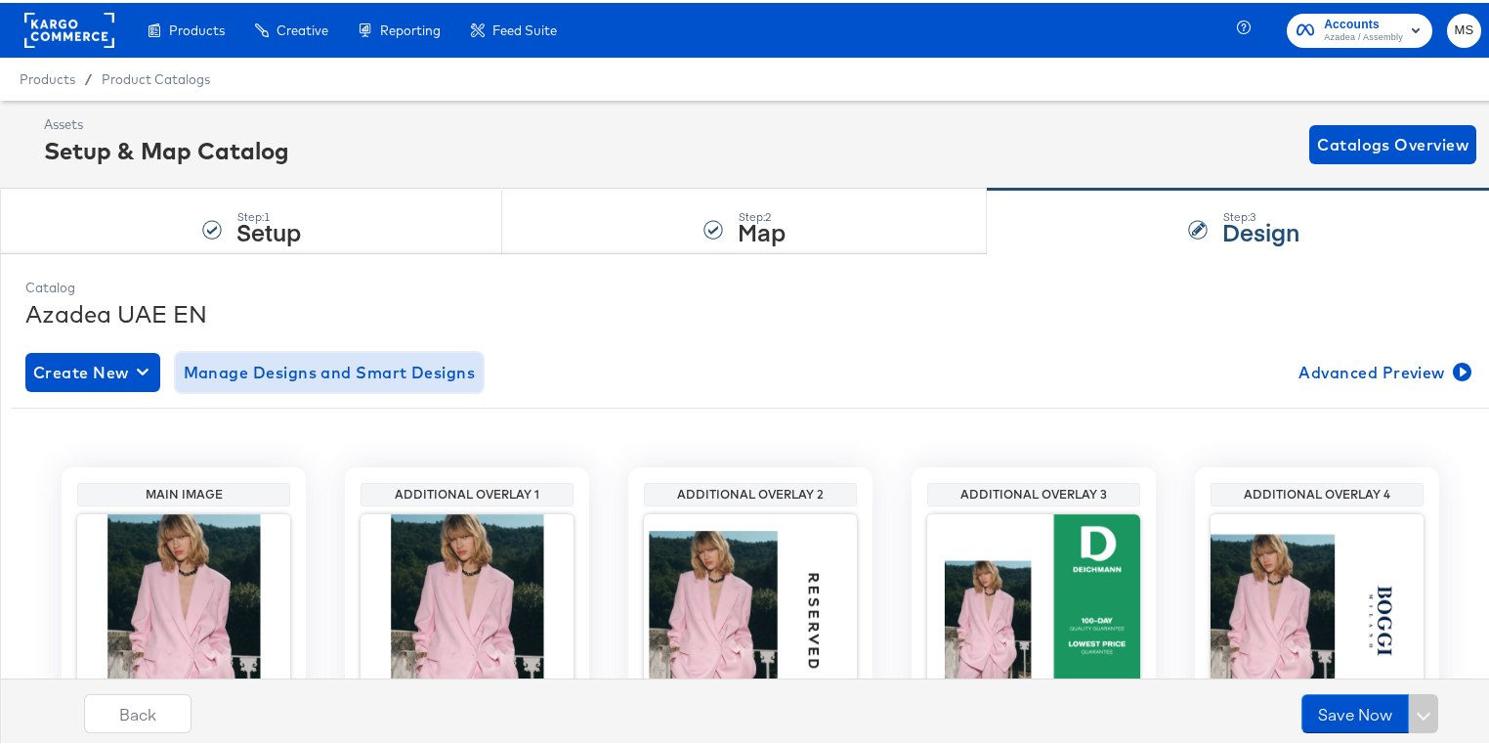
click at [268, 367] on span "Manage Designs and Smart Designs" at bounding box center [330, 369] width 292 height 27
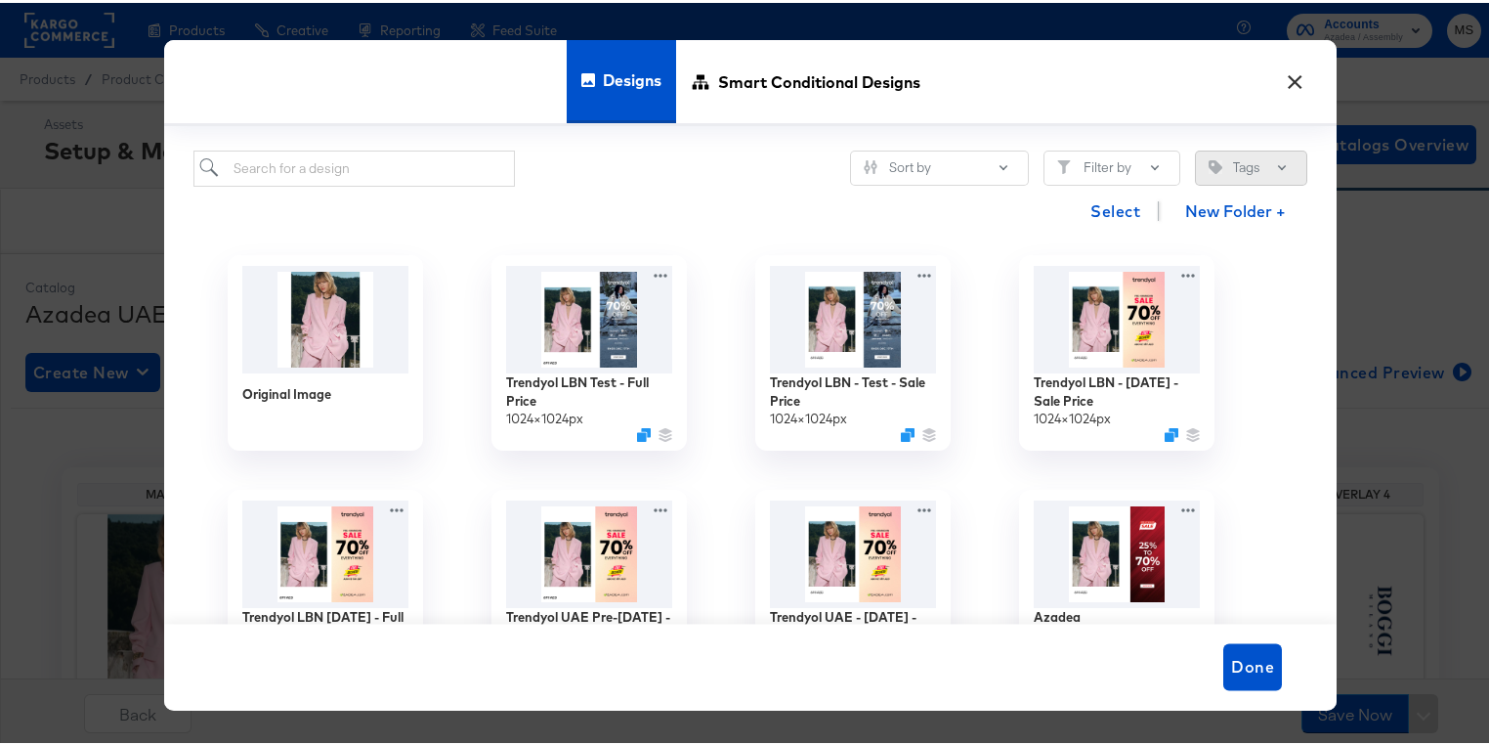
click at [750, 168] on button "Tags" at bounding box center [1251, 165] width 112 height 35
click at [750, 169] on button "Filter by" at bounding box center [1112, 165] width 137 height 35
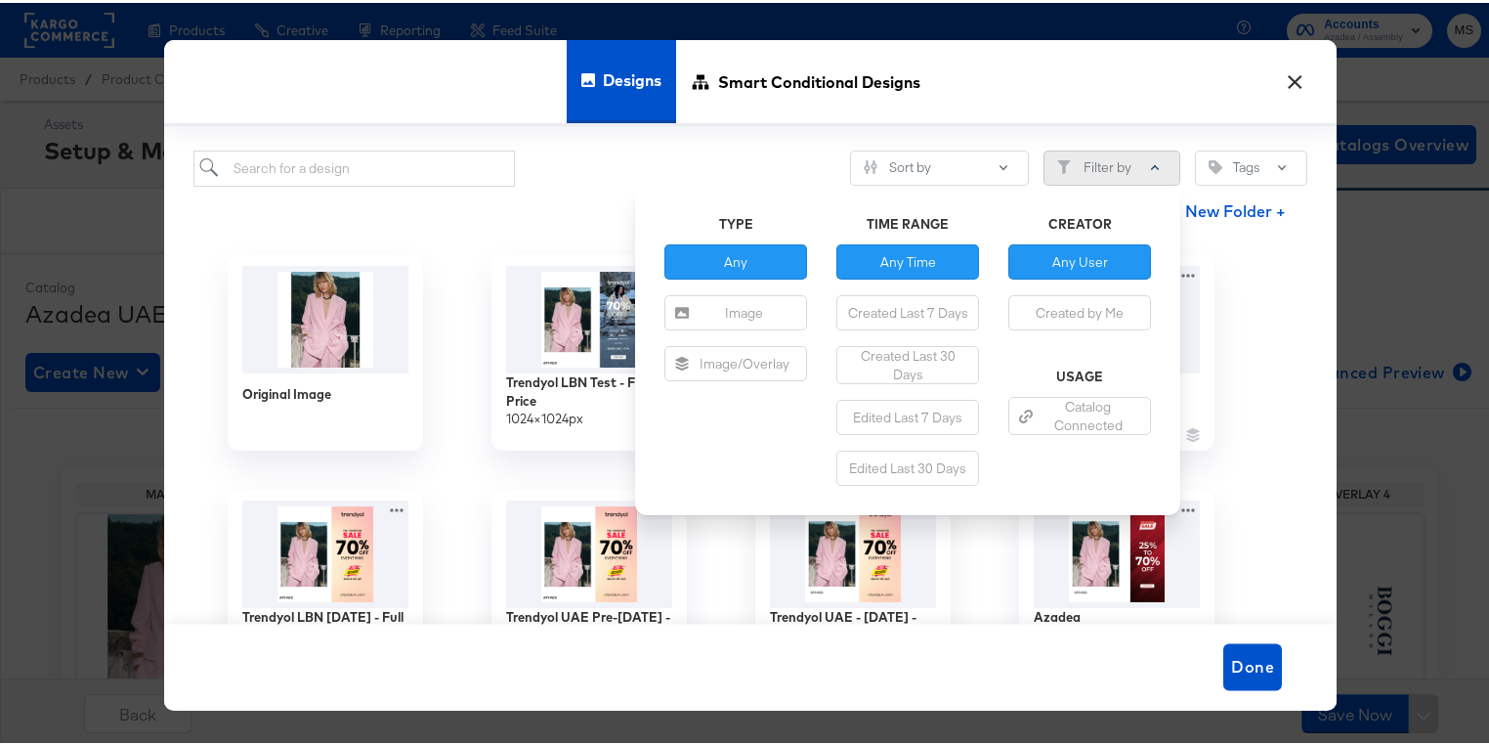
click at [750, 169] on button "Filter by" at bounding box center [1112, 165] width 137 height 35
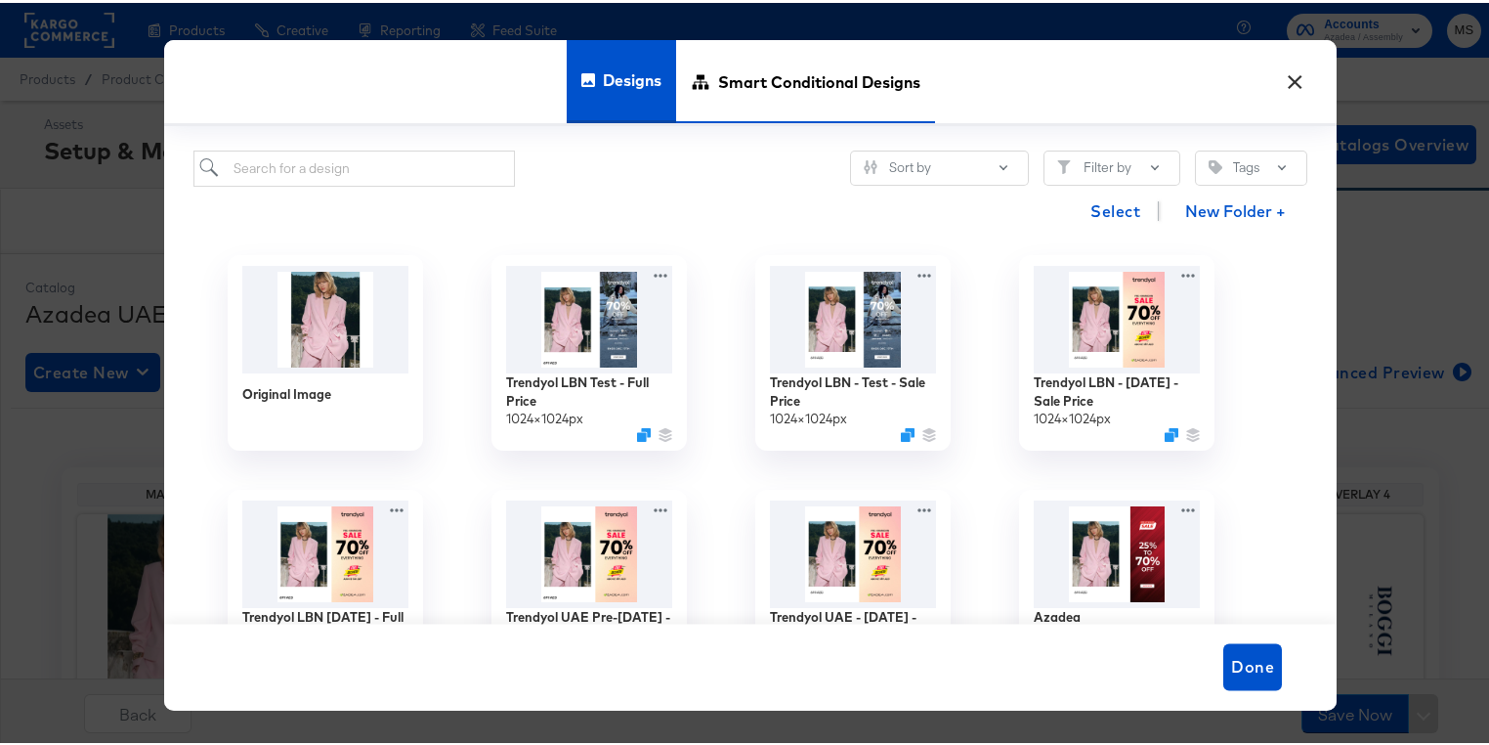
click at [750, 82] on span "Smart Conditional Designs" at bounding box center [819, 79] width 202 height 86
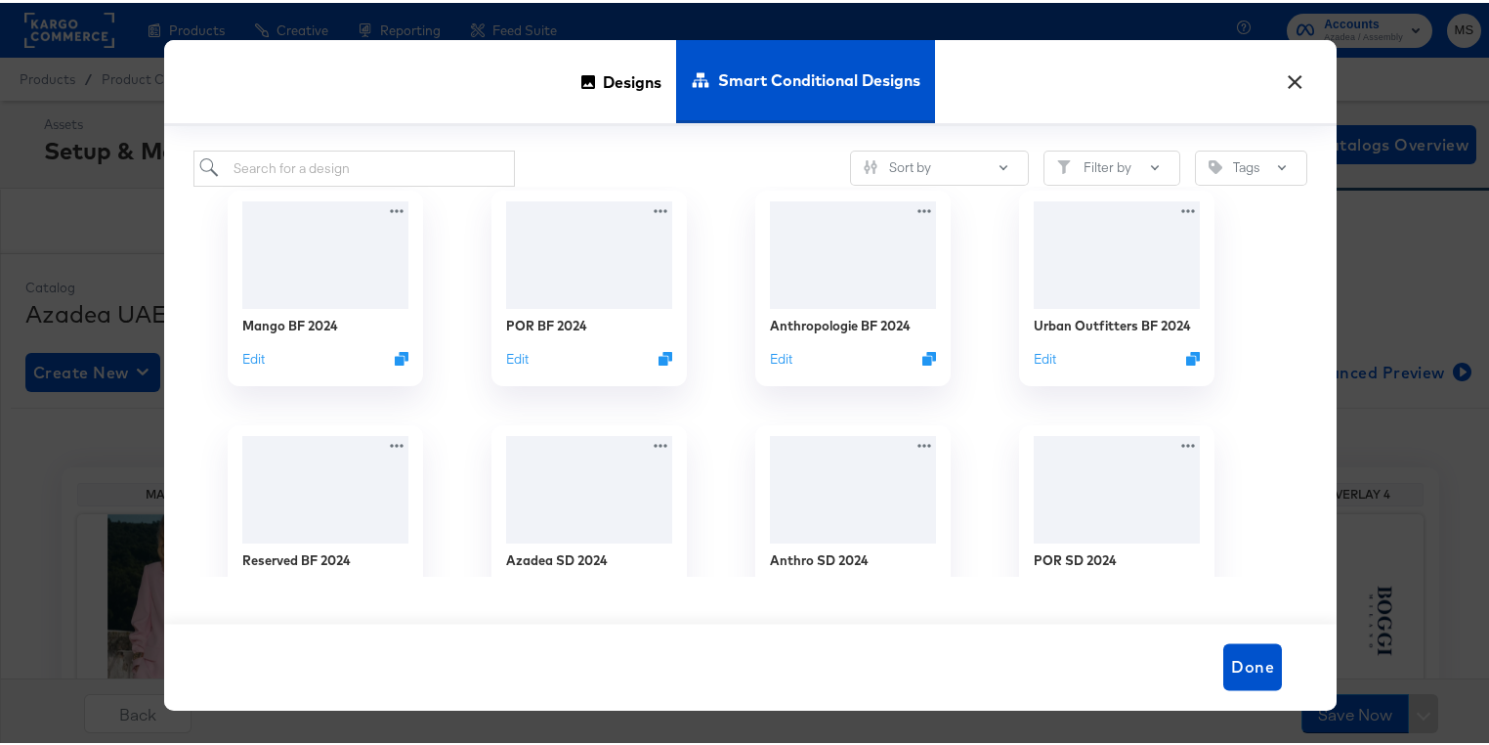
scroll to position [1016, 0]
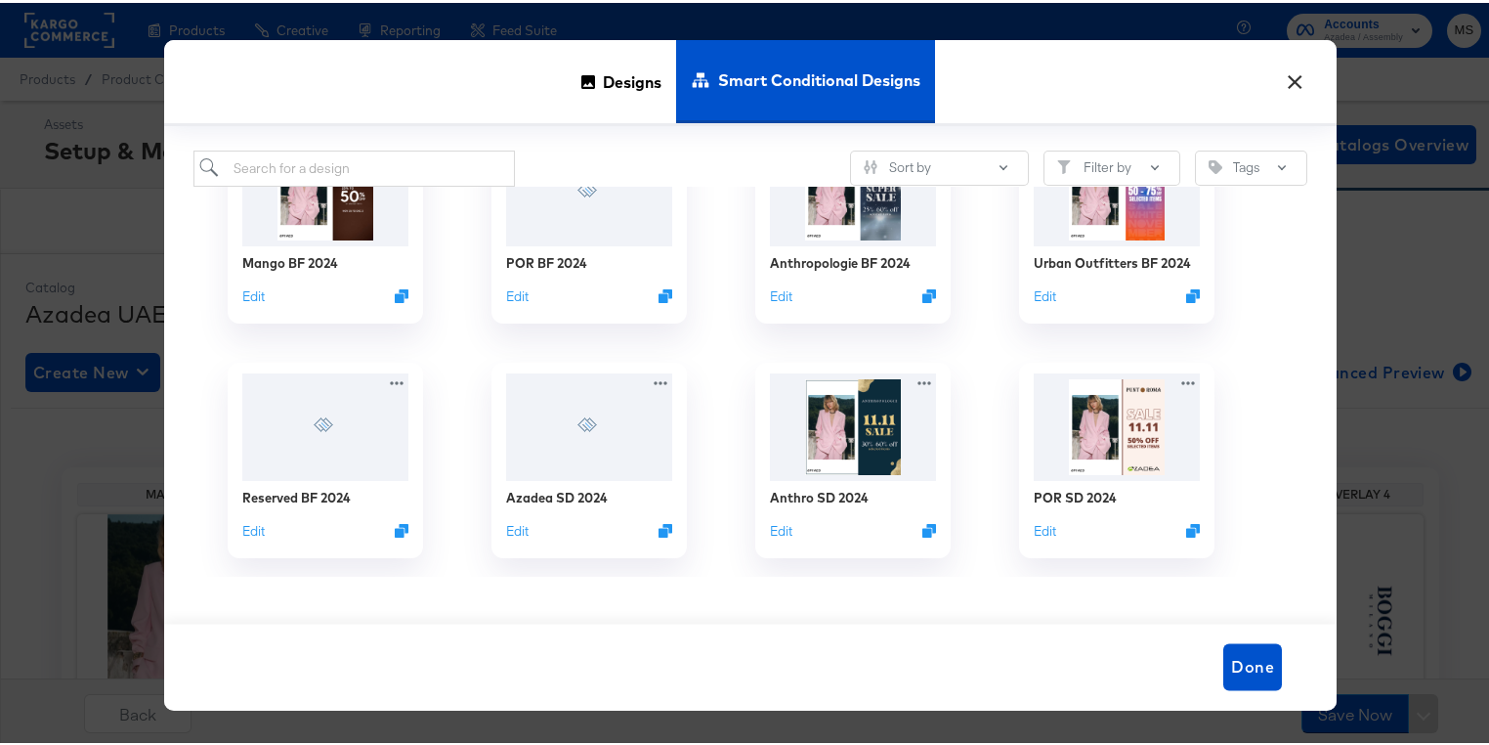
click at [750, 78] on button "×" at bounding box center [1294, 74] width 35 height 35
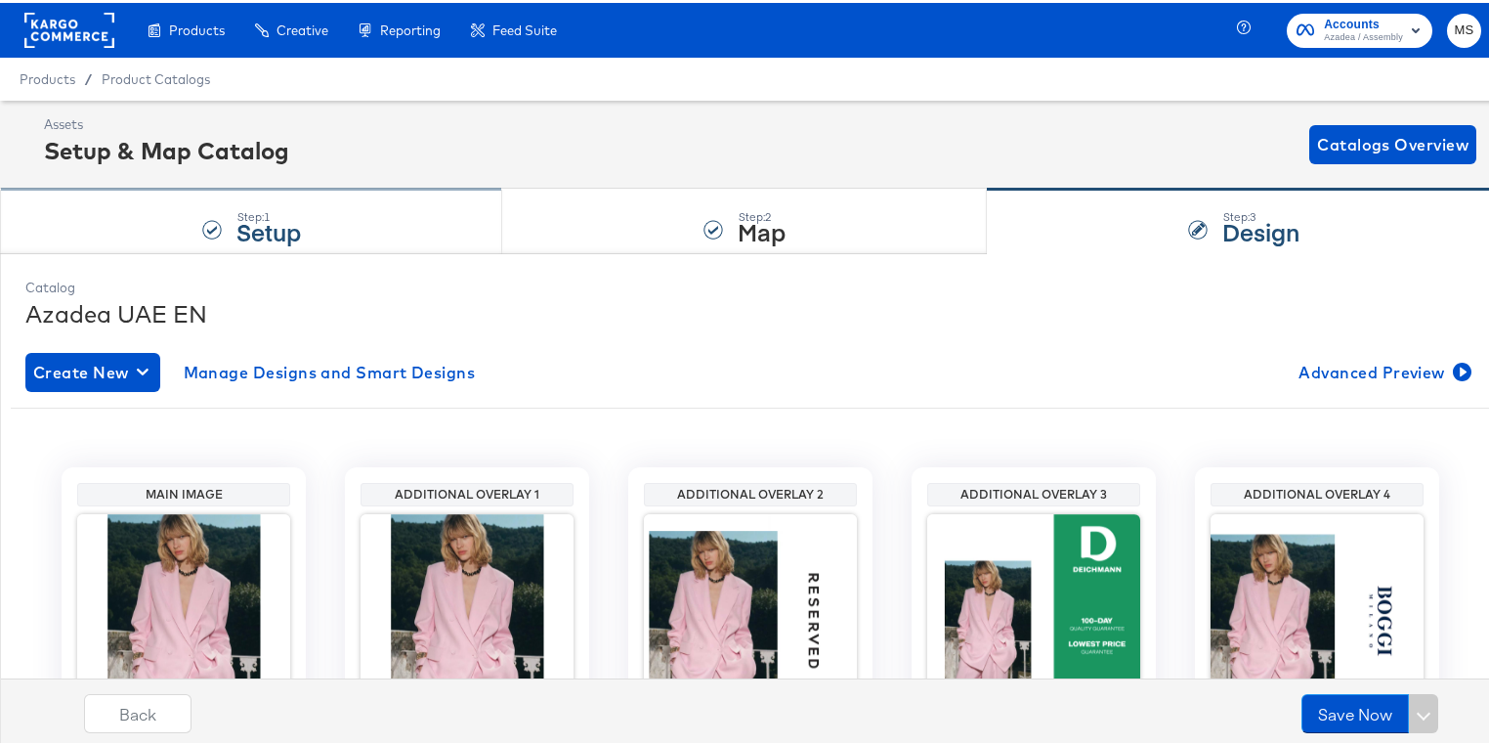
click at [366, 223] on div "Step: 1 Setup" at bounding box center [251, 219] width 502 height 64
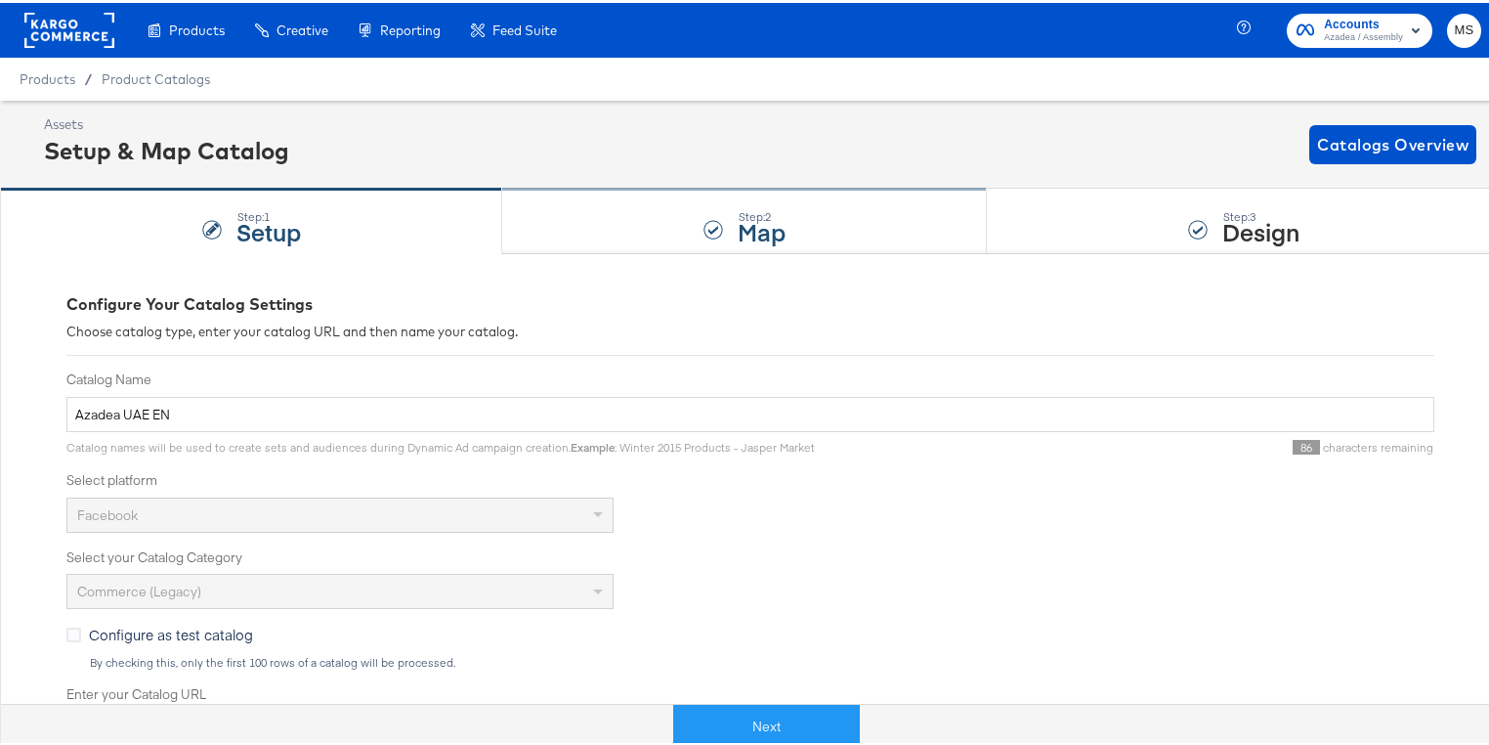
click at [630, 235] on div "Step: 2 Map" at bounding box center [744, 219] width 485 height 64
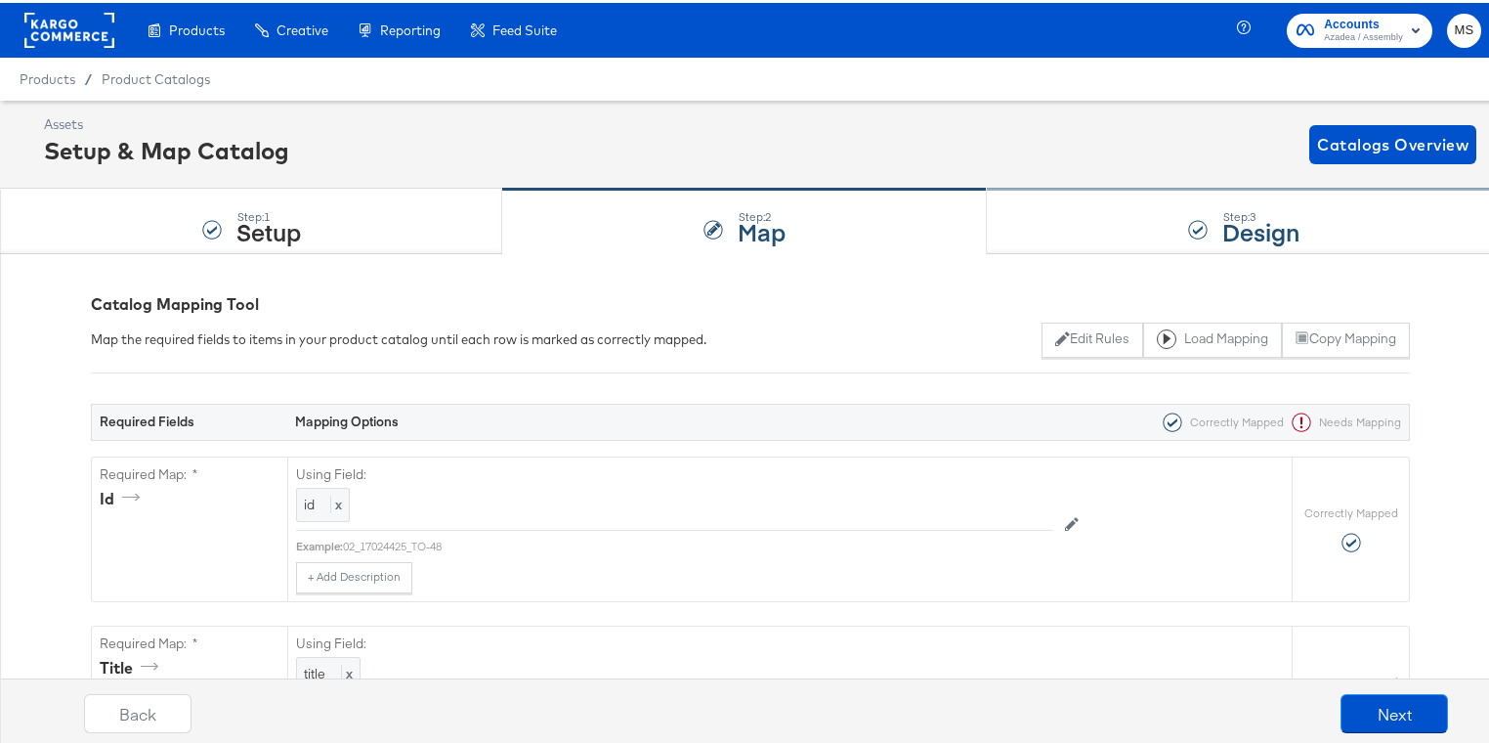
click at [750, 215] on div "Step: 3 Design" at bounding box center [1244, 219] width 514 height 64
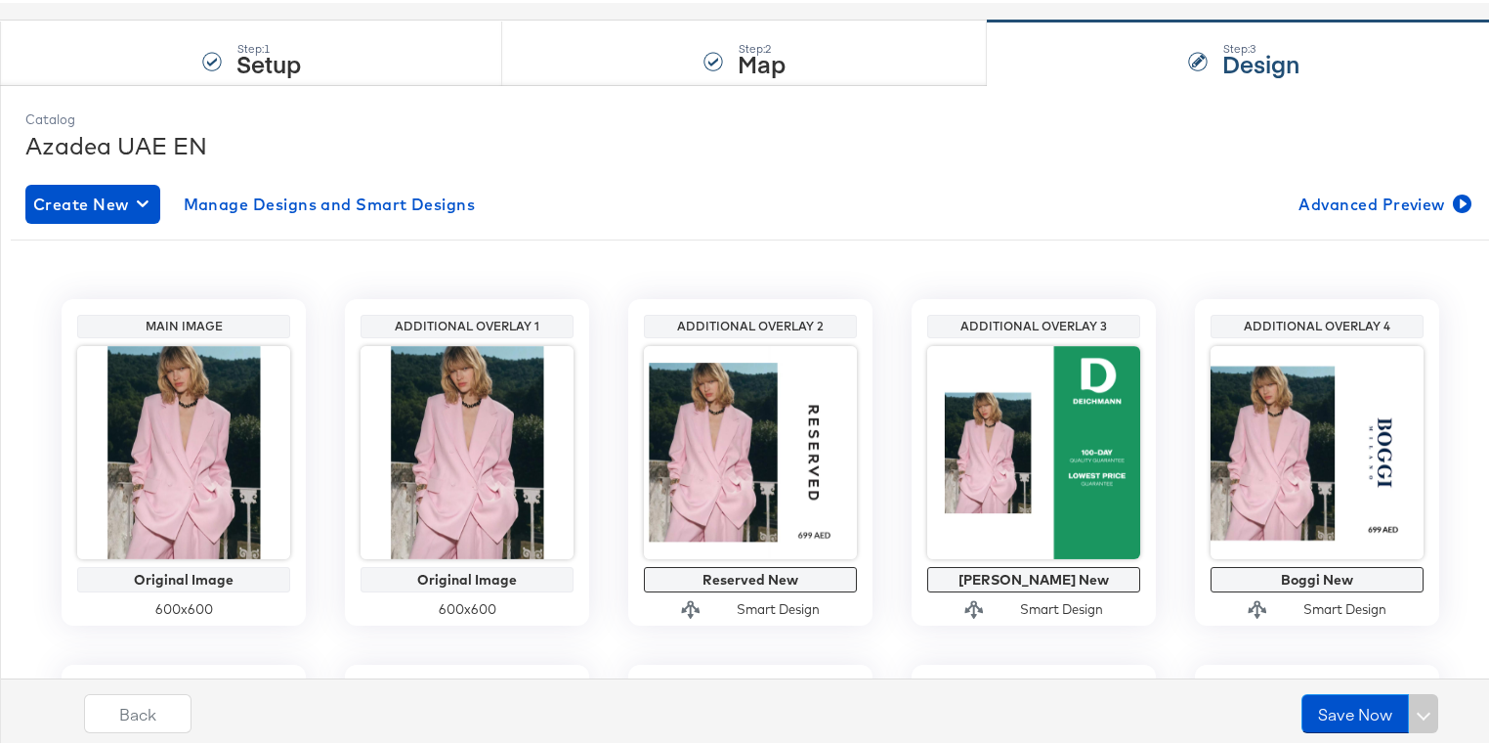
scroll to position [78, 0]
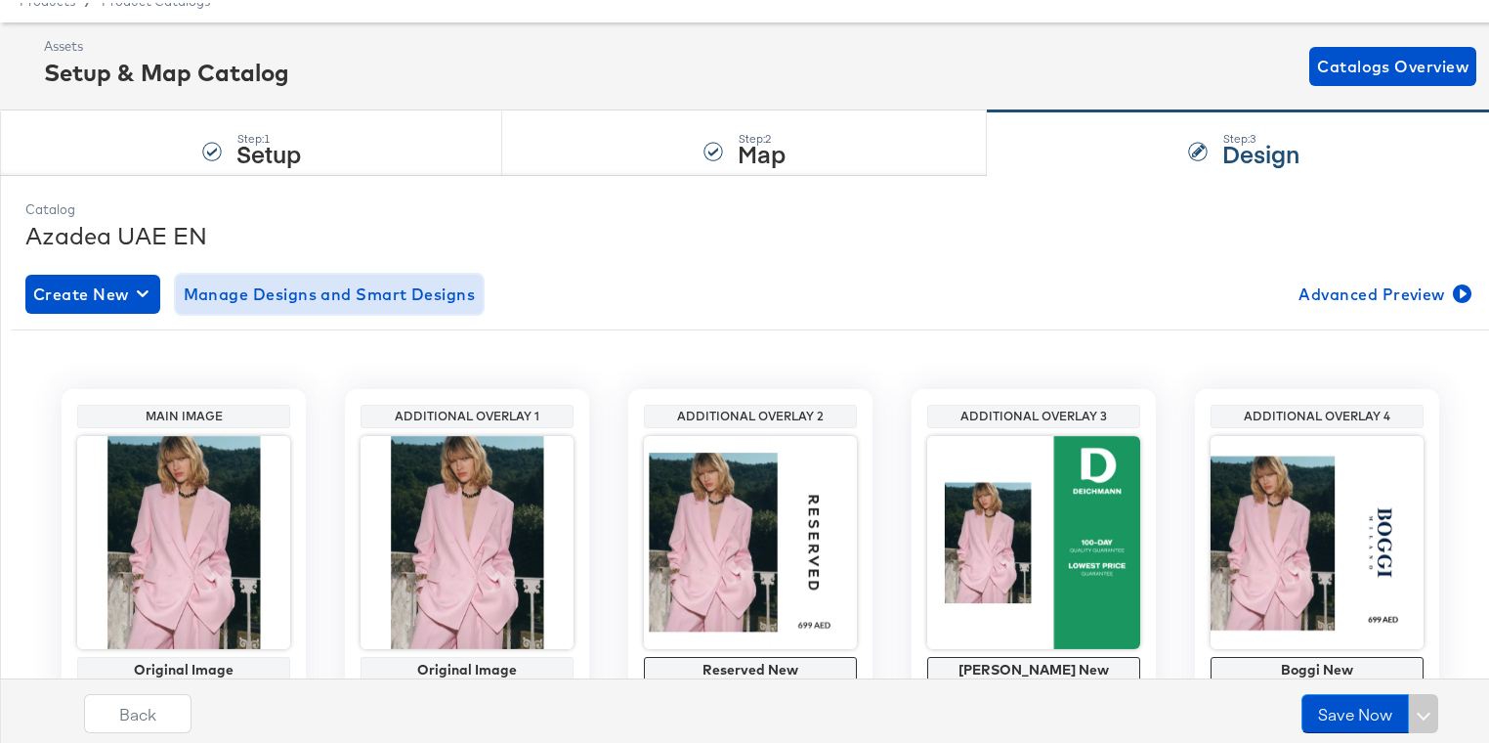
click at [304, 298] on span "Manage Designs and Smart Designs" at bounding box center [330, 291] width 292 height 27
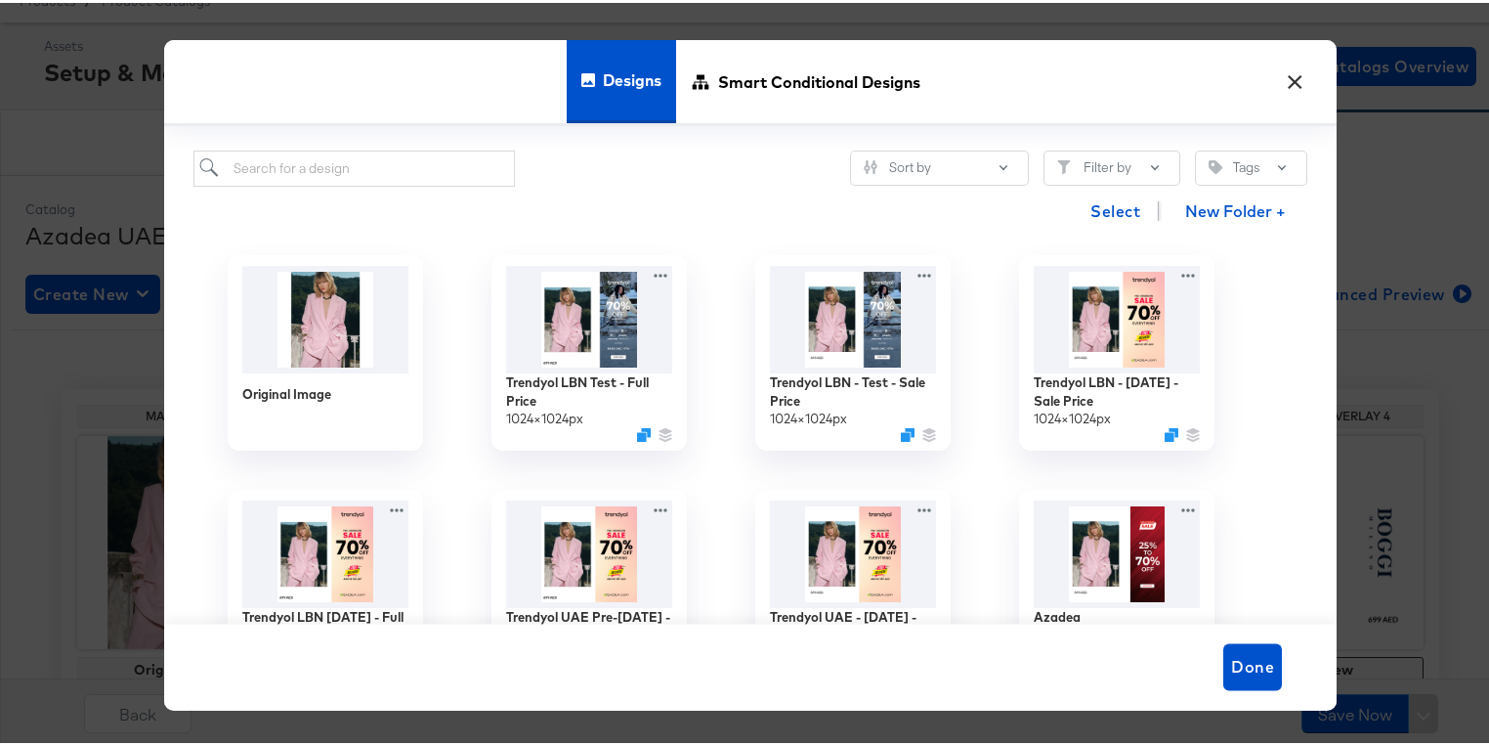
click at [750, 75] on button "×" at bounding box center [1294, 74] width 35 height 35
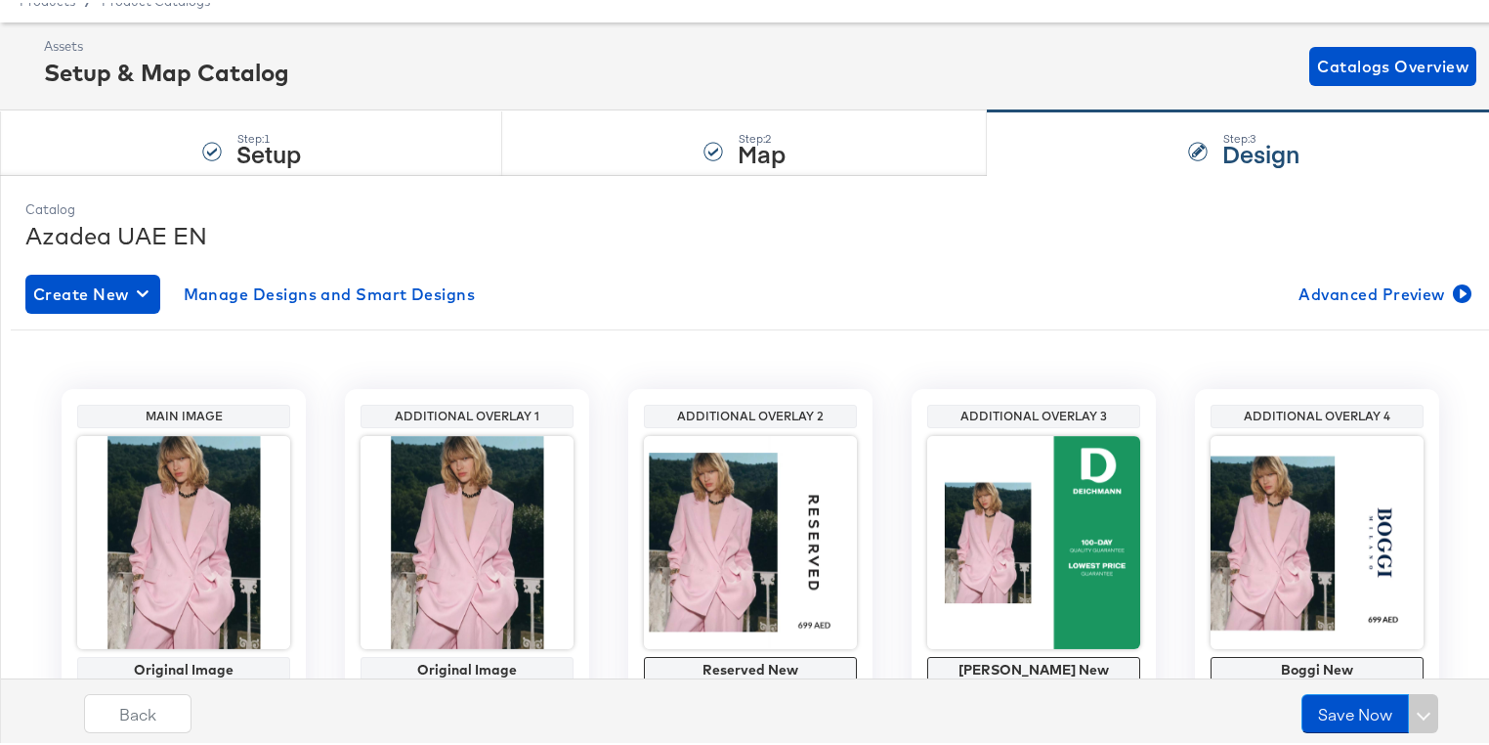
scroll to position [0, 0]
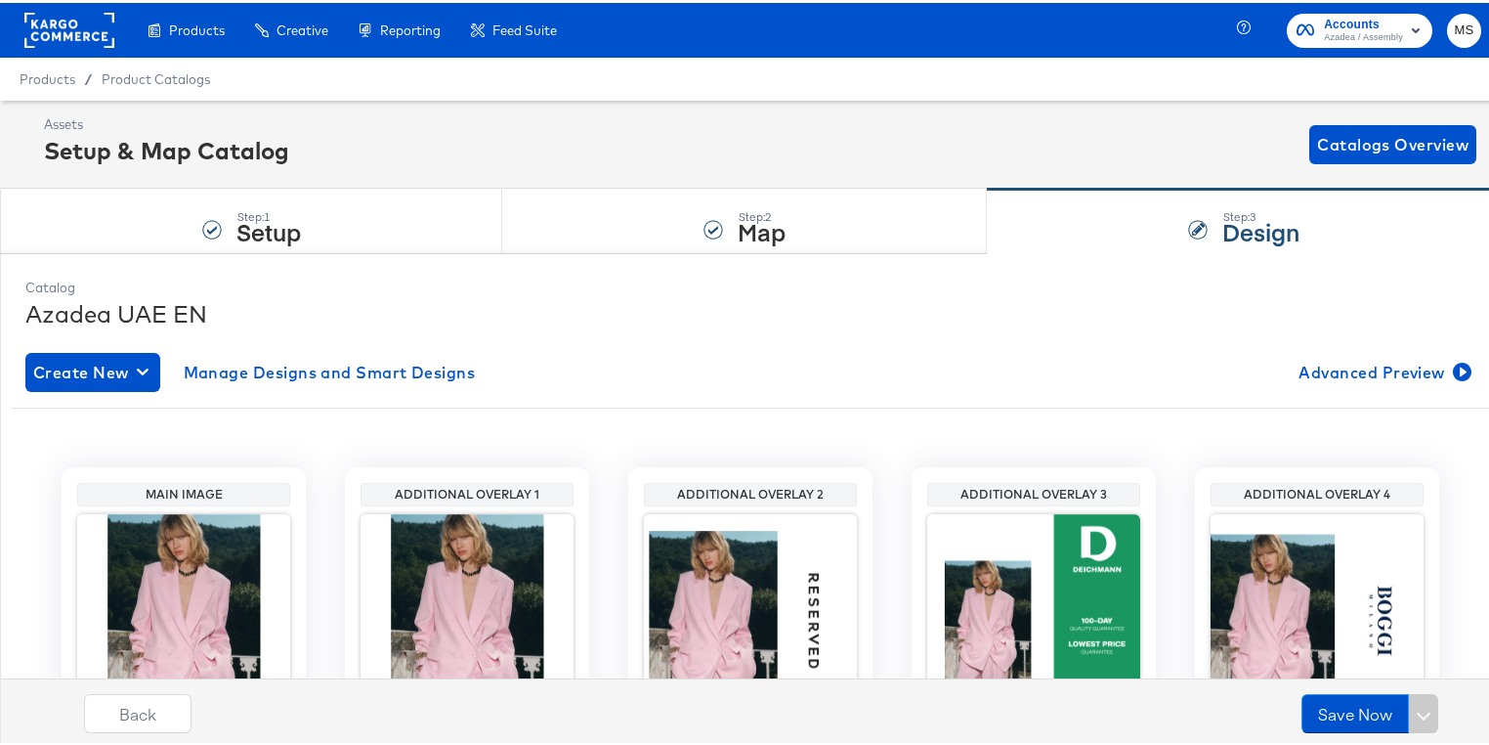
click at [58, 22] on rect at bounding box center [69, 27] width 90 height 35
